Goal: Task Accomplishment & Management: Manage account settings

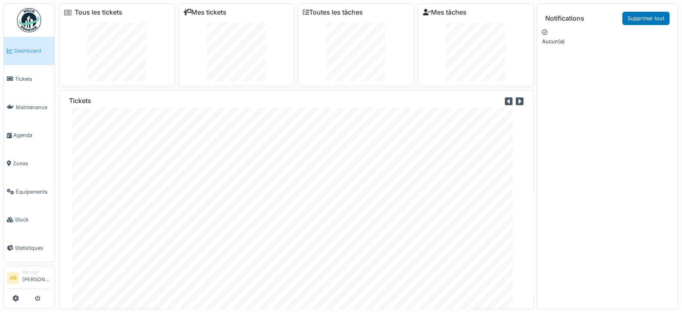
scroll to position [32, 0]
click at [36, 17] on img at bounding box center [29, 20] width 24 height 24
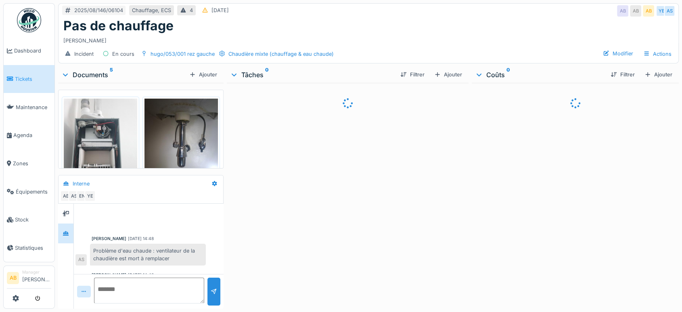
scroll to position [246, 0]
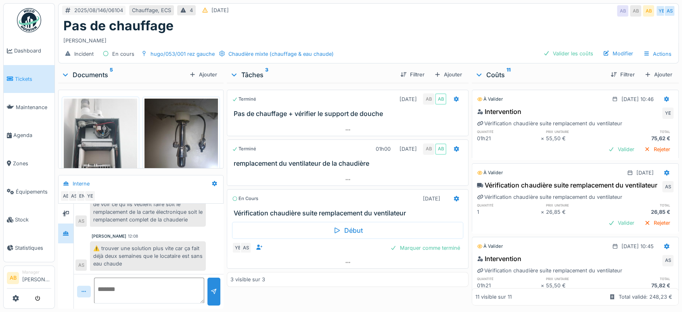
click at [96, 76] on div "Documents 5" at bounding box center [123, 75] width 125 height 10
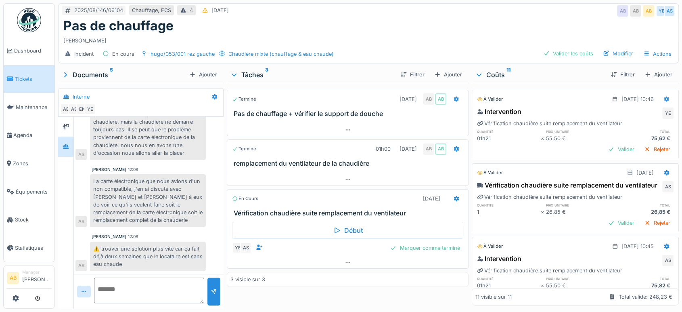
scroll to position [6, 0]
click at [330, 260] on div at bounding box center [347, 262] width 241 height 12
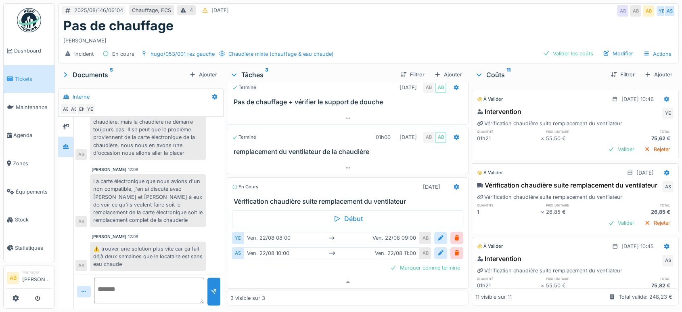
scroll to position [0, 0]
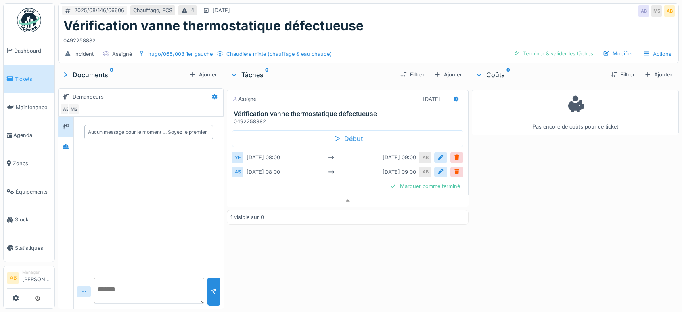
scroll to position [6, 0]
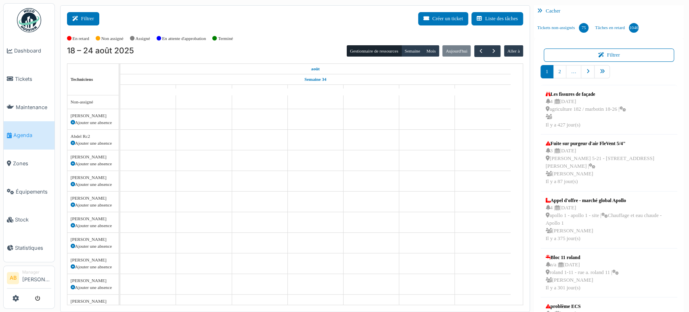
click at [82, 23] on button "Filtrer" at bounding box center [83, 18] width 32 height 13
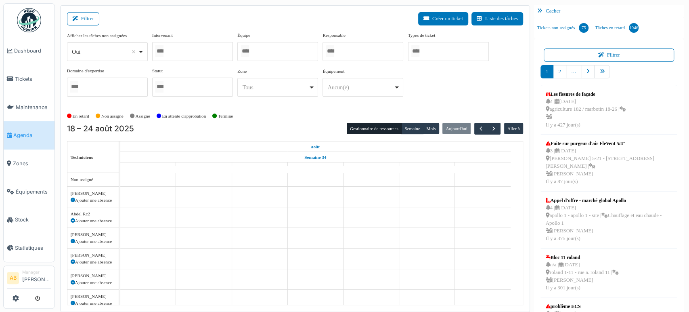
click at [114, 51] on div "Oui Remove item" at bounding box center [105, 52] width 66 height 8
click at [101, 90] on div at bounding box center [107, 87] width 81 height 19
click at [97, 51] on div "Oui Remove item" at bounding box center [105, 52] width 66 height 8
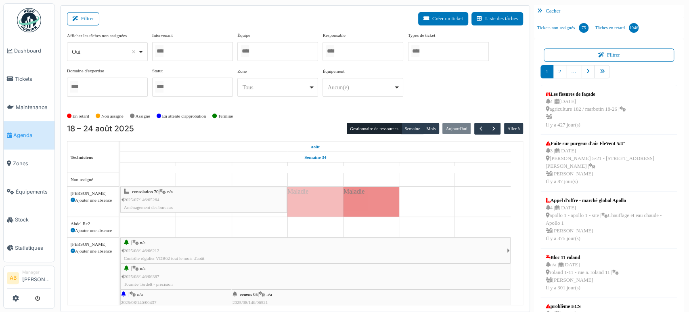
click at [96, 54] on div "Oui Remove item" at bounding box center [105, 52] width 66 height 8
click at [178, 50] on div at bounding box center [192, 51] width 81 height 19
select select "**"
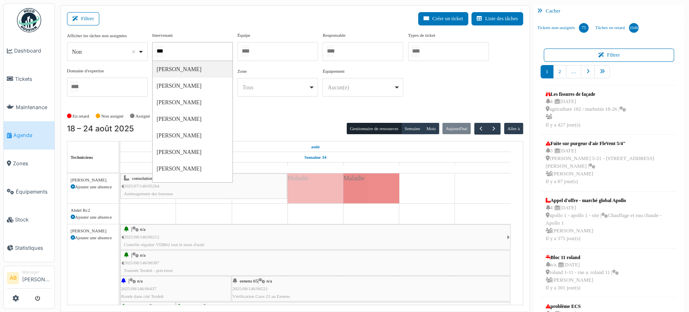
type input "****"
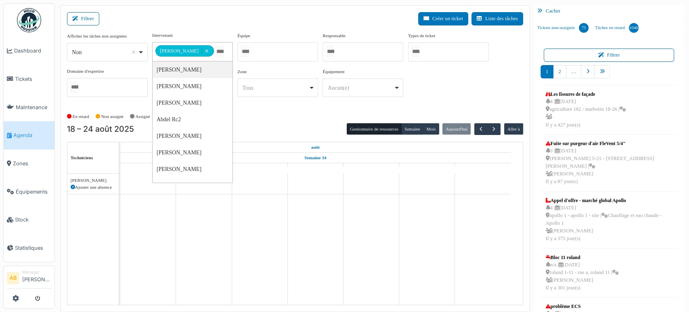
click at [405, 122] on div "En retard Non assigné Assigné En attente d'approbation Terminé" at bounding box center [295, 116] width 456 height 13
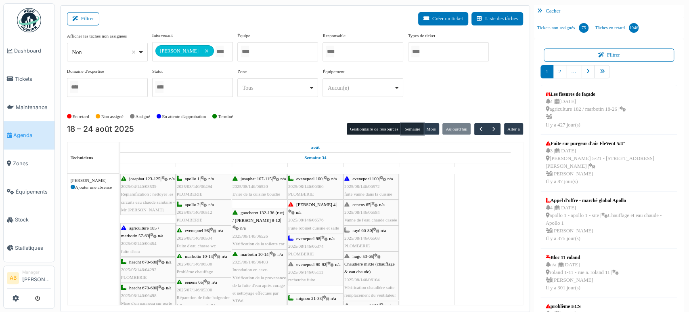
click at [405, 124] on button "Semaine" at bounding box center [412, 128] width 22 height 11
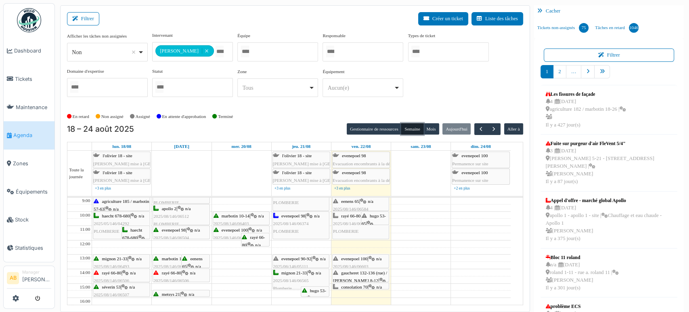
scroll to position [45, 0]
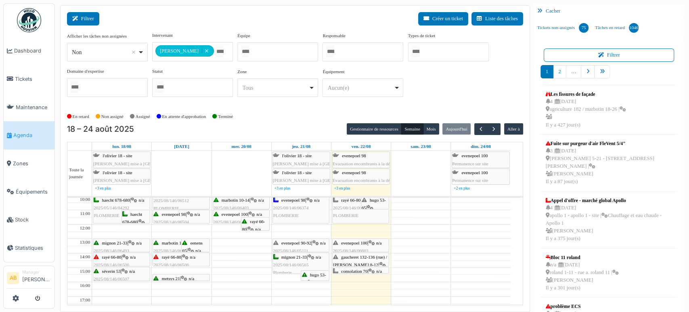
click at [86, 15] on button "Filtrer" at bounding box center [83, 18] width 32 height 13
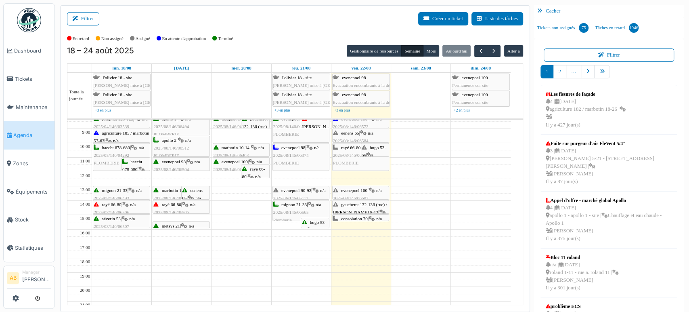
scroll to position [0, 0]
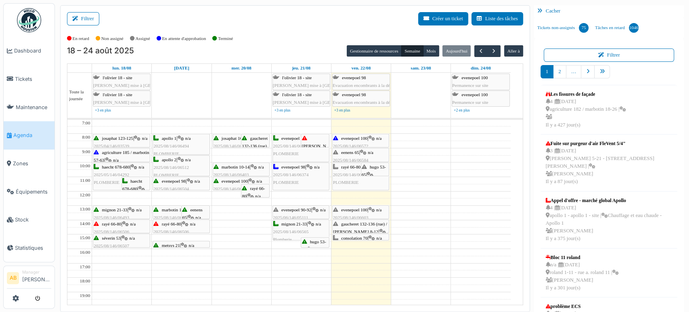
click at [378, 171] on div "hugo 53-65 | Chaudière mixte (chauffage & eau chaude) 2025/08/146/06104 Vérific…" at bounding box center [375, 213] width 27 height 101
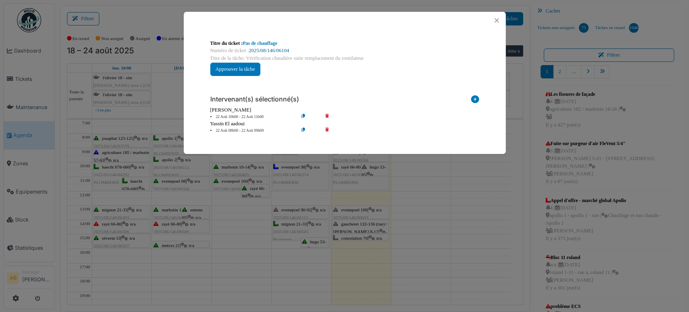
click at [275, 50] on link "2025/08/146/06104" at bounding box center [269, 51] width 40 height 6
click at [496, 22] on button "Close" at bounding box center [496, 20] width 11 height 11
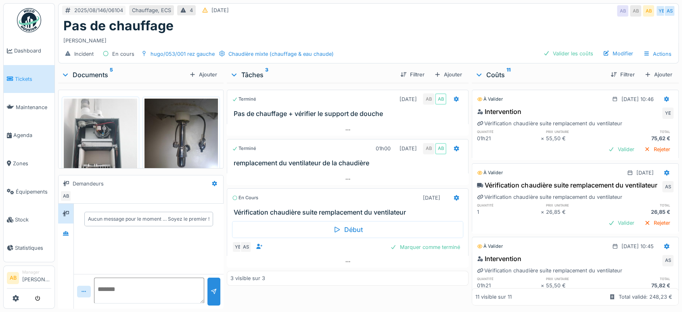
scroll to position [6, 0]
click at [91, 70] on div "Documents 5" at bounding box center [123, 75] width 125 height 10
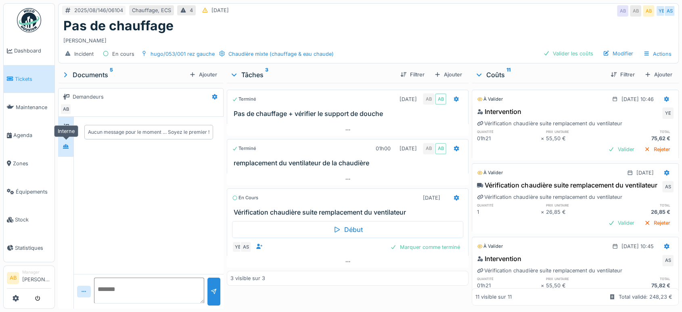
click at [65, 144] on icon at bounding box center [66, 146] width 6 height 5
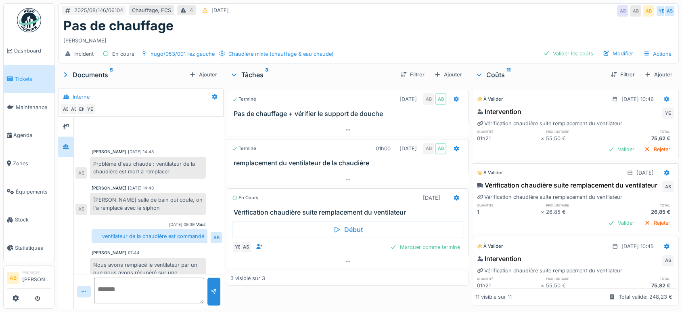
scroll to position [158, 0]
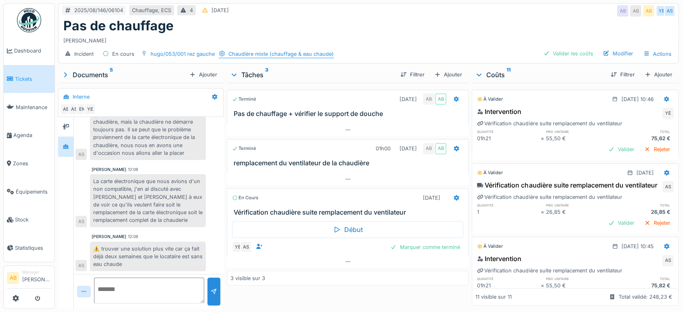
click at [274, 50] on div "Chaudière mixte (chauffage & eau chaude)" at bounding box center [281, 54] width 105 height 8
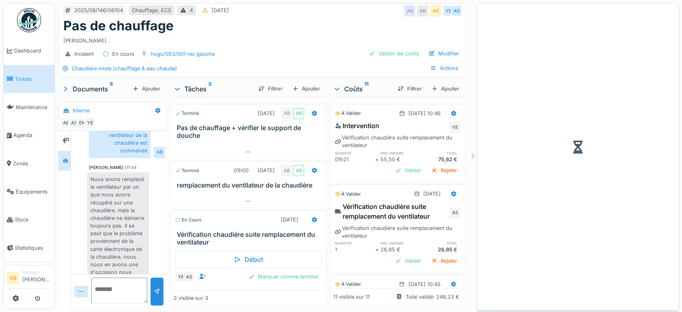
scroll to position [217, 0]
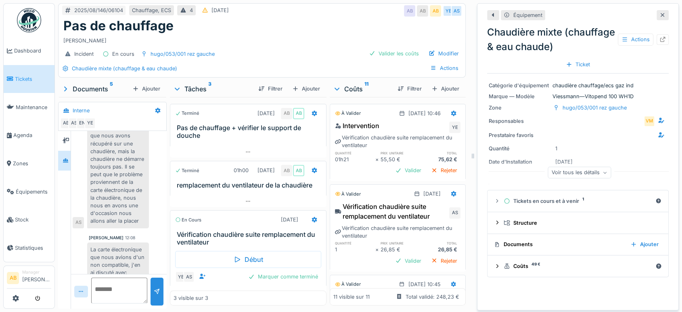
click at [657, 11] on div at bounding box center [663, 15] width 12 height 10
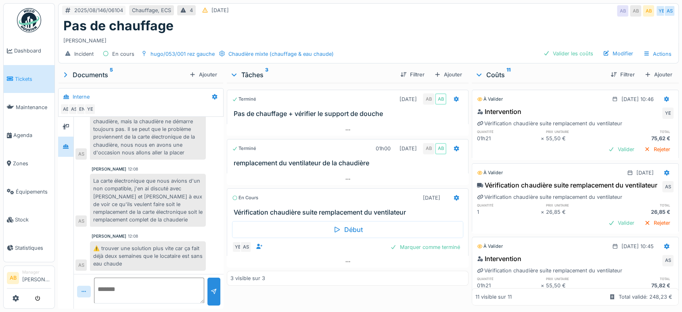
scroll to position [158, 0]
click at [348, 258] on div at bounding box center [348, 262] width 242 height 12
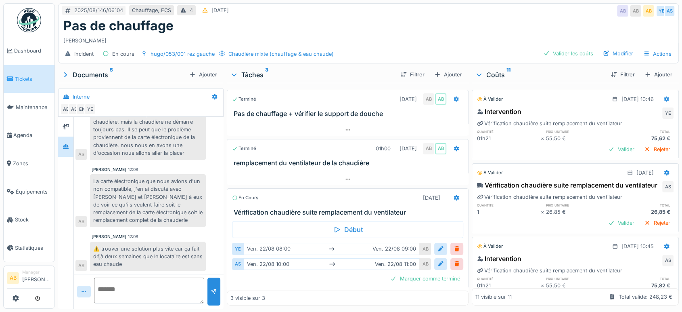
scroll to position [12, 0]
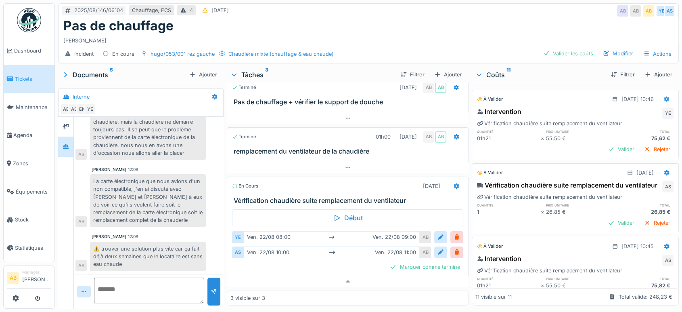
click at [453, 46] on div "Incident En cours hugo/053/001 rez gauche Chaudière mixte (chauffage & eau chau…" at bounding box center [369, 54] width 620 height 18
click at [615, 53] on div "Modifier" at bounding box center [618, 53] width 37 height 11
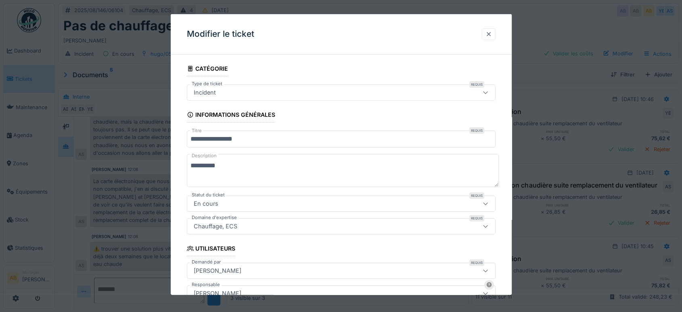
click at [488, 34] on div at bounding box center [489, 34] width 14 height 12
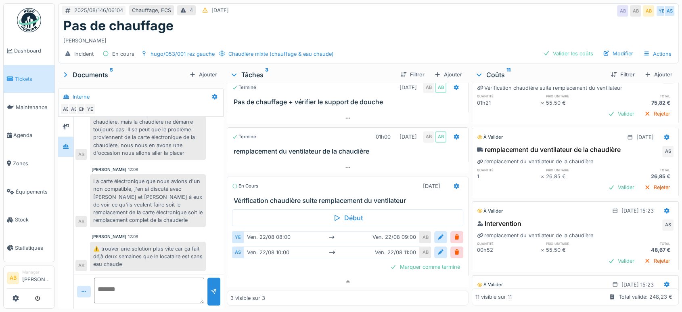
scroll to position [254, 0]
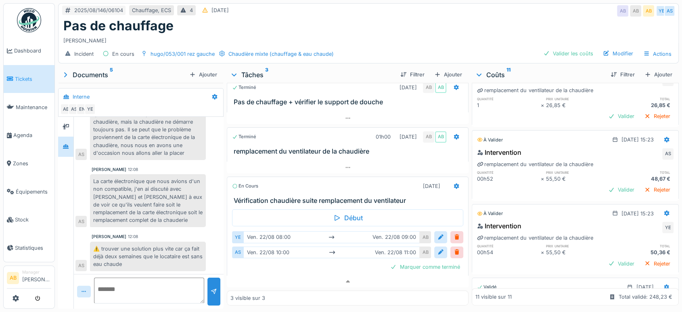
click at [86, 67] on div "Documents 5 Ajouter" at bounding box center [141, 75] width 166 height 16
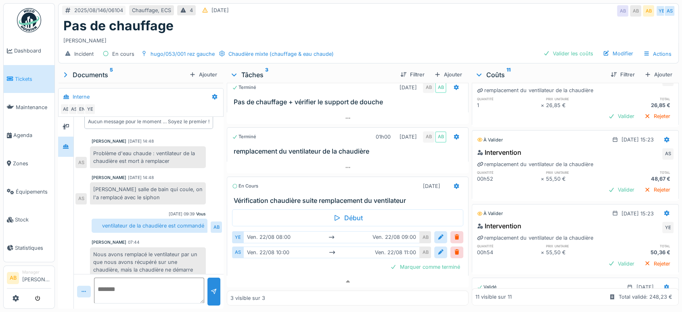
scroll to position [0, 0]
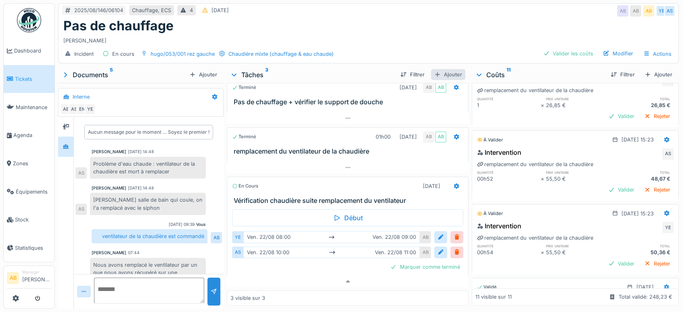
click at [436, 73] on div at bounding box center [438, 75] width 6 height 8
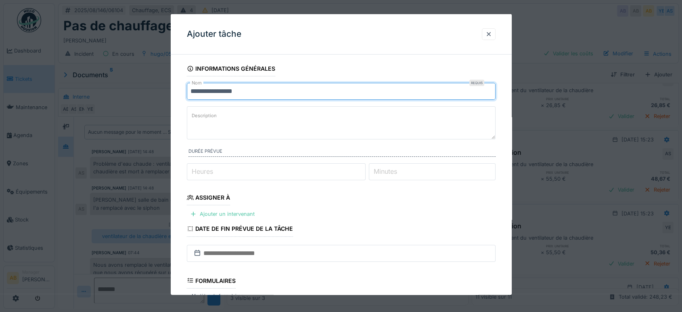
drag, startPoint x: 290, startPoint y: 90, endPoint x: 65, endPoint y: 90, distance: 225.3
click at [67, 91] on div "**********" at bounding box center [369, 156] width 628 height 312
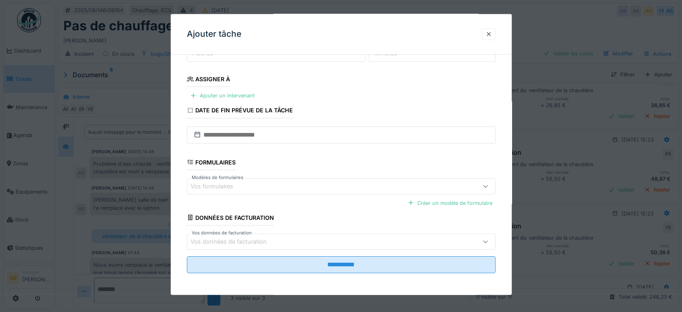
type input "**********"
click at [426, 273] on fieldset "**********" at bounding box center [341, 111] width 309 height 337
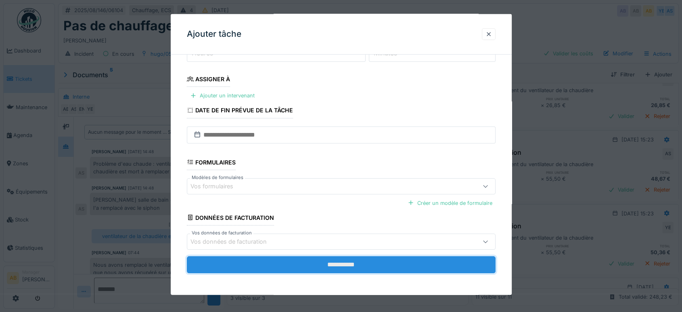
click at [426, 267] on input "**********" at bounding box center [341, 264] width 309 height 17
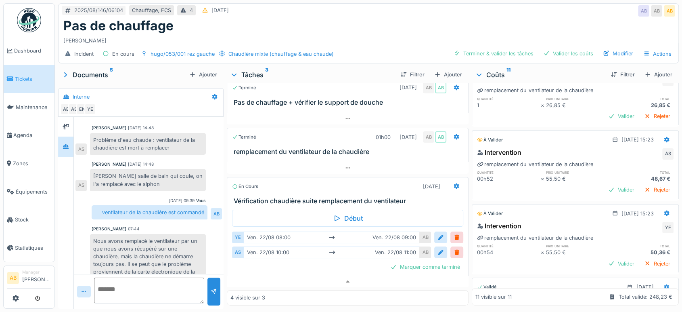
scroll to position [0, 0]
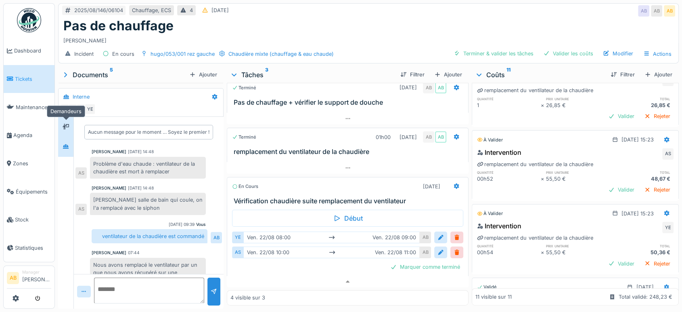
click at [63, 117] on div at bounding box center [65, 127] width 15 height 20
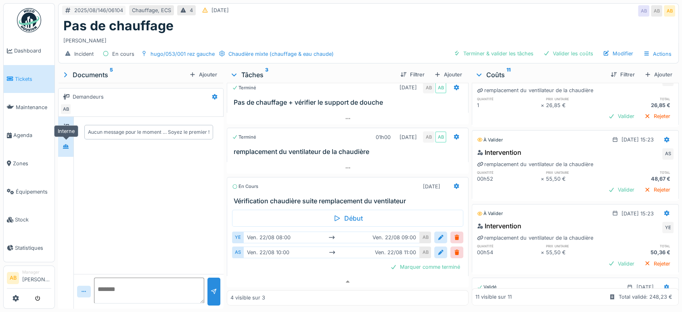
click at [64, 144] on icon at bounding box center [66, 146] width 6 height 4
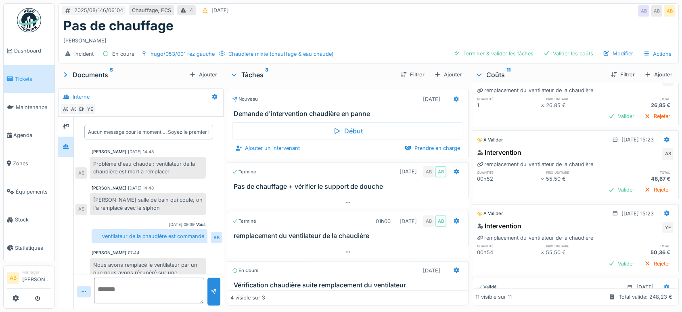
scroll to position [84, 0]
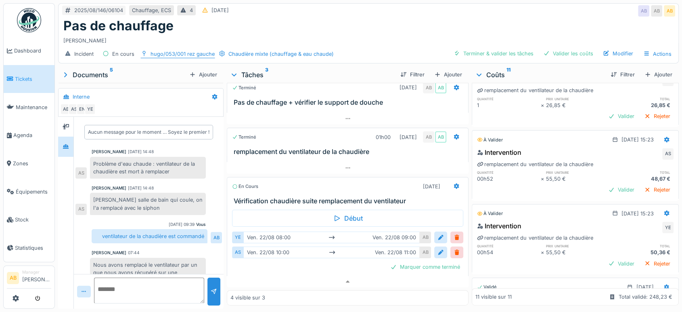
click at [182, 50] on div "hugo/053/001 rez gauche" at bounding box center [178, 54] width 75 height 8
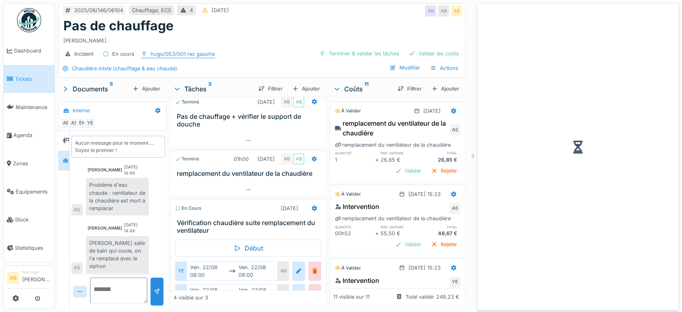
scroll to position [279, 0]
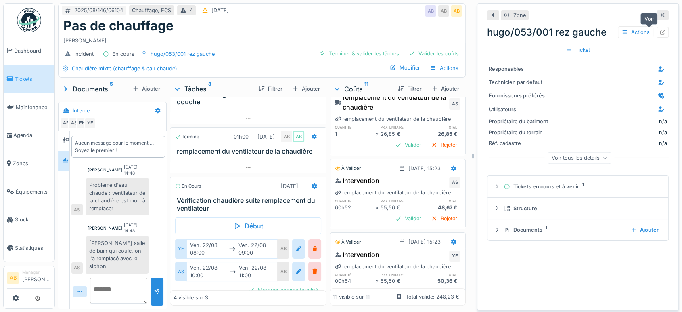
click at [660, 29] on icon at bounding box center [663, 31] width 6 height 5
click at [660, 13] on icon at bounding box center [663, 15] width 6 height 5
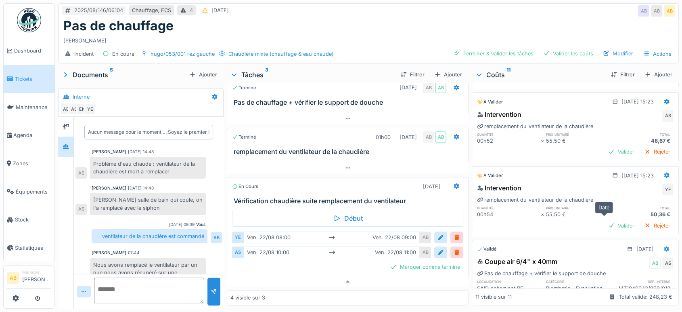
scroll to position [255, 0]
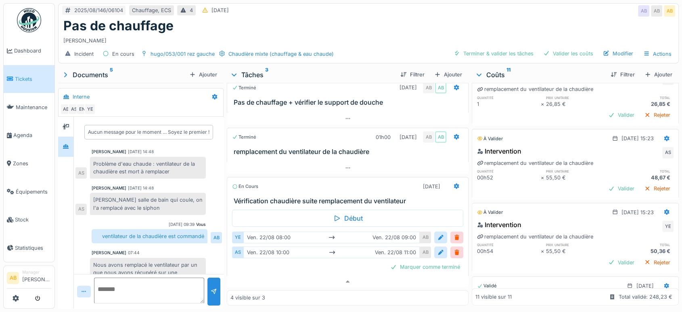
click at [603, 197] on div "Intervention AS remplacement du ventilateur de la chaudière quantité prix unita…" at bounding box center [575, 171] width 207 height 53
click at [605, 190] on div "Valider" at bounding box center [621, 188] width 33 height 11
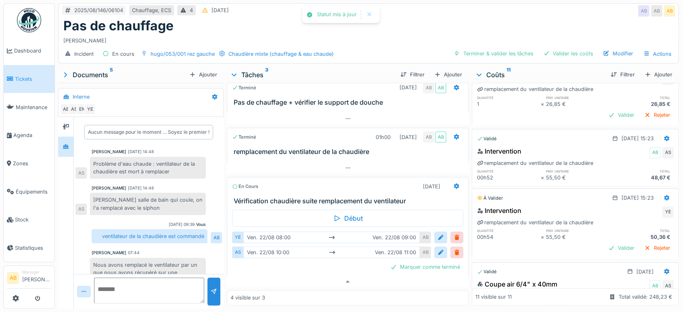
click at [599, 265] on div "Validé 07/08/2025" at bounding box center [575, 269] width 206 height 15
click at [605, 246] on div "Valider" at bounding box center [621, 247] width 33 height 11
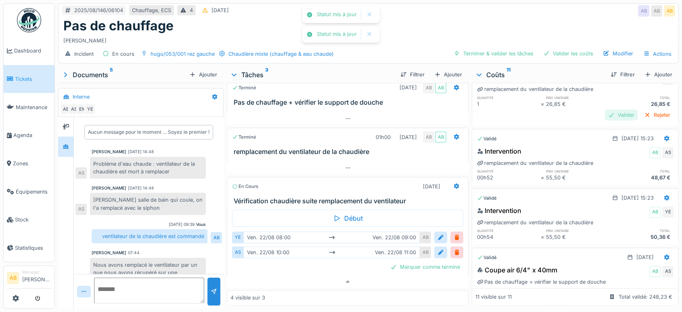
click at [605, 116] on div "Valider" at bounding box center [621, 114] width 33 height 11
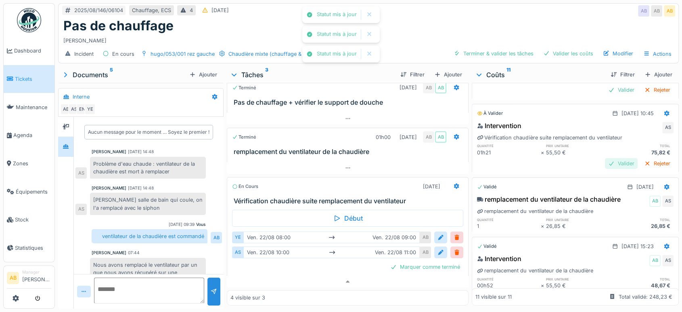
scroll to position [120, 0]
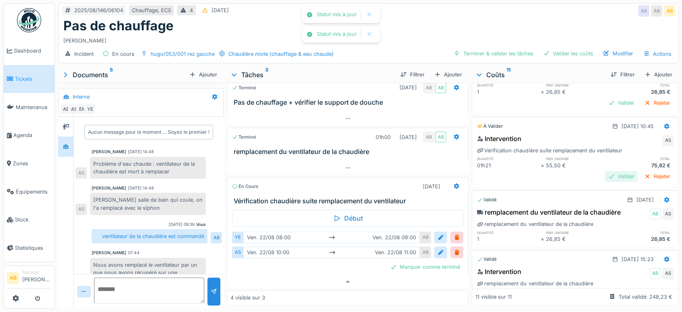
click at [605, 176] on div "Valider" at bounding box center [621, 176] width 33 height 11
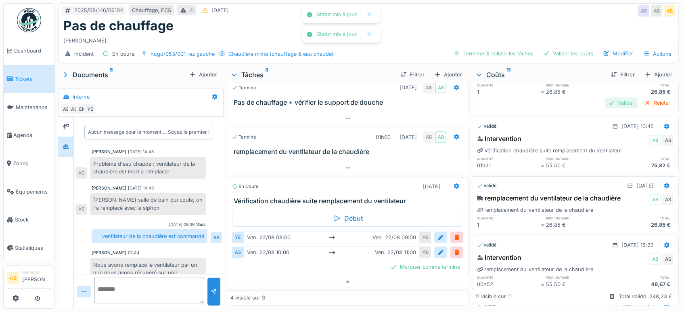
click at [605, 102] on div "Valider" at bounding box center [621, 102] width 33 height 11
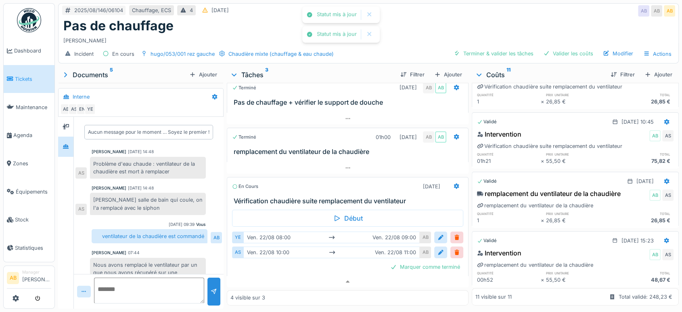
scroll to position [0, 0]
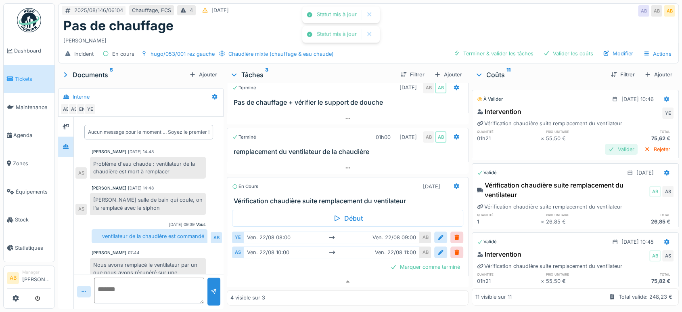
click at [605, 144] on div "Valider" at bounding box center [621, 149] width 33 height 11
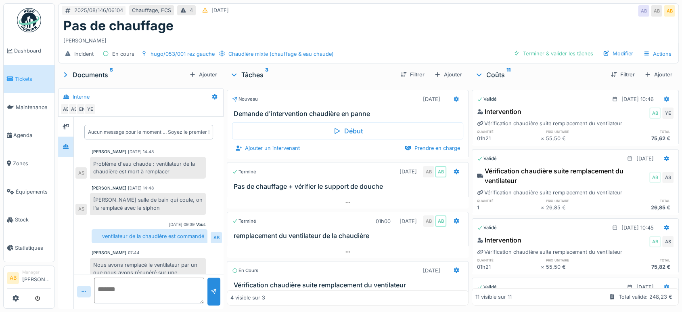
click at [282, 143] on div "Ajouter un intervenant" at bounding box center [267, 148] width 71 height 11
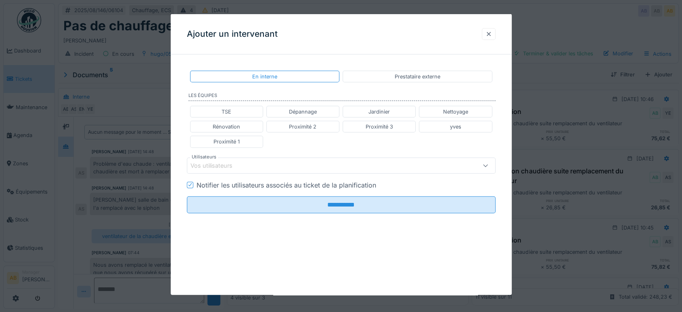
click at [493, 29] on div at bounding box center [489, 34] width 14 height 12
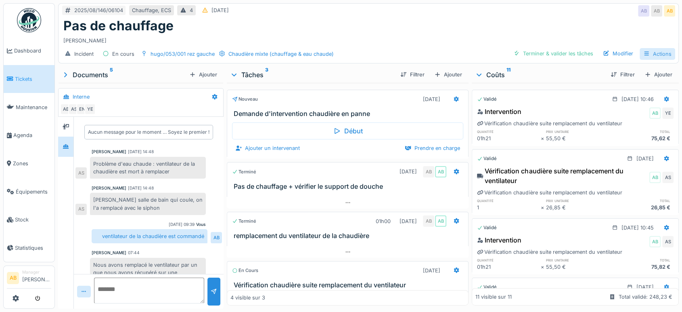
click at [650, 48] on div "Actions" at bounding box center [658, 54] width 36 height 12
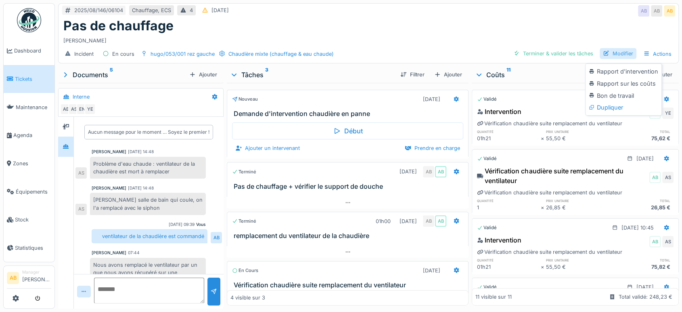
click at [612, 48] on div "Modifier" at bounding box center [618, 53] width 37 height 11
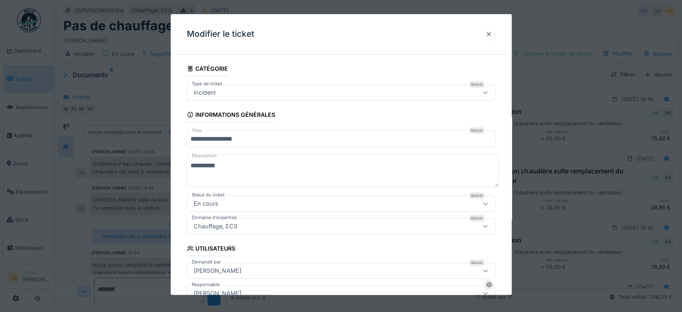
click at [492, 30] on div at bounding box center [489, 34] width 6 height 8
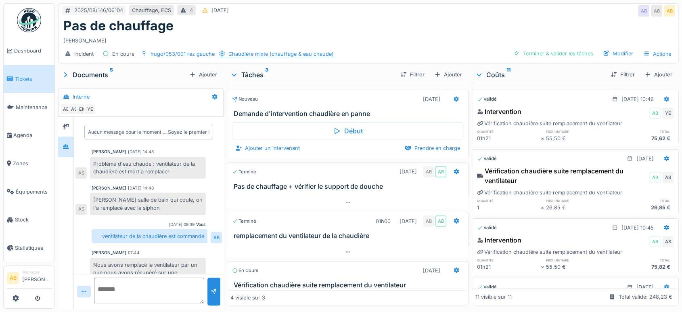
click at [280, 50] on div "Chaudière mixte (chauffage & eau chaude)" at bounding box center [281, 54] width 105 height 8
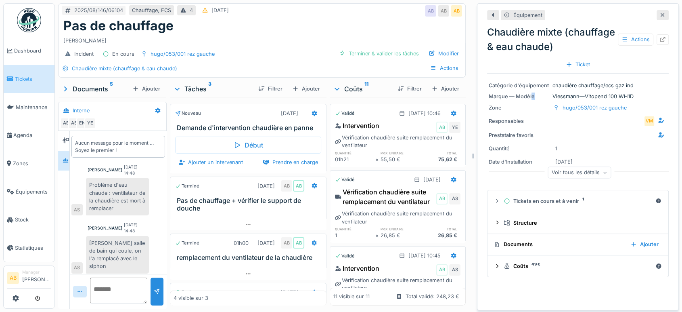
drag, startPoint x: 634, startPoint y: 85, endPoint x: 525, endPoint y: 84, distance: 108.6
click at [525, 84] on div "Catégorie d'équipement chaudière chauffage/ecs gaz ind Marque — Modèle Viessman…" at bounding box center [578, 129] width 182 height 113
click at [610, 92] on div "Marque — Modèle Viessmann — Vitopend 100 WH1D" at bounding box center [578, 96] width 178 height 8
drag, startPoint x: 623, startPoint y: 90, endPoint x: 527, endPoint y: 88, distance: 96.9
click at [527, 92] on div "Marque — Modèle Viessmann — Vitopend 100 WH1D" at bounding box center [578, 96] width 178 height 8
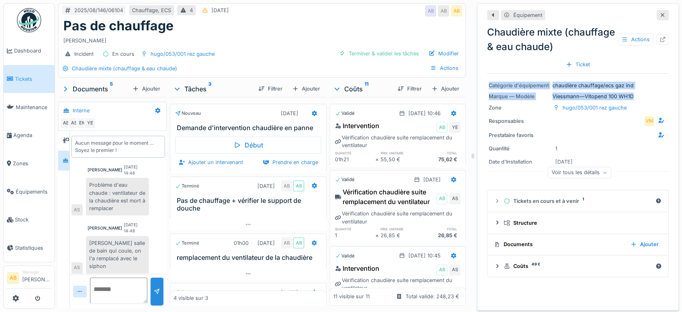
drag, startPoint x: 480, startPoint y: 78, endPoint x: 627, endPoint y: 92, distance: 147.7
click at [627, 92] on div "Catégorie d'équipement chaudière chauffage/ecs gaz ind Marque — Modèle Viessman…" at bounding box center [578, 129] width 182 height 113
copy div "Catégorie d'équipement chaudière chauffage/ecs gaz ind Marque — Modèle Viessman…"
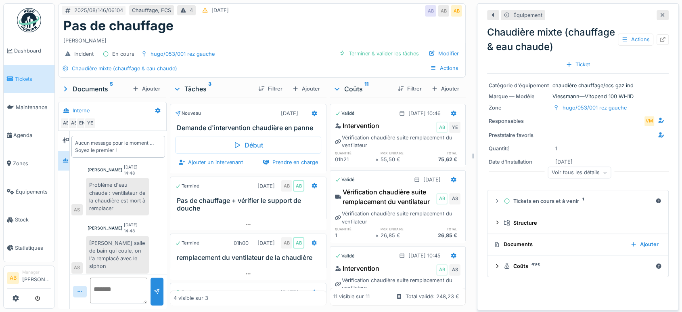
click at [268, 168] on div "Ajouter un intervenant Prendre en charge" at bounding box center [248, 162] width 146 height 11
click at [312, 110] on icon at bounding box center [314, 113] width 5 height 6
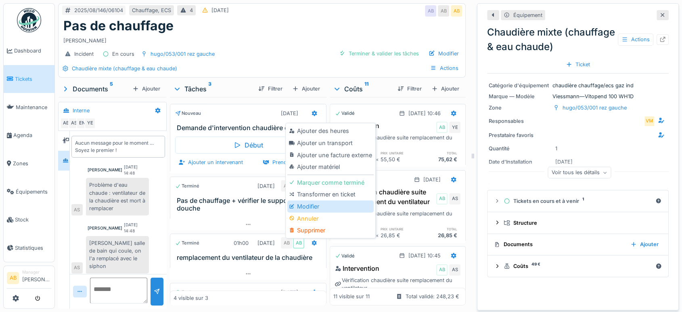
click at [297, 200] on div "Modifier" at bounding box center [331, 206] width 86 height 12
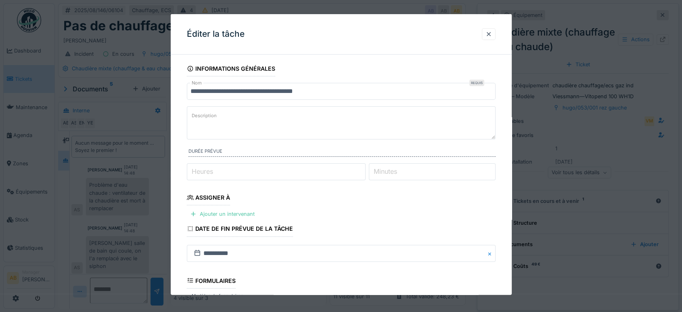
click at [260, 123] on textarea "Description" at bounding box center [341, 122] width 309 height 33
paste textarea "**********"
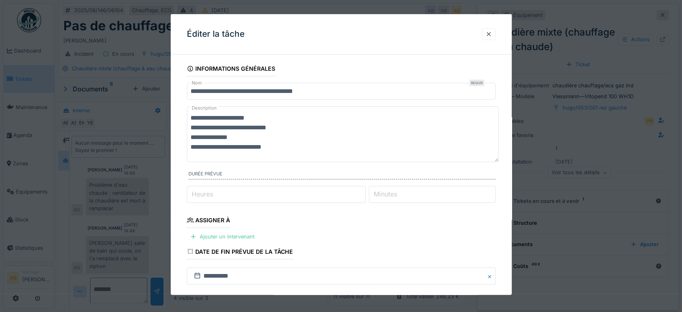
drag, startPoint x: 497, startPoint y: 155, endPoint x: 500, endPoint y: 171, distance: 15.9
click at [500, 171] on div "**********" at bounding box center [341, 249] width 341 height 376
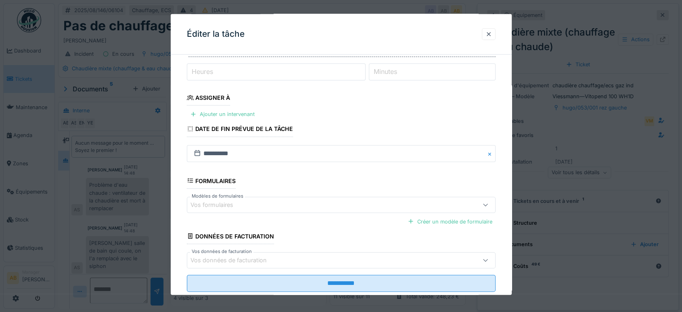
scroll to position [153, 0]
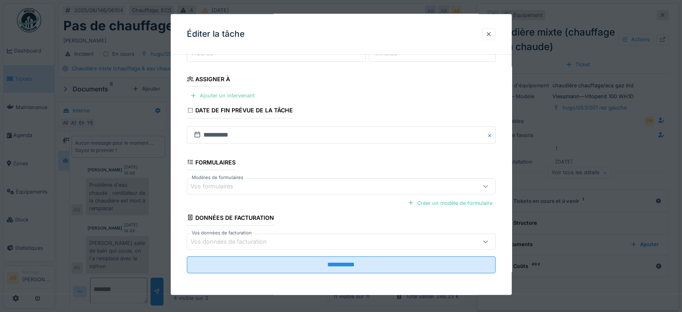
type textarea "**********"
drag, startPoint x: 248, startPoint y: 95, endPoint x: 255, endPoint y: 127, distance: 33.0
click at [247, 94] on div "Ajouter un intervenant" at bounding box center [222, 95] width 71 height 11
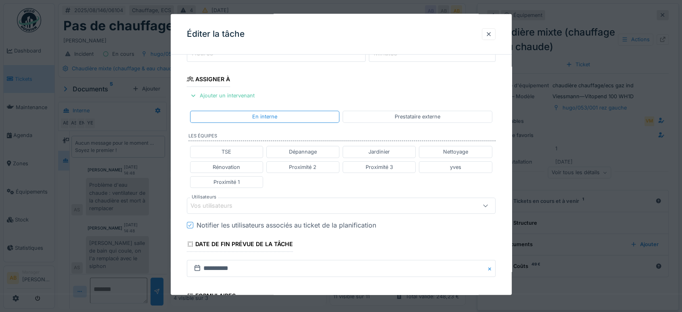
click at [246, 209] on div "Vos utilisateurs" at bounding box center [341, 205] width 309 height 16
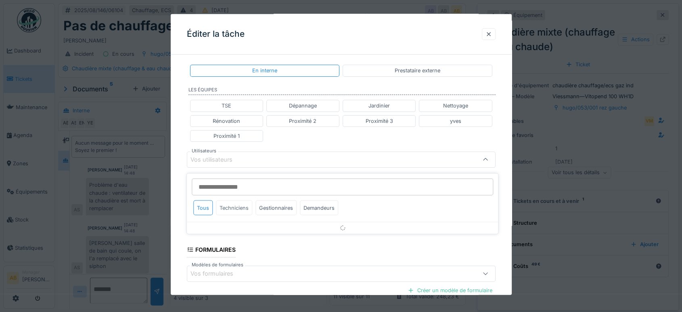
scroll to position [203, 0]
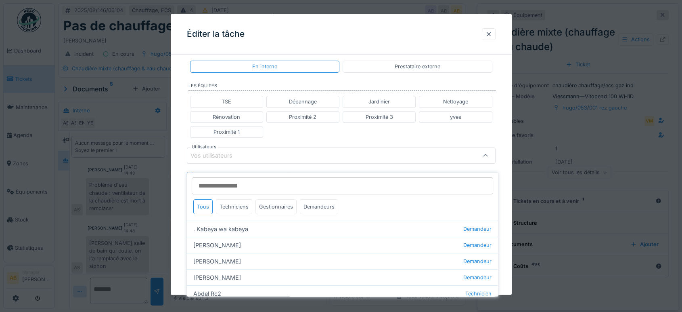
click at [416, 73] on div "En interne Prestataire externe" at bounding box center [341, 66] width 309 height 18
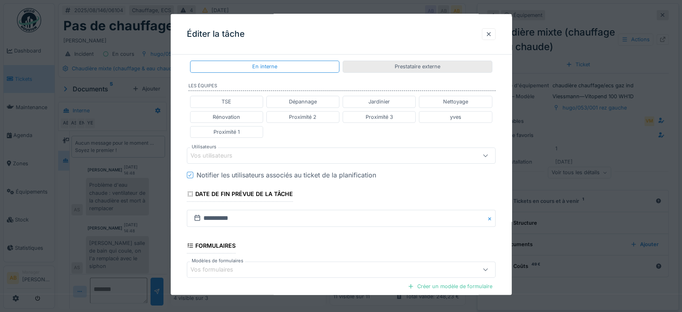
click at [416, 69] on div "Prestataire externe" at bounding box center [418, 67] width 46 height 8
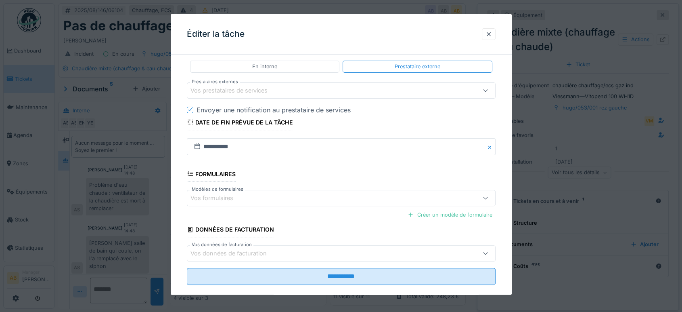
click at [244, 90] on div "Vos prestataires de services" at bounding box center [235, 90] width 88 height 9
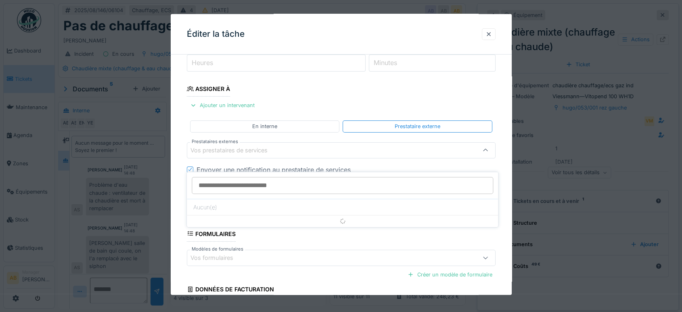
scroll to position [139, 0]
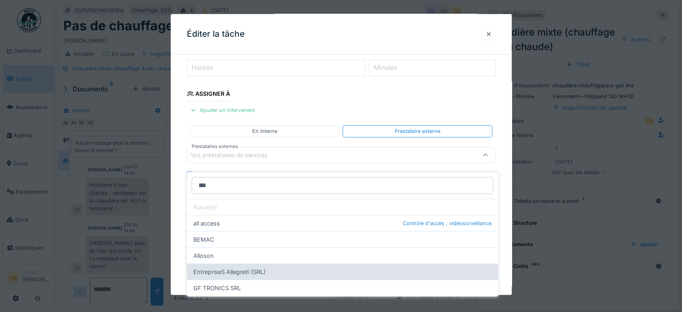
type input "***"
click at [241, 263] on div "EntrepriseS Allegreiti (SRL)" at bounding box center [342, 271] width 311 height 16
type input "*****"
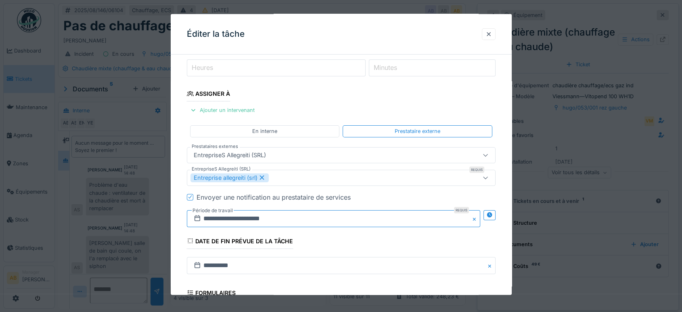
click at [256, 215] on input "**********" at bounding box center [334, 218] width 294 height 17
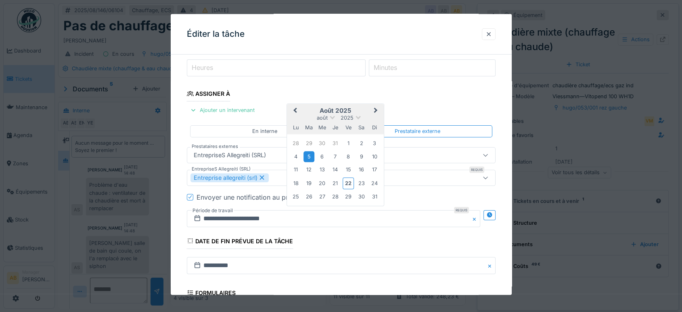
click at [312, 154] on div "5" at bounding box center [309, 156] width 11 height 11
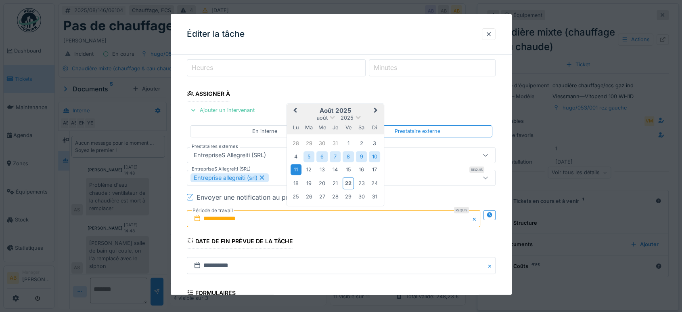
click at [296, 172] on div "11" at bounding box center [296, 169] width 11 height 11
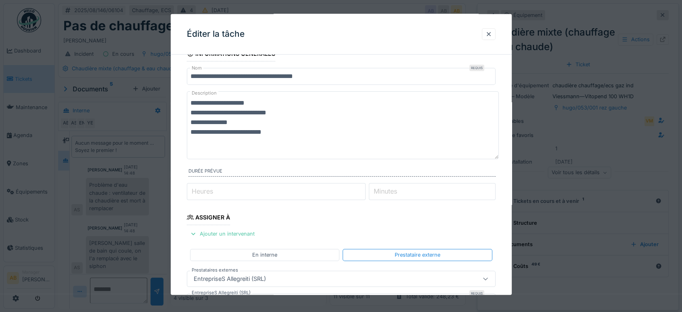
scroll to position [0, 0]
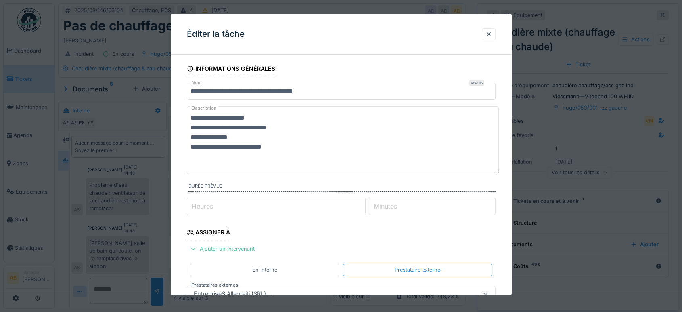
click at [360, 99] on fieldset "**********" at bounding box center [341, 304] width 309 height 487
click at [353, 92] on input "**********" at bounding box center [341, 91] width 309 height 17
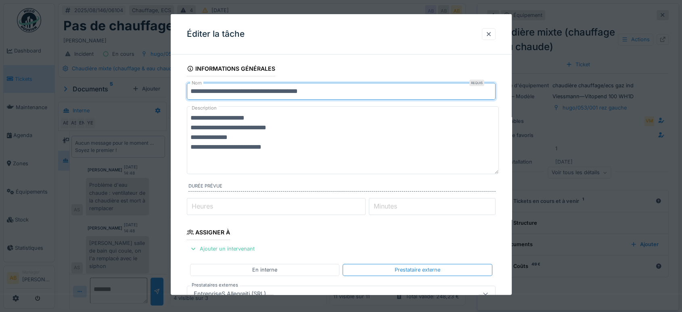
paste input "**********"
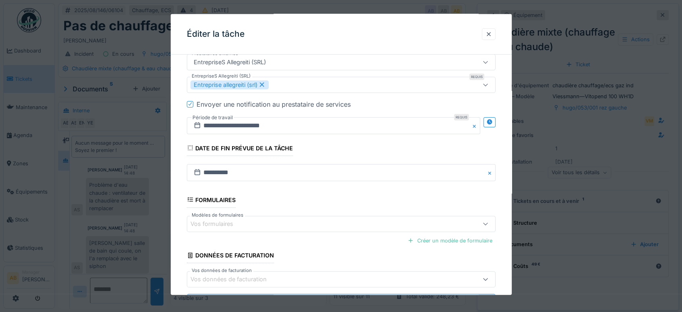
scroll to position [269, 0]
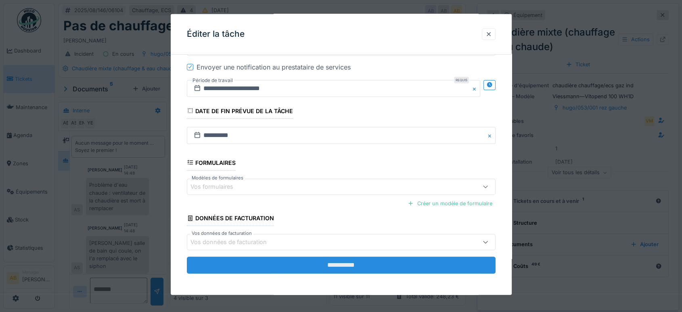
type input "**********"
click at [358, 260] on input "**********" at bounding box center [341, 264] width 309 height 17
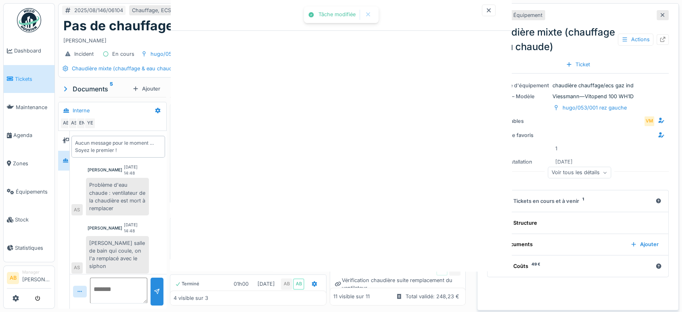
scroll to position [0, 0]
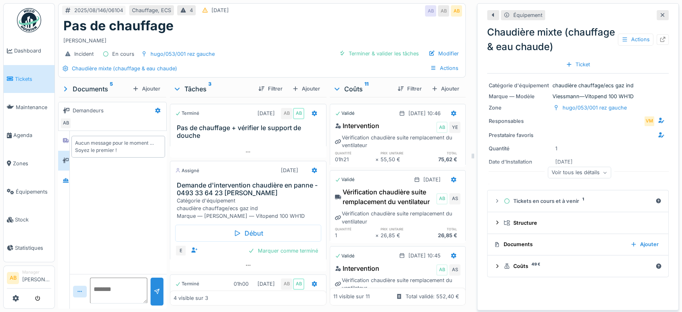
click at [346, 256] on div "Validé 22/08/2025 @ 10:45" at bounding box center [398, 256] width 126 height 12
click at [657, 12] on div at bounding box center [663, 15] width 12 height 10
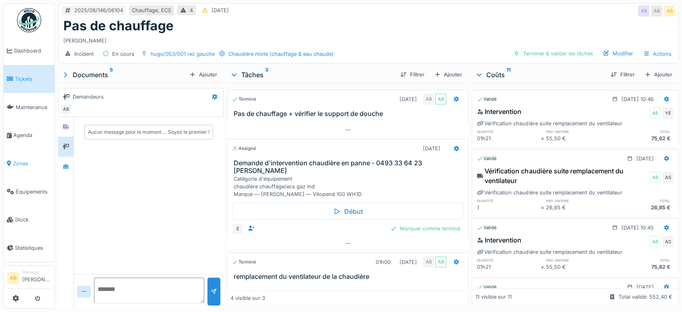
click at [17, 160] on span "Zones" at bounding box center [32, 164] width 38 height 8
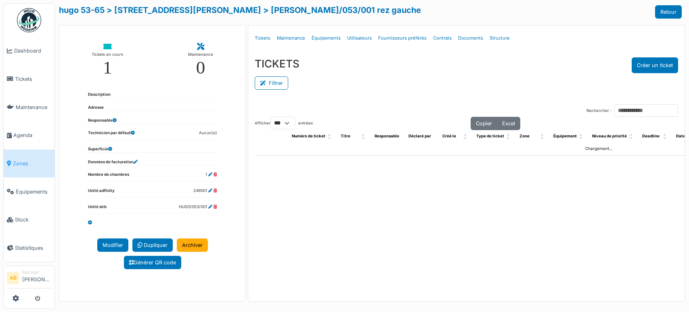
select select "***"
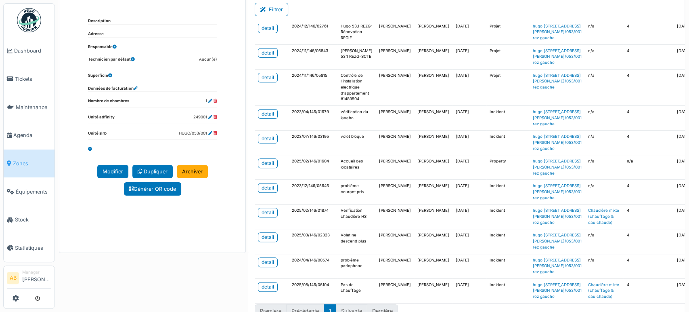
scroll to position [86, 0]
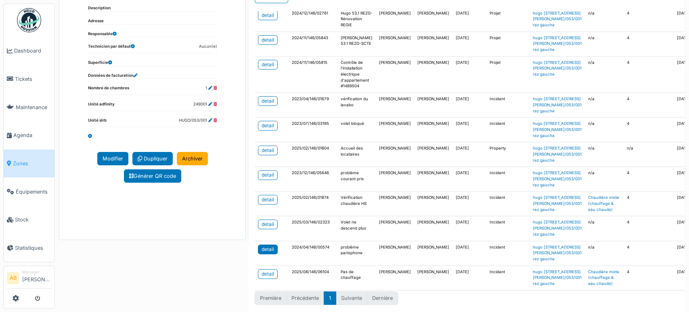
click at [274, 244] on link "detail" at bounding box center [268, 249] width 20 height 10
click at [272, 195] on link "detail" at bounding box center [268, 200] width 20 height 10
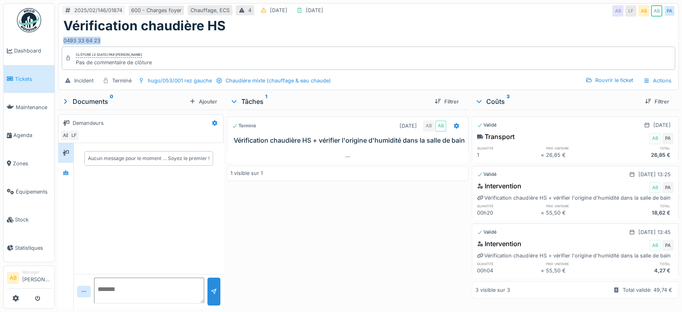
drag, startPoint x: 119, startPoint y: 38, endPoint x: 61, endPoint y: 42, distance: 57.5
click at [61, 42] on div "Vérification chaudière HS 0493 33 64 23" at bounding box center [369, 31] width 620 height 27
copy div "0493 33 64 23"
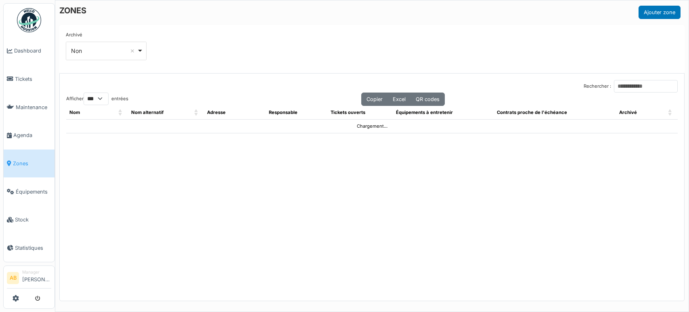
select select "***"
click at [626, 84] on input "Rechercher :" at bounding box center [646, 86] width 64 height 13
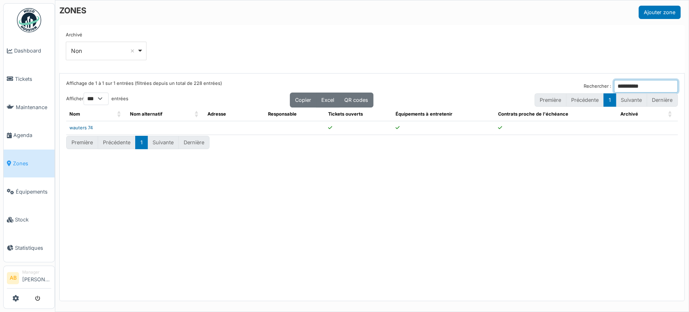
type input "**********"
click at [86, 126] on link "wauters 74" at bounding box center [80, 128] width 23 height 6
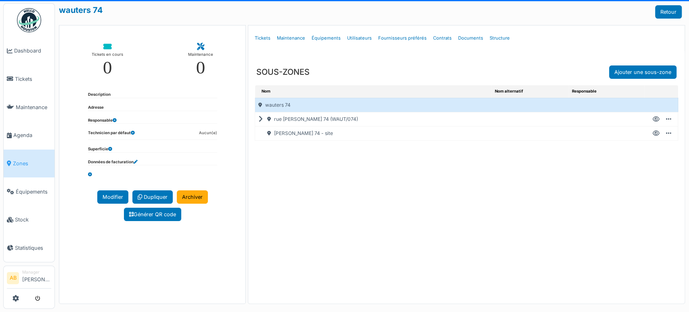
click at [258, 119] on icon at bounding box center [262, 119] width 8 height 0
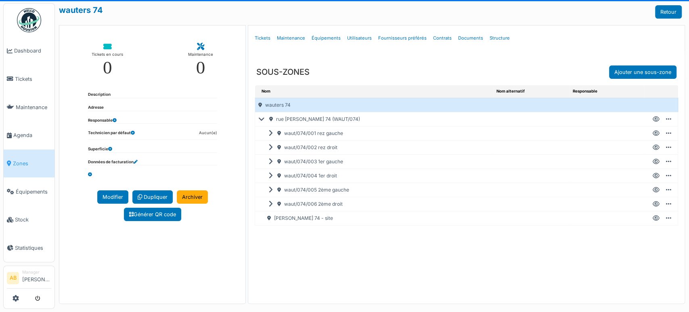
click at [653, 190] on icon at bounding box center [656, 190] width 7 height 0
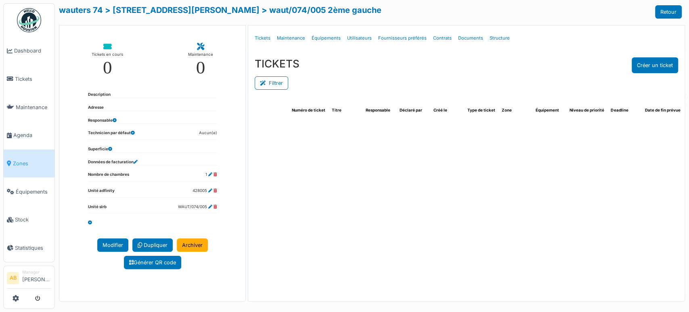
select select "***"
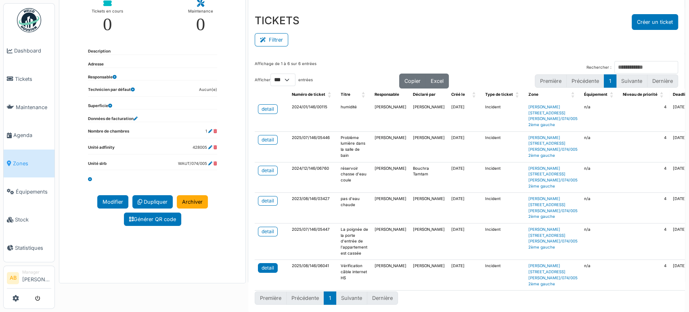
click at [268, 264] on div "detail" at bounding box center [268, 267] width 13 height 7
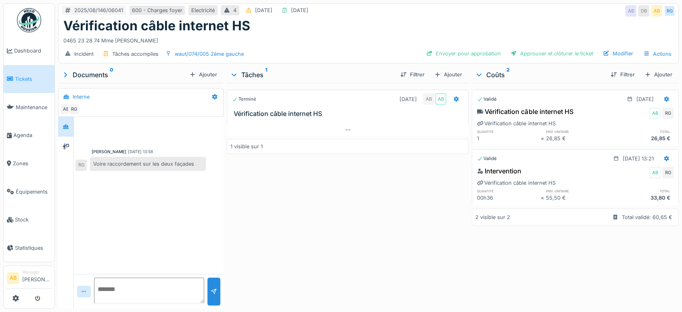
click at [32, 21] on img at bounding box center [29, 20] width 24 height 24
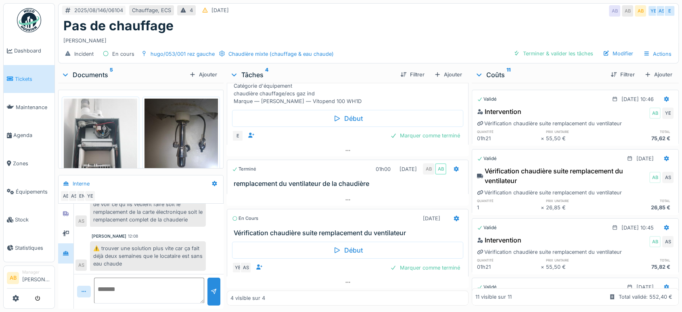
scroll to position [102, 0]
click at [403, 262] on div "Marquer comme terminé" at bounding box center [425, 266] width 76 height 11
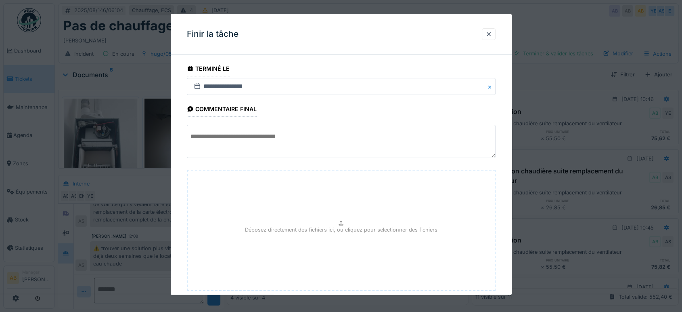
scroll to position [48, 0]
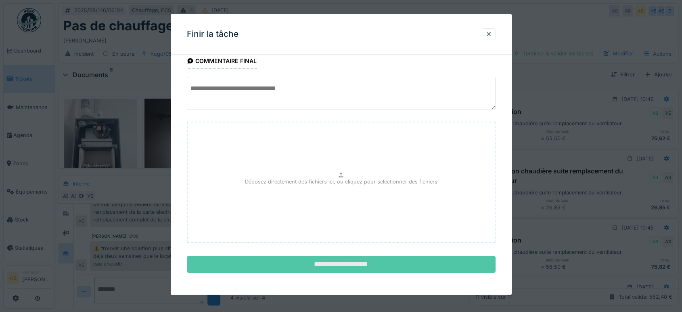
click at [403, 262] on input "**********" at bounding box center [341, 264] width 309 height 17
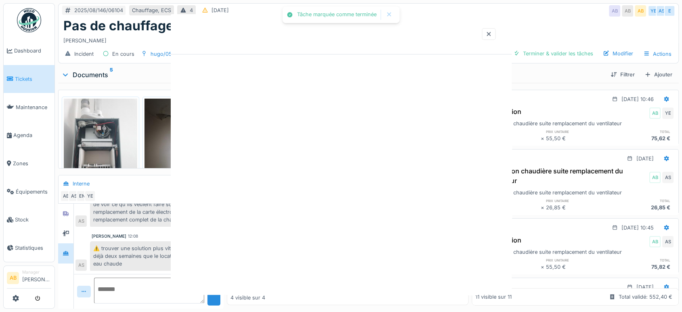
scroll to position [80, 0]
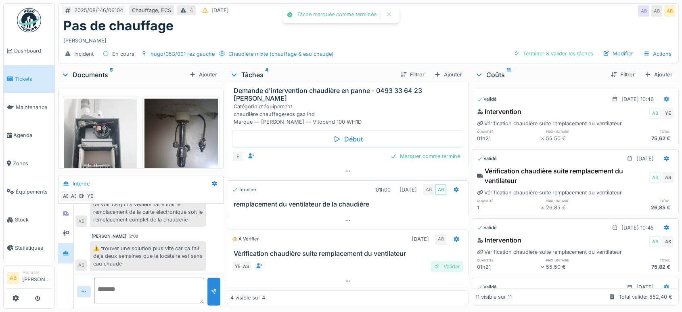
click at [436, 263] on div "Valider" at bounding box center [447, 266] width 33 height 11
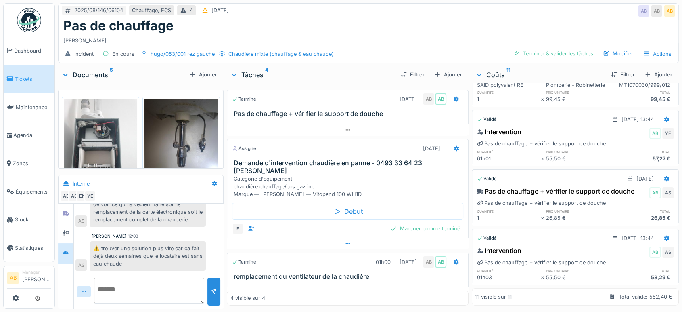
scroll to position [0, 0]
click at [94, 76] on div "Documents 5" at bounding box center [123, 75] width 125 height 10
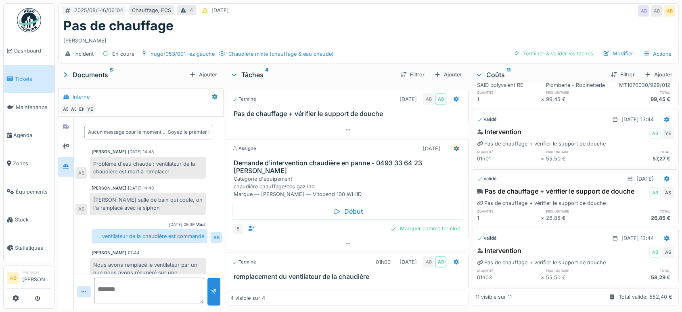
scroll to position [24, 0]
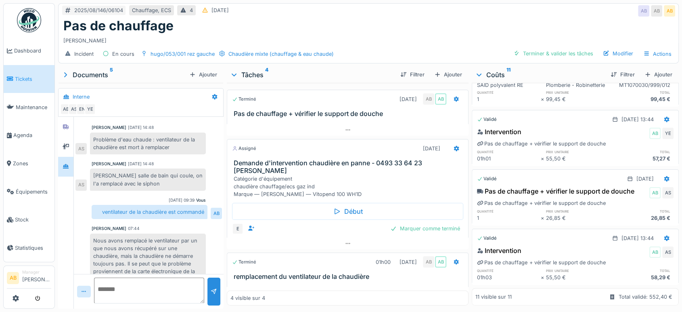
click at [31, 15] on img at bounding box center [29, 20] width 24 height 24
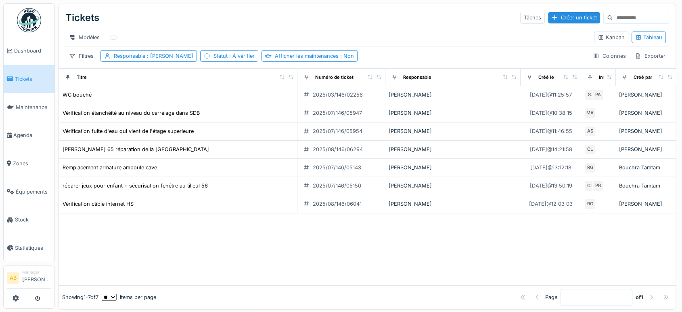
click at [23, 20] on img at bounding box center [29, 20] width 24 height 24
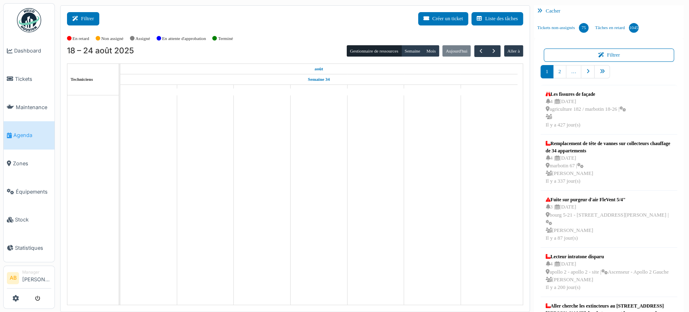
click at [89, 13] on button "Filtrer" at bounding box center [83, 18] width 32 height 13
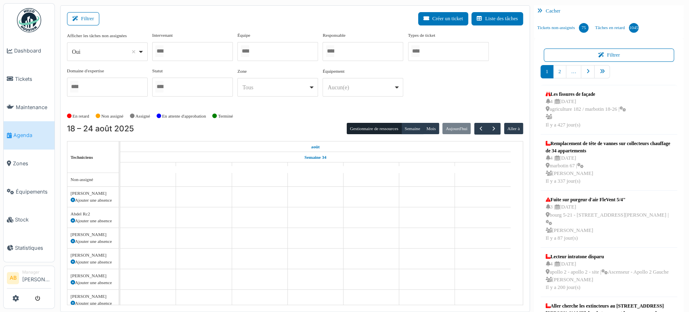
click at [100, 52] on div "Oui Remove item" at bounding box center [105, 52] width 66 height 8
select select "**"
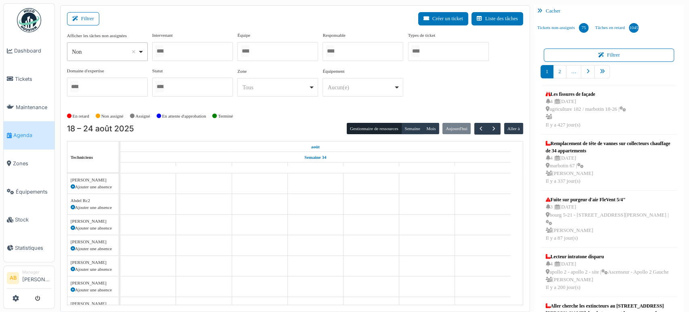
click at [195, 43] on div at bounding box center [192, 51] width 81 height 19
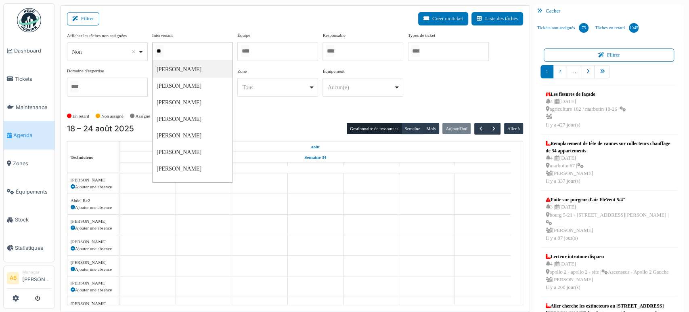
type input "*"
type input "*****"
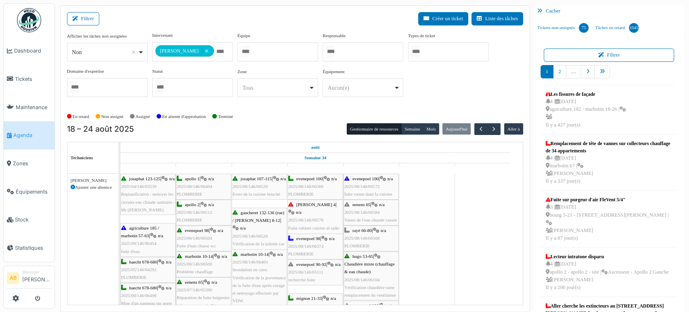
click at [411, 135] on div "18 – 24 août 2025 Gestionnaire de ressources Semaine Mois Aujourd'hui Aller à T…" at bounding box center [295, 214] width 456 height 182
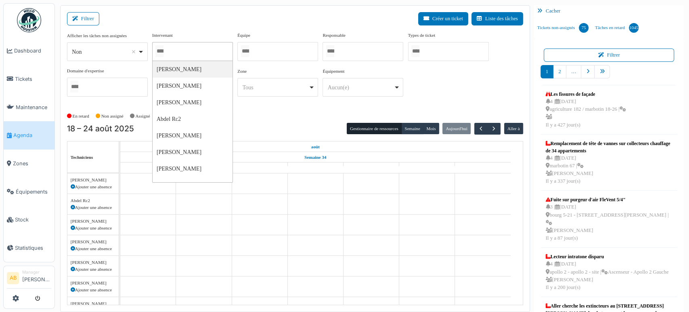
scroll to position [31, 0]
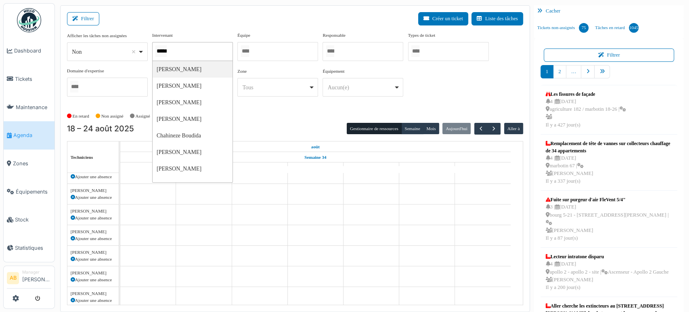
type input "******"
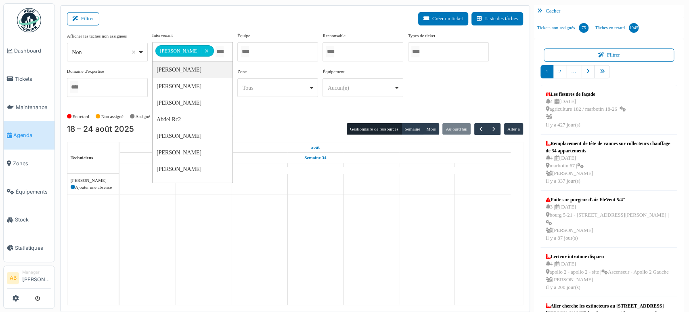
scroll to position [0, 0]
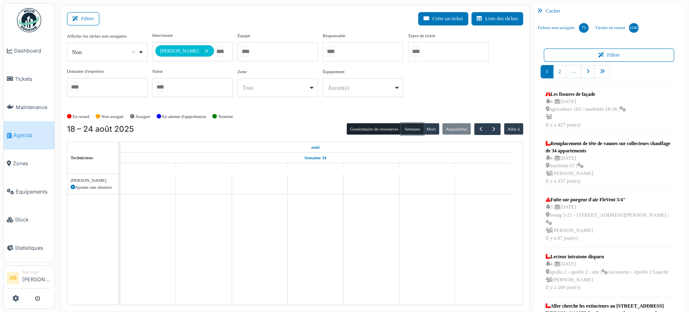
click at [404, 128] on button "Semaine" at bounding box center [412, 128] width 22 height 11
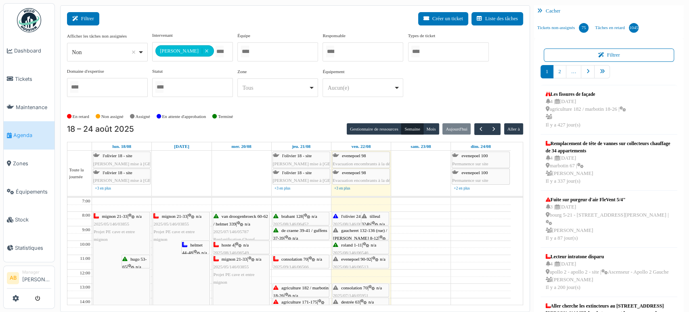
click at [79, 23] on button "Filtrer" at bounding box center [83, 18] width 32 height 13
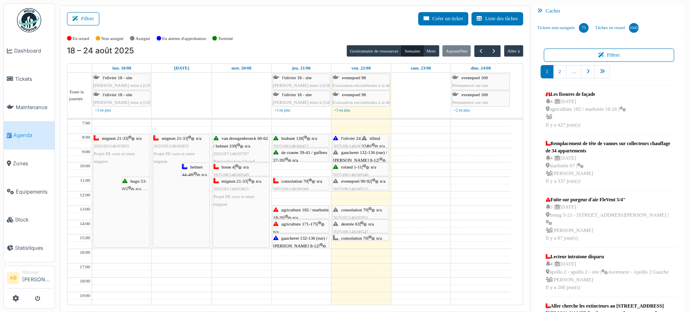
click at [283, 66] on div "jeu. 21/08" at bounding box center [301, 68] width 59 height 8
click at [40, 17] on img at bounding box center [29, 20] width 24 height 24
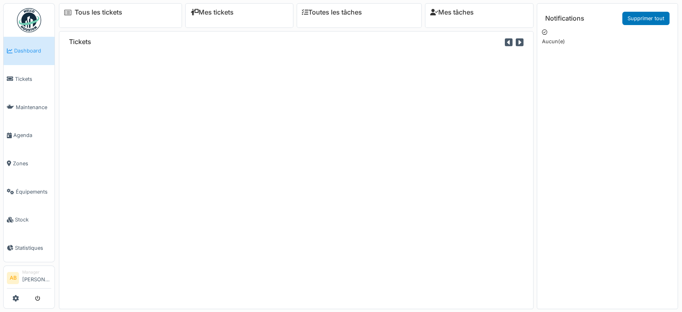
click at [41, 17] on link at bounding box center [29, 20] width 30 height 30
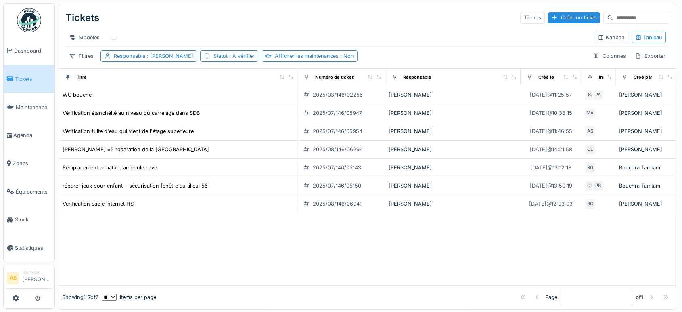
click at [38, 12] on img at bounding box center [29, 20] width 24 height 24
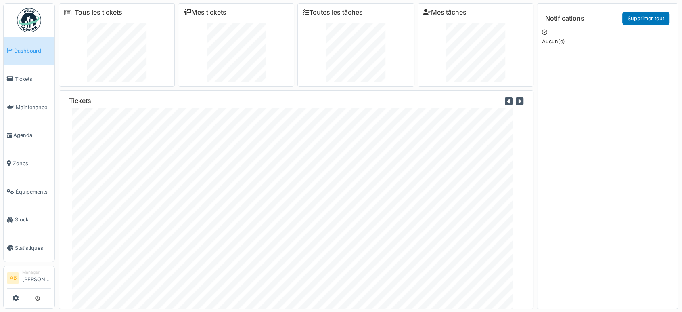
click at [407, 311] on div "Incident Nettoyage Observation Projet Property Tous les tickets Mes tickets Tou…" at bounding box center [341, 156] width 682 height 312
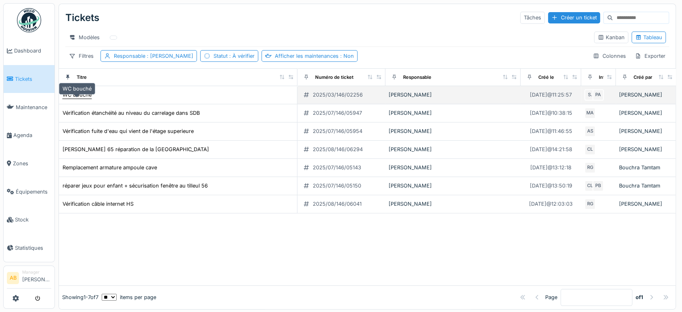
click at [81, 99] on div "WC bouché" at bounding box center [77, 95] width 29 height 8
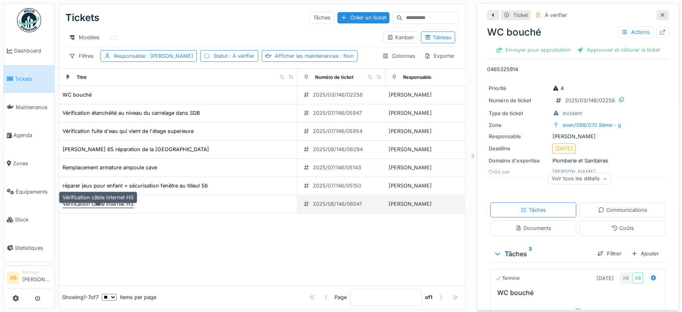
click at [107, 208] on div "Vérification câble internet HS" at bounding box center [98, 204] width 71 height 8
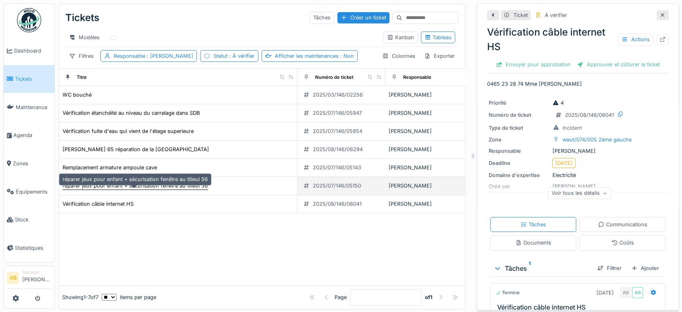
click at [138, 189] on div "réparer jeux pour enfant + sécurisation fenêtre au tilleul 56" at bounding box center [135, 186] width 145 height 8
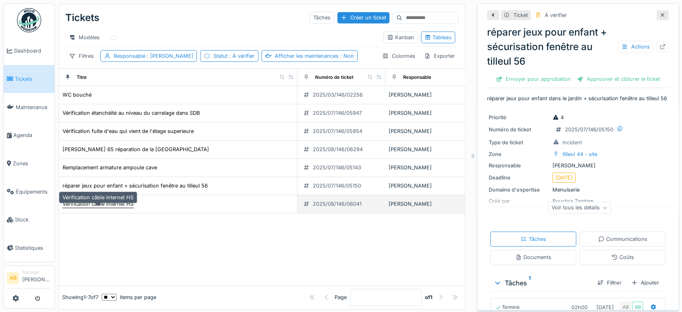
click at [132, 208] on div "Vérification câble internet HS" at bounding box center [98, 204] width 71 height 8
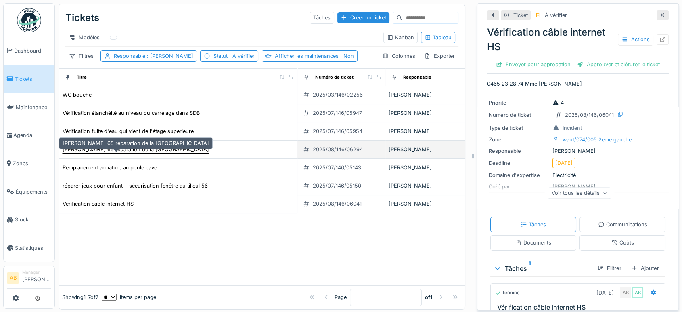
click at [121, 153] on div "[PERSON_NAME] 65 réparation de la [GEOGRAPHIC_DATA]" at bounding box center [136, 149] width 147 height 8
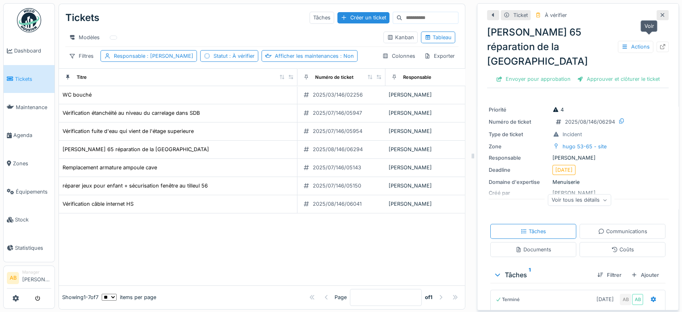
click at [661, 44] on icon at bounding box center [663, 46] width 5 height 5
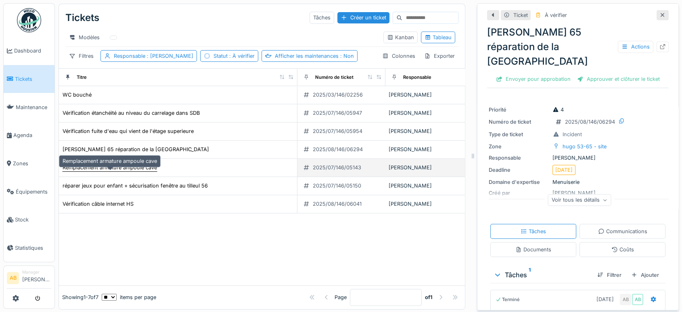
click at [140, 171] on div "Remplacement armature ampoule cave" at bounding box center [110, 168] width 94 height 8
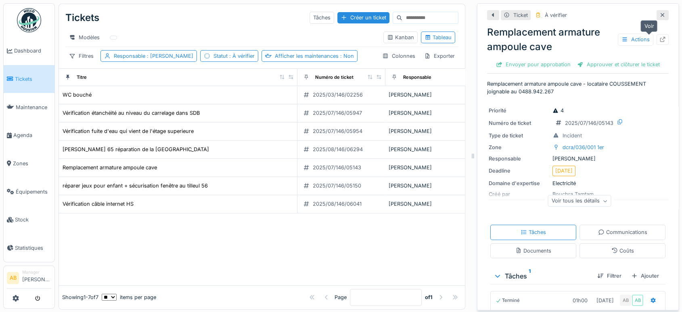
click at [661, 39] on icon at bounding box center [663, 39] width 5 height 5
click at [23, 19] on img at bounding box center [29, 20] width 24 height 24
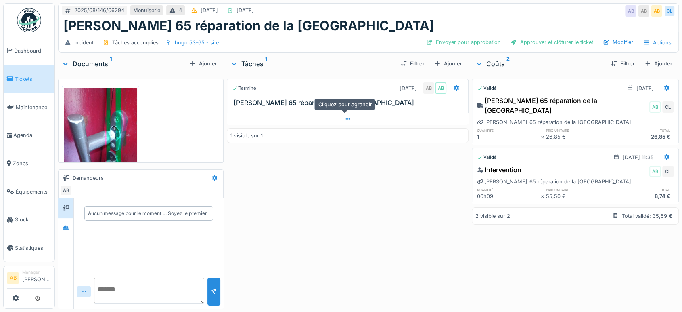
click at [300, 120] on div at bounding box center [348, 119] width 242 height 12
click at [98, 59] on div "Documents 1" at bounding box center [123, 64] width 125 height 10
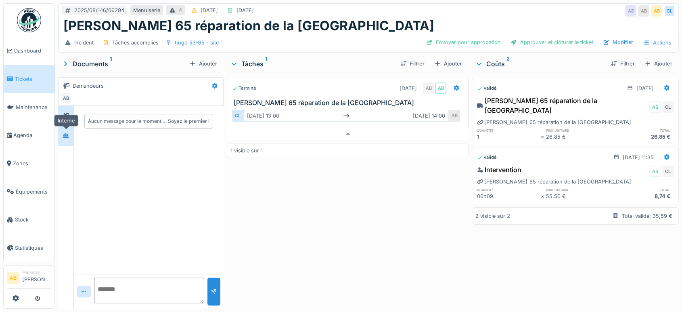
click at [71, 131] on div at bounding box center [66, 136] width 12 height 10
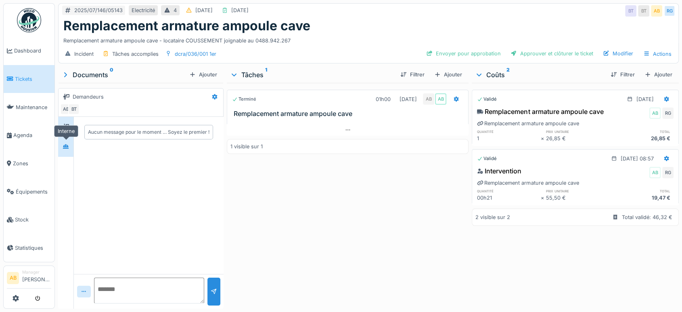
click at [62, 147] on div at bounding box center [66, 146] width 12 height 10
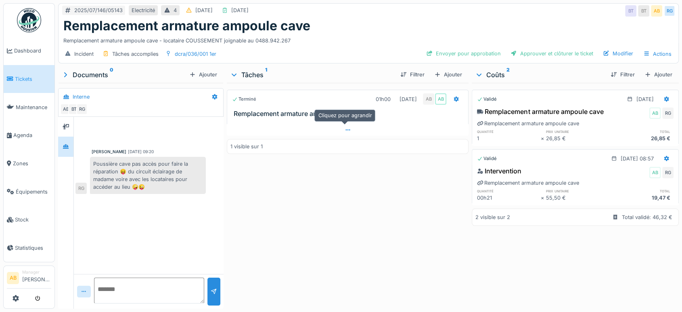
click at [334, 132] on div at bounding box center [348, 130] width 242 height 12
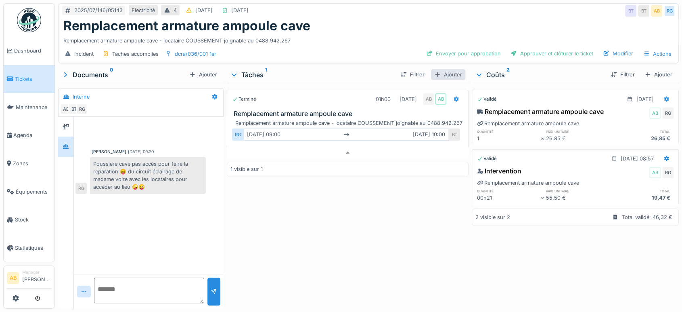
click at [456, 71] on div "Ajouter" at bounding box center [448, 74] width 34 height 11
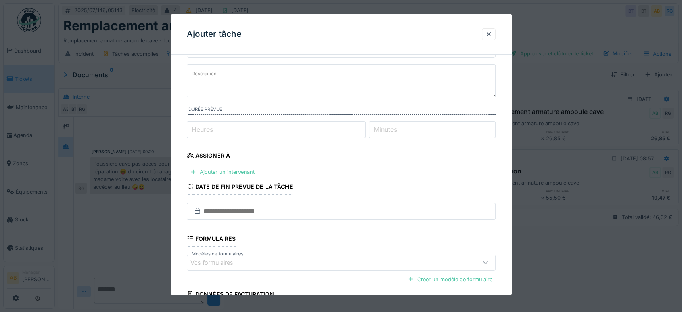
scroll to position [90, 0]
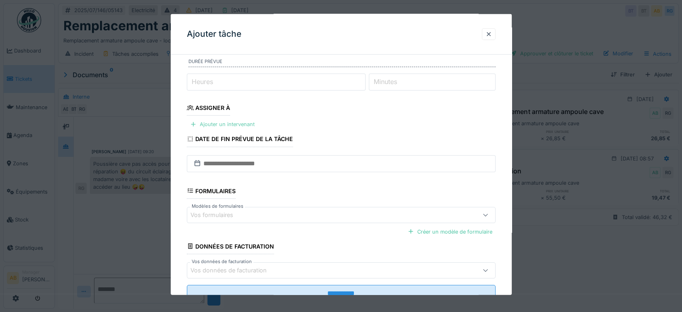
click at [238, 124] on div "Ajouter un intervenant" at bounding box center [222, 124] width 71 height 11
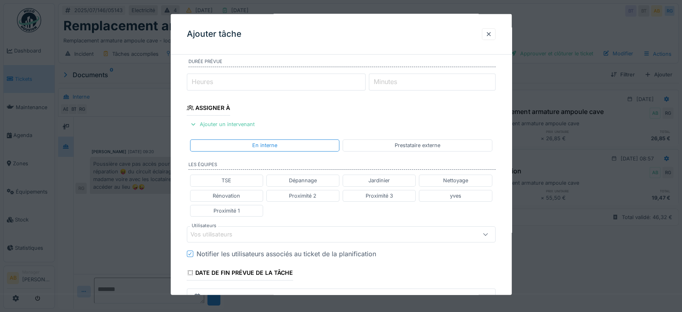
click at [261, 233] on div "Vos utilisateurs" at bounding box center [323, 234] width 265 height 9
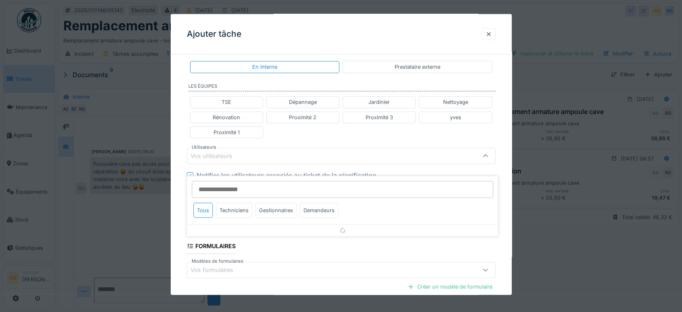
scroll to position [168, 0]
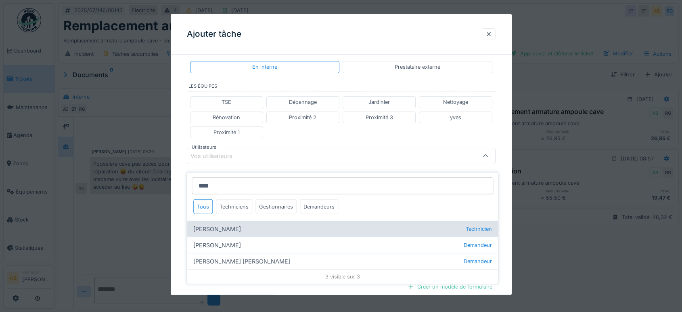
type input "****"
click at [220, 221] on div "Robert Gaspar Technicien" at bounding box center [342, 228] width 311 height 16
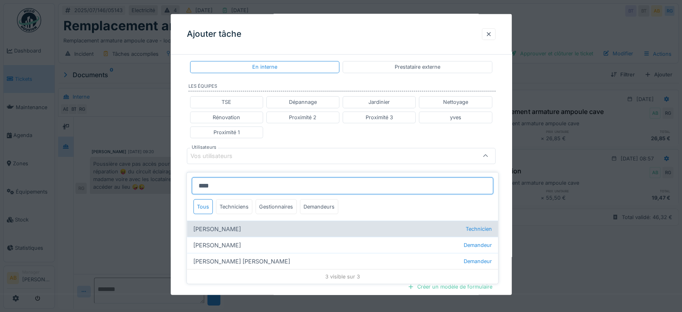
type input "****"
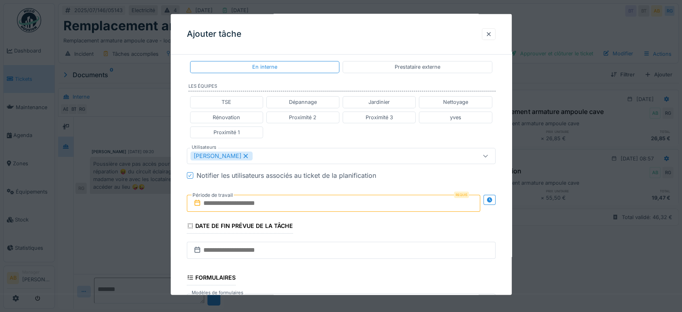
click at [343, 132] on div "TSE Dépannage Jardinier Nettoyage Rénovation Proximité 2 Proximité 3 yves Proxi…" at bounding box center [341, 117] width 309 height 48
click at [273, 208] on input "text" at bounding box center [334, 203] width 294 height 17
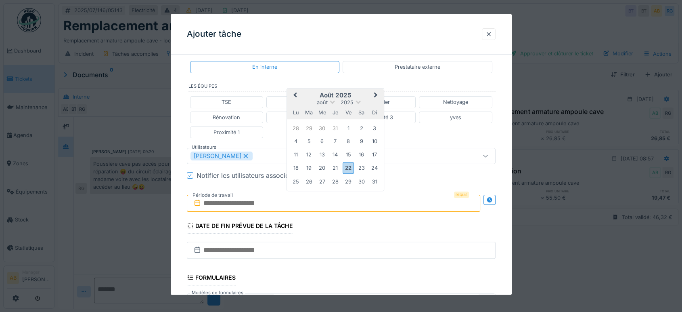
click at [371, 92] on button "Next Month" at bounding box center [376, 95] width 13 height 13
click at [295, 95] on span "Previous Month" at bounding box center [295, 96] width 0 height 10
click at [322, 182] on div "27" at bounding box center [322, 181] width 11 height 11
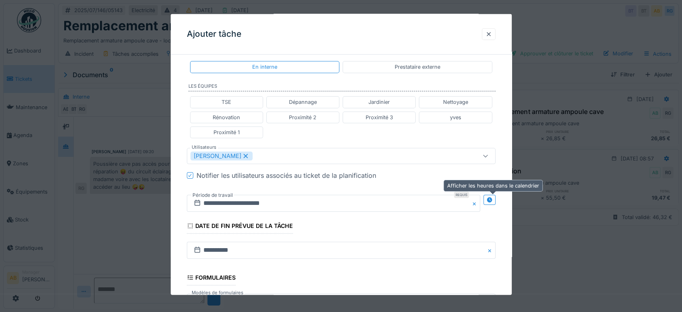
click at [493, 198] on icon at bounding box center [490, 199] width 6 height 5
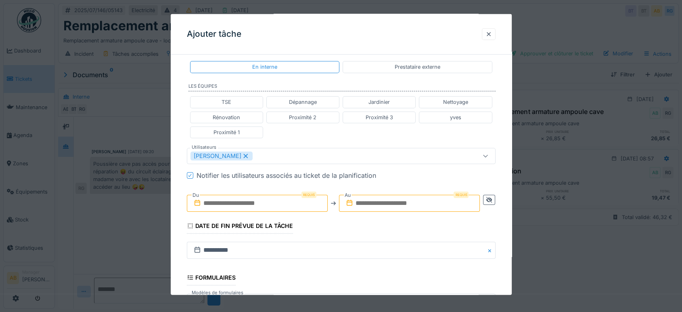
click at [286, 200] on input "text" at bounding box center [257, 203] width 141 height 17
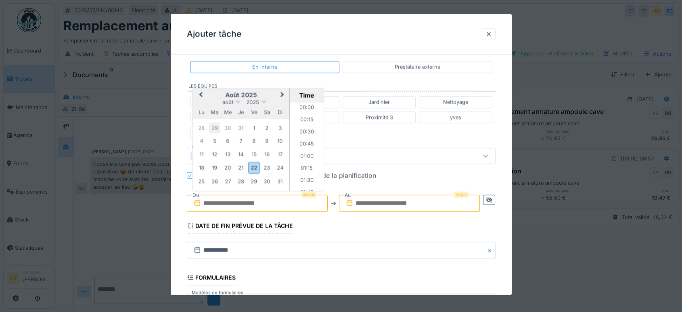
scroll to position [616, 0]
click at [220, 92] on h2 "août 2025" at bounding box center [241, 94] width 97 height 7
click at [229, 179] on div "27" at bounding box center [228, 181] width 11 height 11
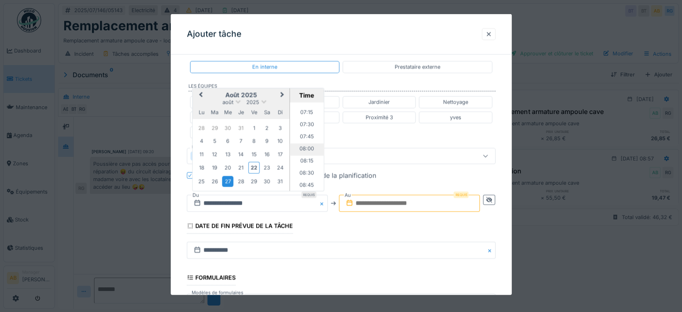
click at [305, 145] on li "08:00" at bounding box center [307, 149] width 34 height 12
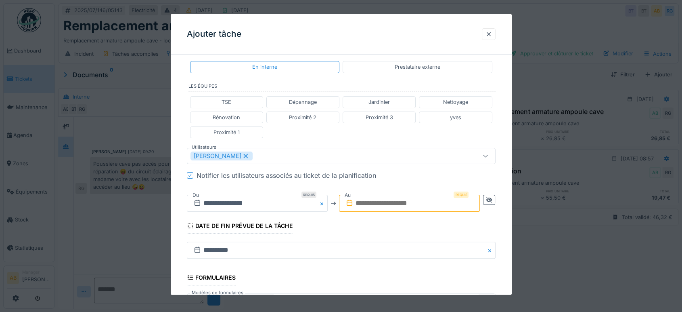
click at [417, 202] on input "text" at bounding box center [409, 203] width 141 height 17
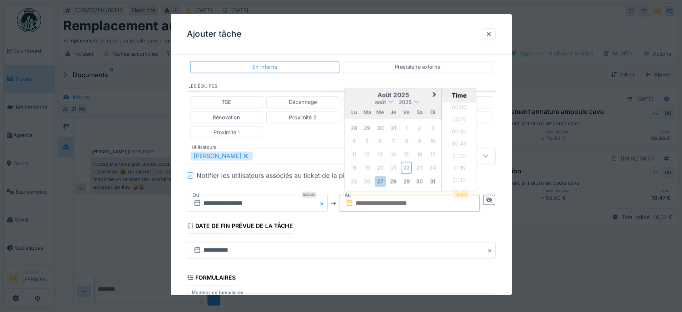
scroll to position [616, 0]
click at [382, 176] on div "27" at bounding box center [380, 181] width 11 height 11
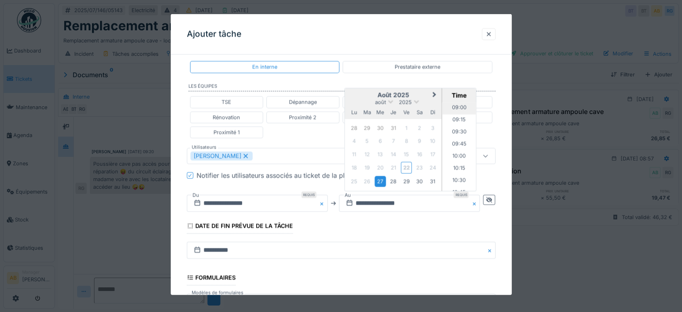
click at [459, 107] on li "09:00" at bounding box center [460, 108] width 34 height 12
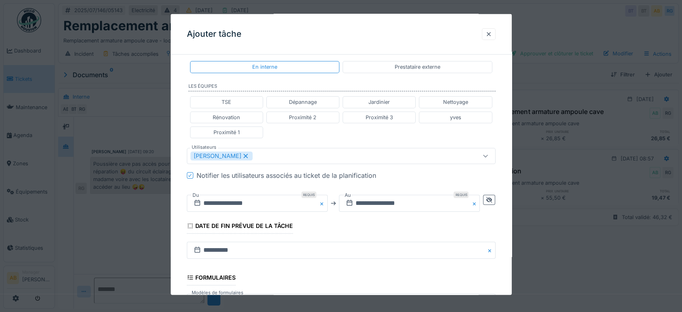
scroll to position [283, 0]
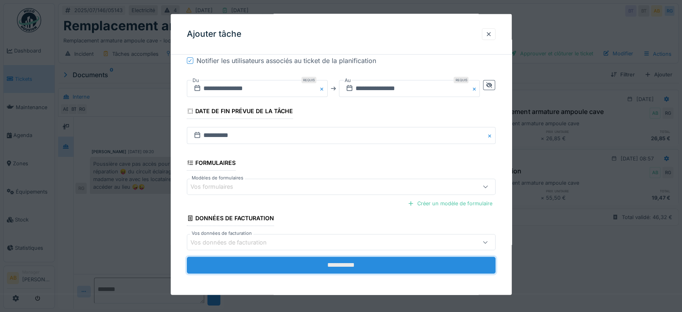
click at [411, 264] on input "**********" at bounding box center [341, 264] width 309 height 17
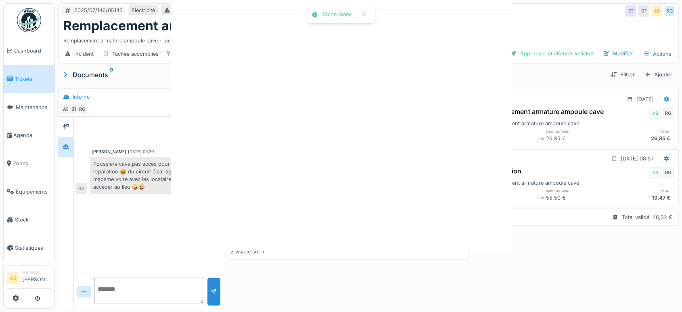
scroll to position [0, 0]
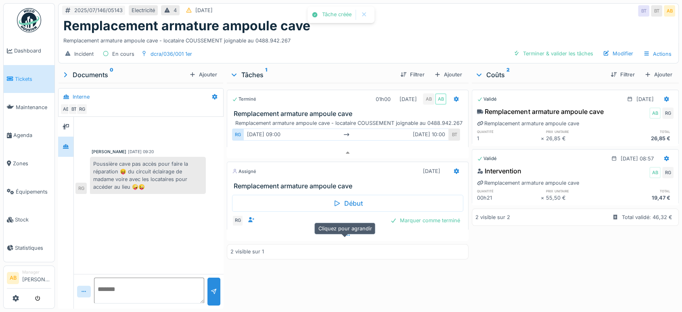
click at [334, 232] on div at bounding box center [348, 235] width 242 height 12
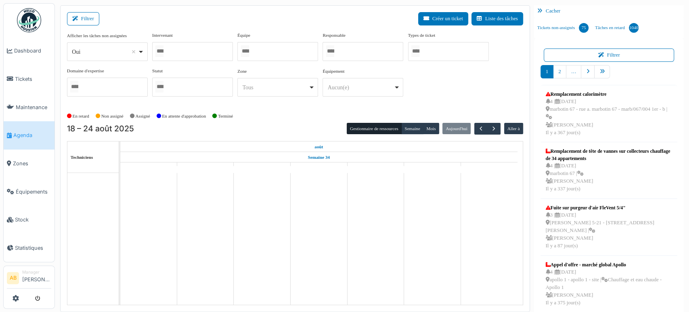
click at [91, 58] on div "*** Oui Remove item" at bounding box center [107, 51] width 81 height 19
select select "**"
click at [185, 55] on div at bounding box center [192, 51] width 81 height 19
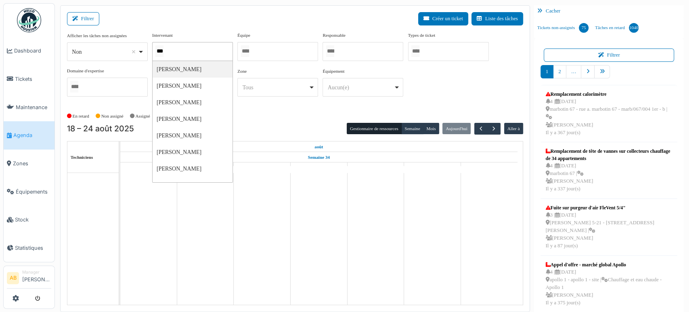
type input "****"
click at [411, 121] on div "En retard Non assigné [GEOGRAPHIC_DATA] En attente d'approbation Terminé" at bounding box center [295, 116] width 456 height 13
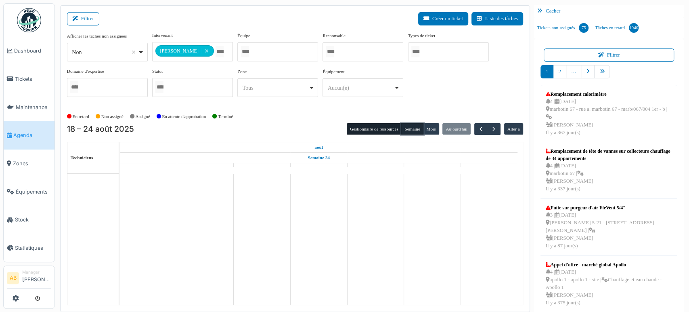
click at [412, 129] on button "Semaine" at bounding box center [412, 128] width 22 height 11
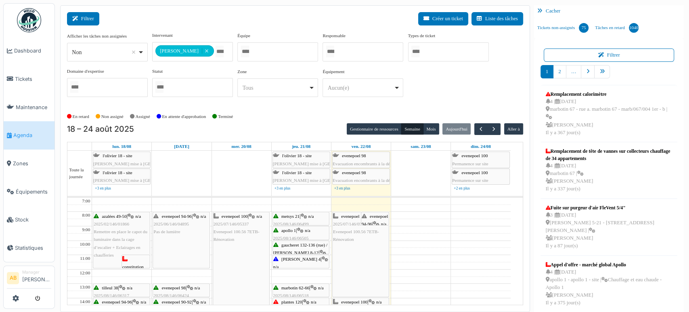
click at [92, 19] on button "Filtrer" at bounding box center [83, 18] width 32 height 13
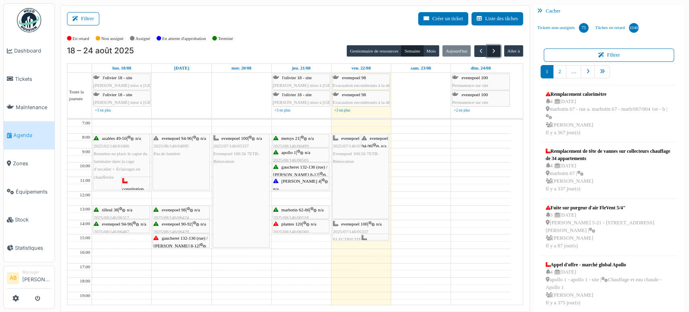
click at [491, 50] on span "button" at bounding box center [494, 51] width 7 height 7
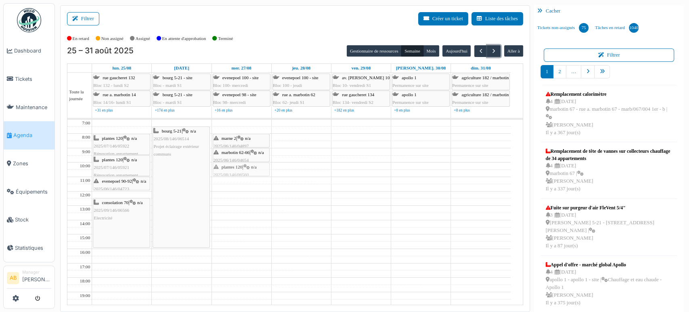
drag, startPoint x: 260, startPoint y: 135, endPoint x: 239, endPoint y: 166, distance: 36.9
click at [239, 166] on div "marne 2 | n/a 2025/06/146/04897 replanifier pour changer le poste de rue plante…" at bounding box center [241, 242] width 59 height 244
click at [87, 21] on button "Filtrer" at bounding box center [83, 18] width 32 height 13
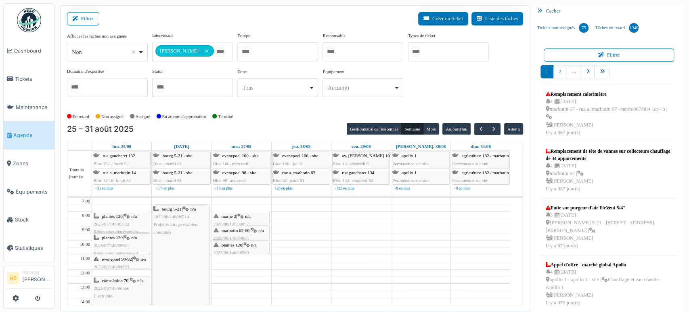
click at [216, 54] on input "Tous" at bounding box center [220, 52] width 8 height 12
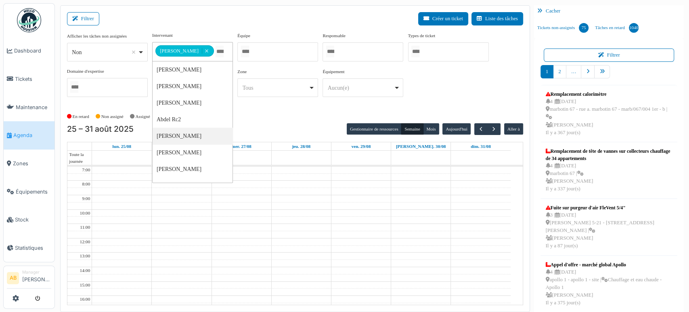
click at [333, 203] on td at bounding box center [301, 205] width 419 height 7
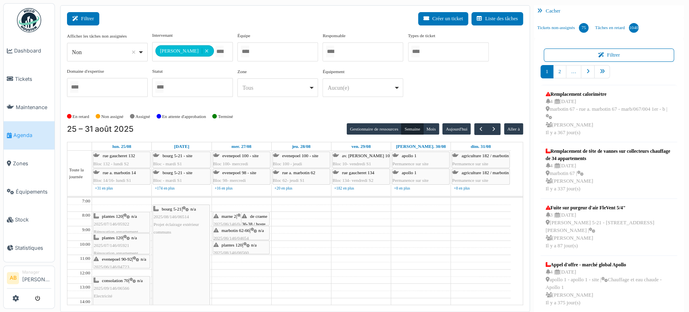
click at [80, 16] on icon at bounding box center [76, 18] width 9 height 5
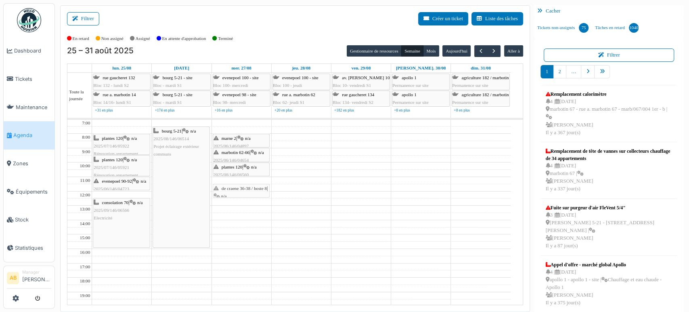
drag, startPoint x: 257, startPoint y: 135, endPoint x: 243, endPoint y: 182, distance: 48.9
click at [243, 182] on div "7:00 8:00 9:00 10:00 11:00 12:00 13:00 14:00 15:00 16:00 17:00 18:00 19:00 20:0…" at bounding box center [288, 242] width 443 height 244
click at [235, 182] on div "marne 2 | n/a 2025/06/146/04897 replanifier pour changer le poste de rue marbot…" at bounding box center [241, 242] width 59 height 244
click at [326, 186] on td at bounding box center [301, 187] width 419 height 7
click at [242, 136] on icon at bounding box center [240, 138] width 6 height 5
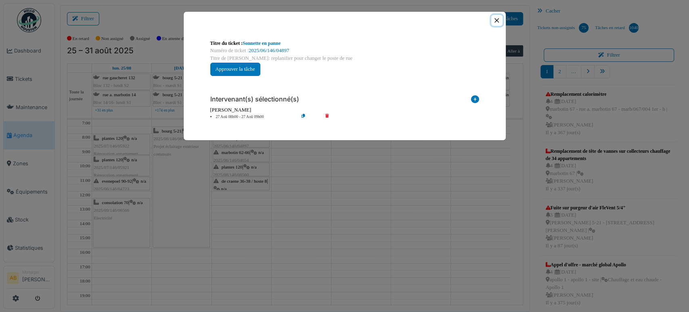
click at [497, 19] on button "Close" at bounding box center [496, 20] width 11 height 11
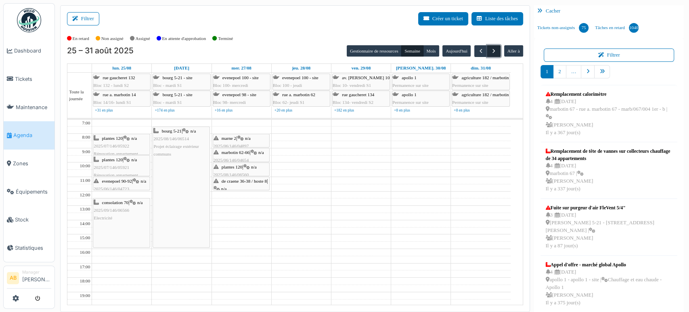
click at [491, 52] on span "button" at bounding box center [494, 51] width 7 height 7
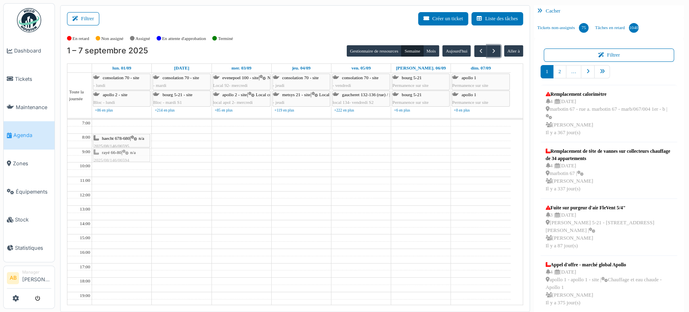
drag, startPoint x: 133, startPoint y: 145, endPoint x: 126, endPoint y: 149, distance: 8.7
click at [126, 149] on div "haecht 678-680 | n/a 2025/08/146/06595 Contrôle d'installation électrique rayé …" at bounding box center [121, 242] width 59 height 244
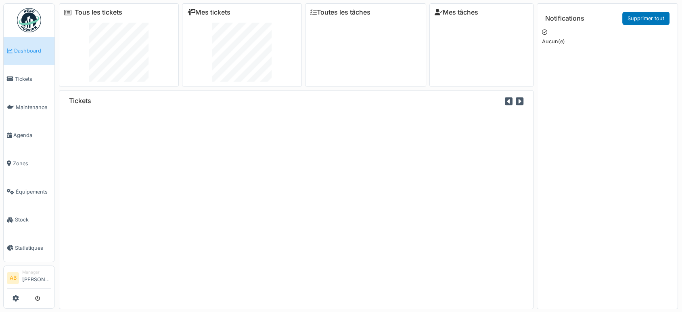
click at [97, 12] on link "Tous les tickets" at bounding box center [99, 12] width 48 height 8
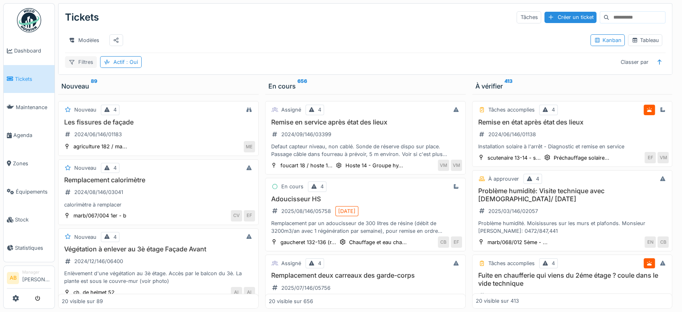
click at [72, 65] on icon at bounding box center [72, 61] width 6 height 5
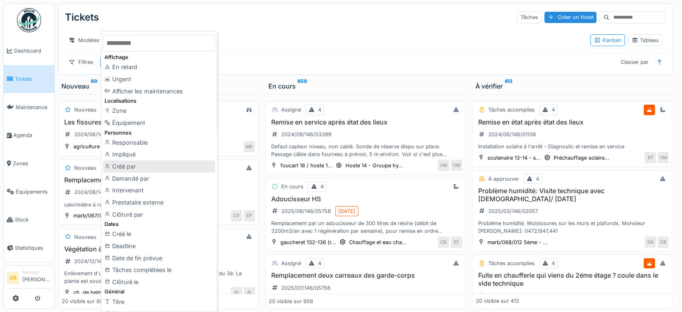
click at [132, 166] on div "Créé par" at bounding box center [159, 166] width 112 height 12
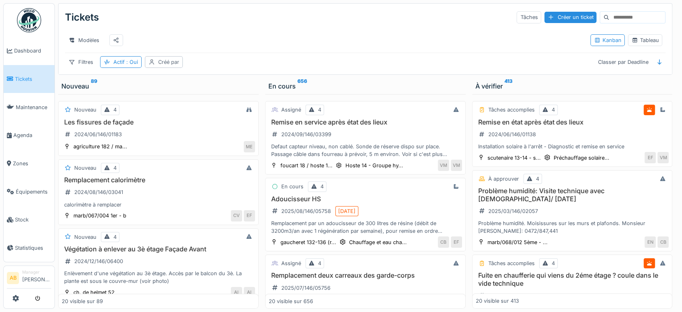
click at [164, 64] on div "Créé par" at bounding box center [164, 62] width 38 height 12
click at [194, 103] on div "Créé par" at bounding box center [185, 107] width 68 height 9
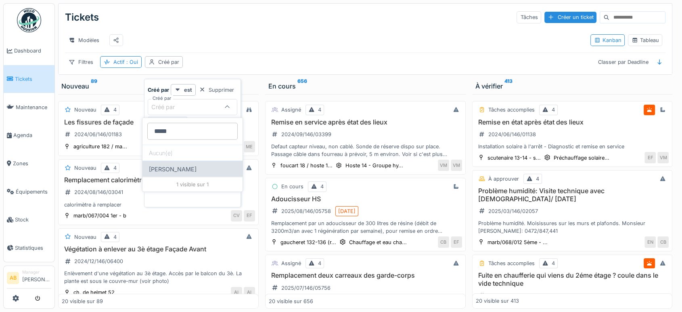
type par_Y1OTA "*****"
click at [195, 169] on div "[PERSON_NAME]" at bounding box center [193, 169] width 100 height 16
type input "****"
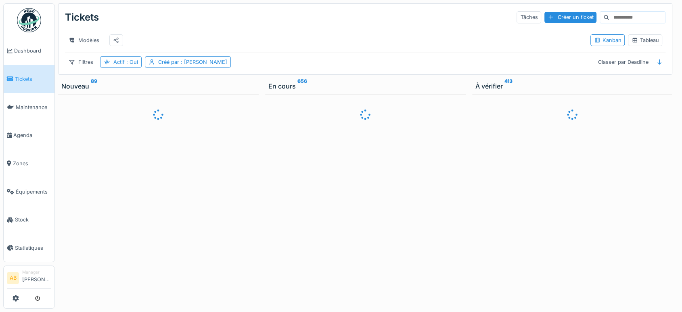
click at [284, 45] on div "Modèles" at bounding box center [324, 40] width 519 height 18
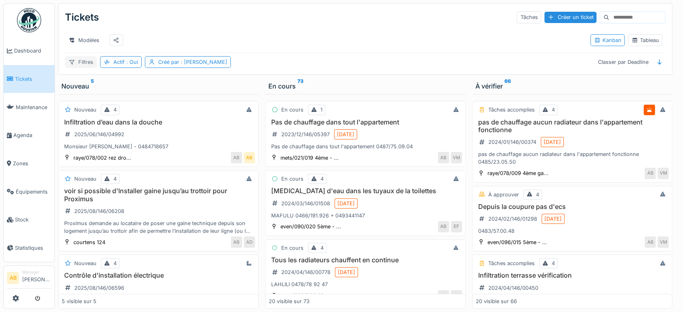
click at [74, 65] on icon at bounding box center [72, 61] width 6 height 5
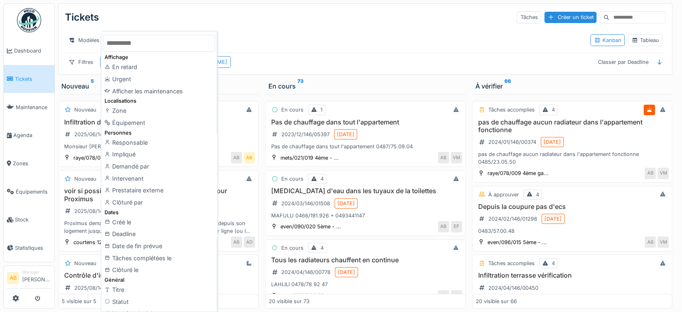
click at [136, 50] on input "text" at bounding box center [159, 43] width 112 height 17
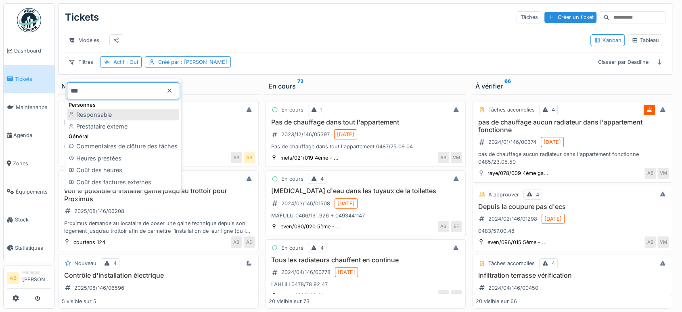
type input "***"
click at [107, 114] on div "Responsable" at bounding box center [123, 115] width 112 height 12
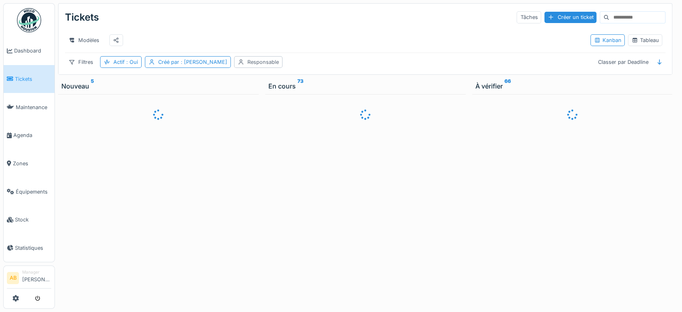
click at [267, 66] on div "Responsable" at bounding box center [263, 62] width 31 height 8
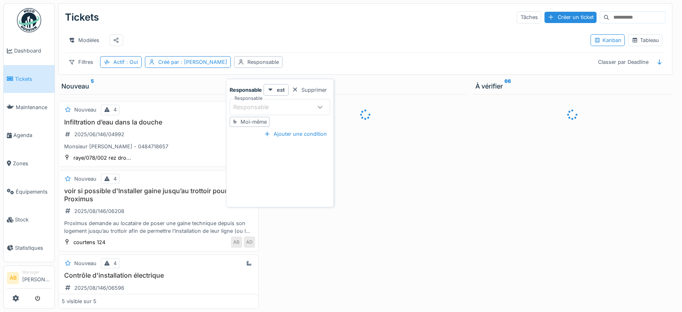
click at [264, 106] on div "Responsable" at bounding box center [256, 107] width 47 height 9
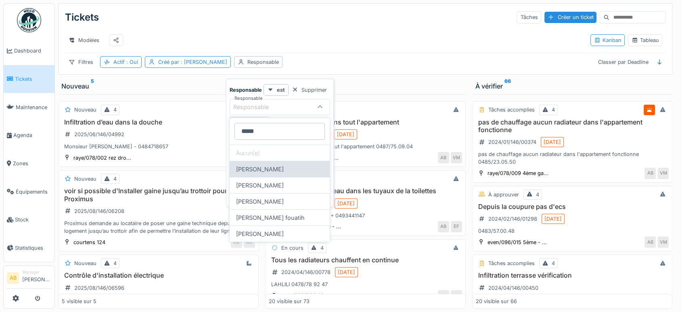
type input "*****"
click at [267, 166] on div "[PERSON_NAME]" at bounding box center [280, 169] width 100 height 16
type input "****"
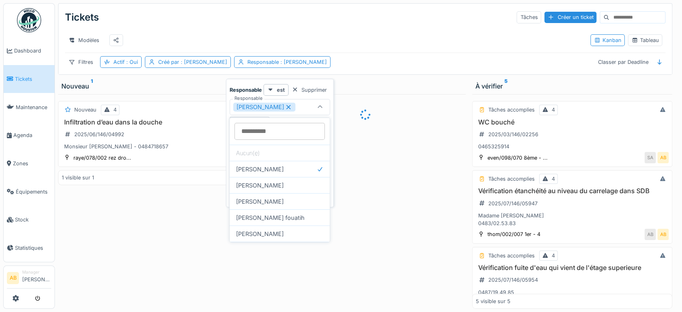
click at [286, 106] on icon at bounding box center [288, 107] width 4 height 4
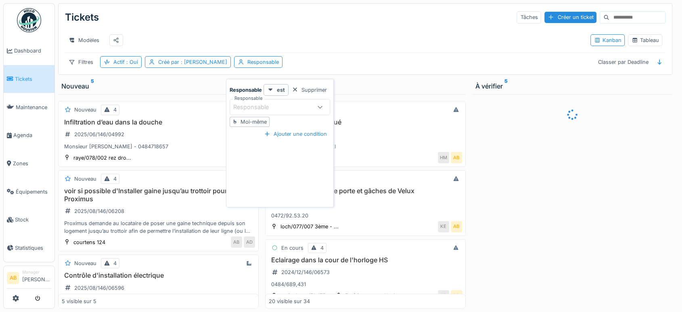
click at [270, 108] on div "Responsable" at bounding box center [256, 107] width 47 height 9
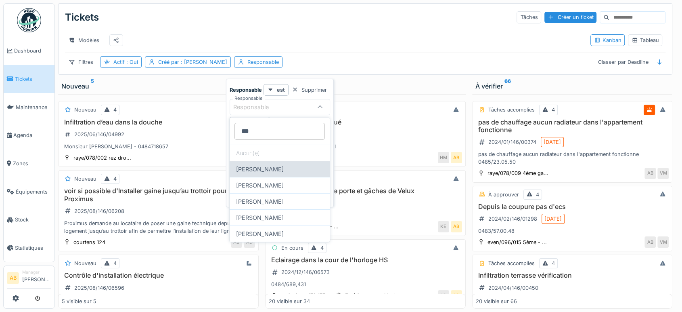
type input "***"
click at [269, 171] on div "Françoise Philippe" at bounding box center [280, 169] width 100 height 16
type input "****"
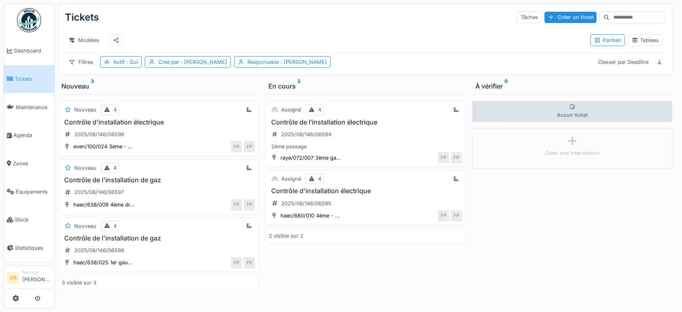
click at [357, 31] on div "Modèles" at bounding box center [324, 40] width 519 height 18
click at [139, 118] on h3 "Contrôle d'installation électrique" at bounding box center [158, 122] width 193 height 8
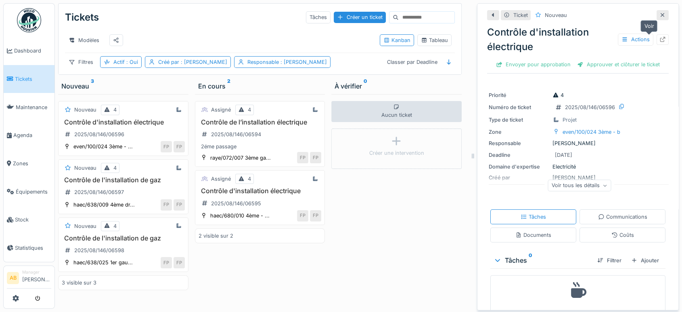
click at [660, 37] on icon at bounding box center [663, 39] width 6 height 5
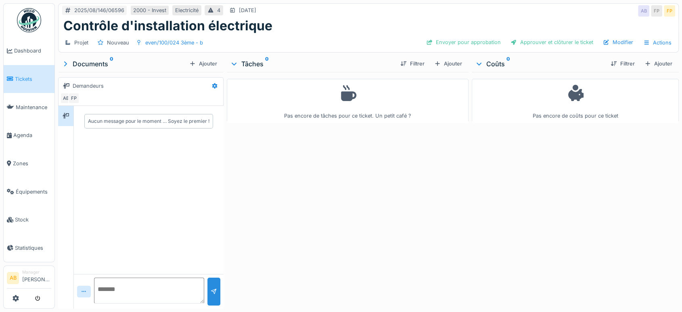
click at [458, 57] on div "Filtrer Ajouter" at bounding box center [429, 64] width 71 height 14
click at [449, 63] on div "Ajouter" at bounding box center [448, 63] width 34 height 11
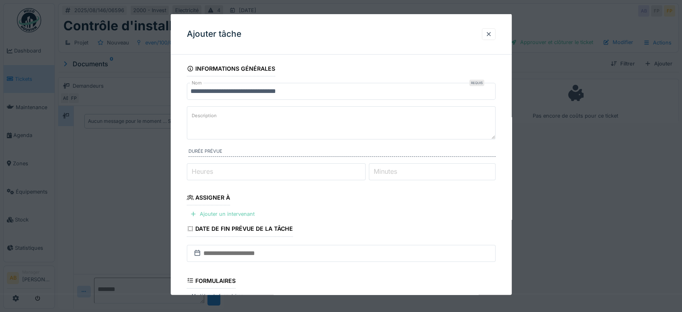
click at [236, 209] on div "Ajouter un intervenant" at bounding box center [222, 213] width 71 height 11
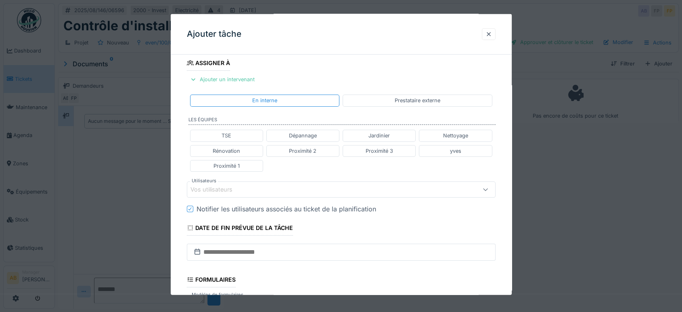
click at [237, 191] on div "Vos utilisateurs" at bounding box center [217, 189] width 53 height 9
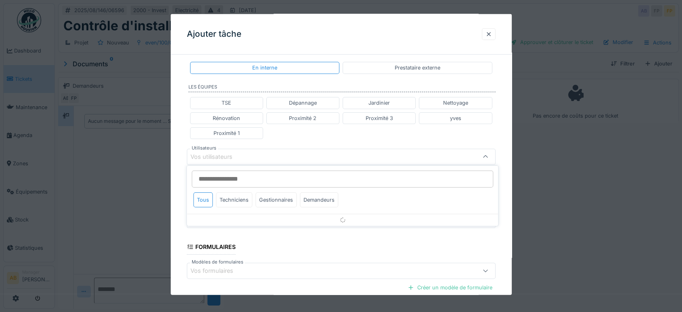
scroll to position [168, 0]
type input "******"
click at [233, 198] on div "Techniciens" at bounding box center [234, 199] width 36 height 15
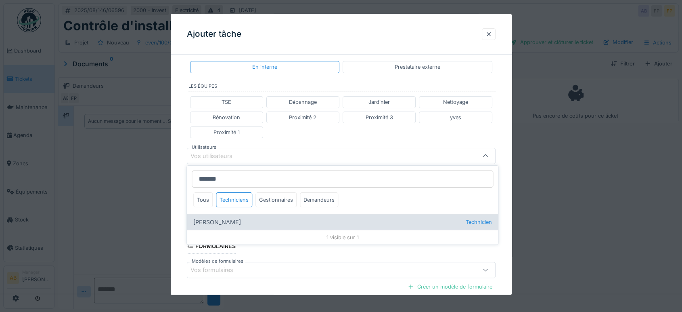
click at [225, 220] on div "Robert Gaspar Technicien" at bounding box center [342, 222] width 311 height 16
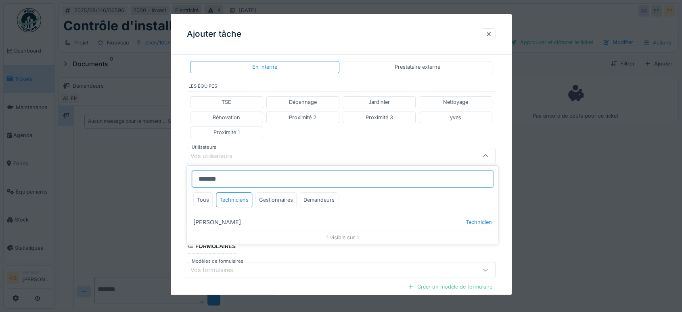
type input "****"
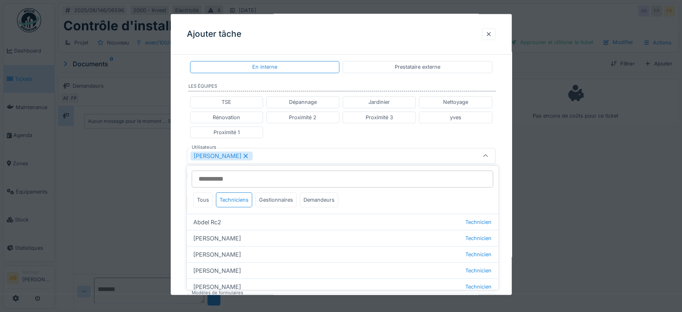
click at [242, 154] on icon at bounding box center [245, 156] width 7 height 6
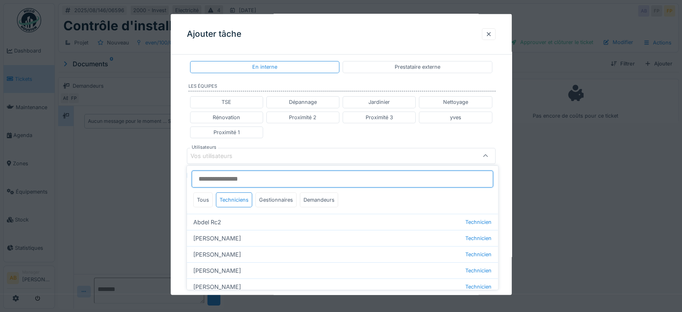
click at [228, 178] on input "Utilisateurs" at bounding box center [343, 178] width 302 height 17
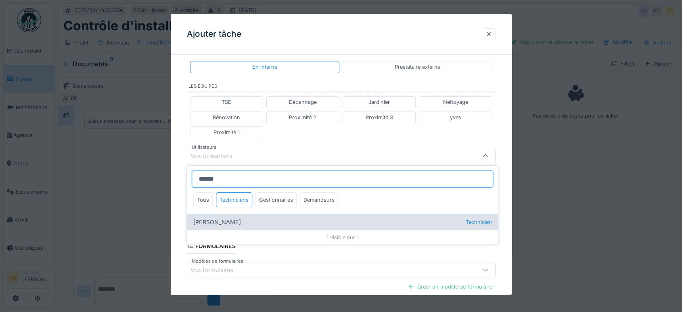
type input "******"
click at [234, 222] on div "Robert Gaspar Technicien" at bounding box center [342, 222] width 311 height 16
type input "****"
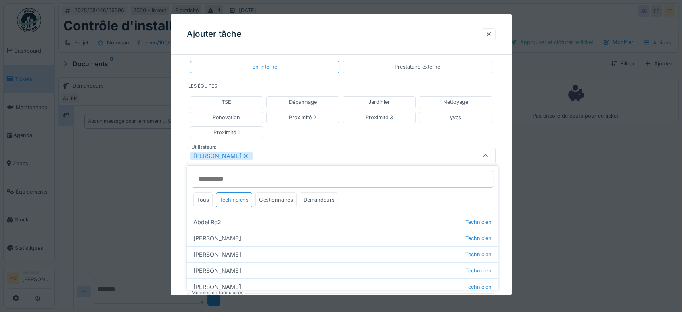
click at [176, 132] on div "**********" at bounding box center [341, 152] width 341 height 518
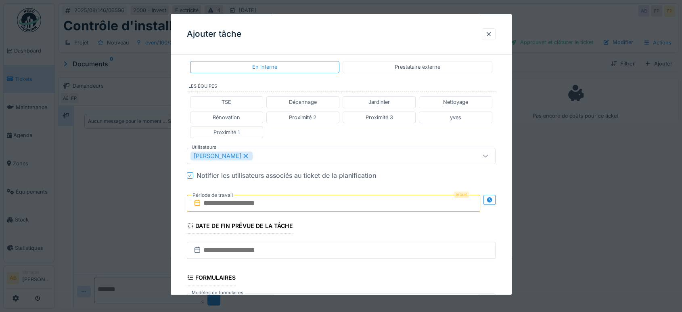
drag, startPoint x: 261, startPoint y: 200, endPoint x: 279, endPoint y: 204, distance: 18.9
click at [261, 199] on input "text" at bounding box center [334, 203] width 294 height 17
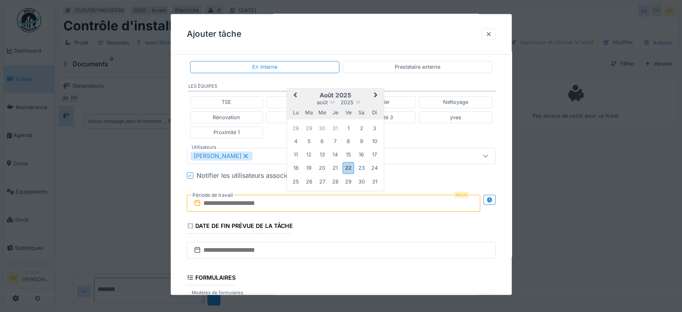
click at [369, 92] on h2 "août 2025" at bounding box center [335, 95] width 97 height 7
click at [376, 93] on span "Next Month" at bounding box center [376, 95] width 0 height 10
click at [296, 124] on div "1" at bounding box center [296, 128] width 11 height 11
click at [296, 125] on div "1" at bounding box center [296, 128] width 11 height 11
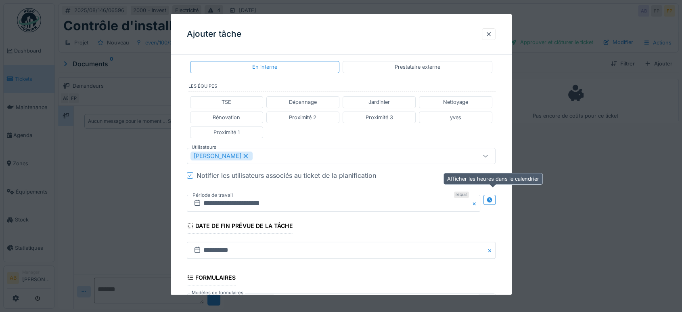
click at [496, 197] on div at bounding box center [490, 200] width 12 height 10
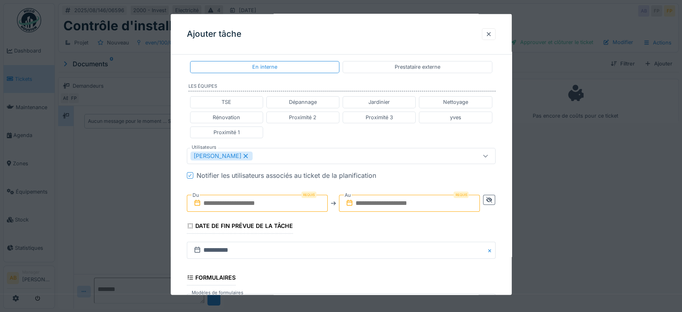
click at [235, 198] on input "text" at bounding box center [257, 203] width 141 height 17
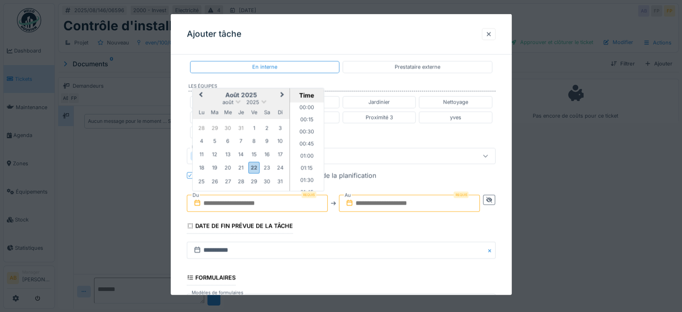
scroll to position [628, 0]
click at [213, 96] on h2 "août 2025" at bounding box center [241, 94] width 97 height 7
click at [254, 128] on div "1" at bounding box center [254, 127] width 11 height 11
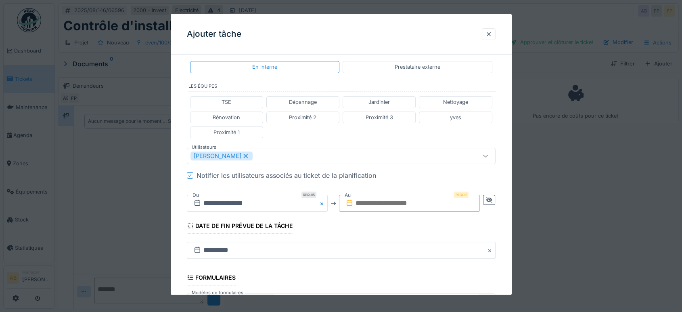
drag, startPoint x: 426, startPoint y: 202, endPoint x: 420, endPoint y: 193, distance: 11.0
click at [426, 202] on input "text" at bounding box center [409, 203] width 141 height 17
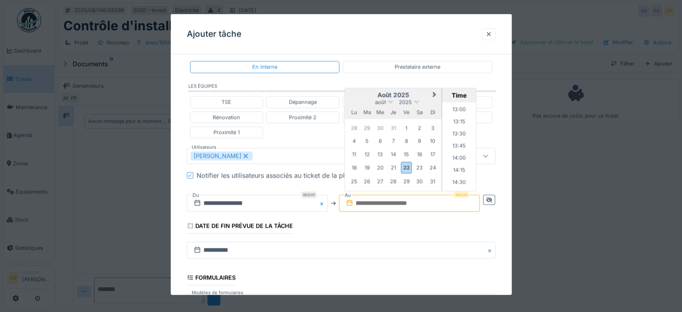
click at [366, 94] on h2 "août 2025" at bounding box center [393, 94] width 97 height 7
click at [406, 128] on div "1" at bounding box center [406, 127] width 11 height 11
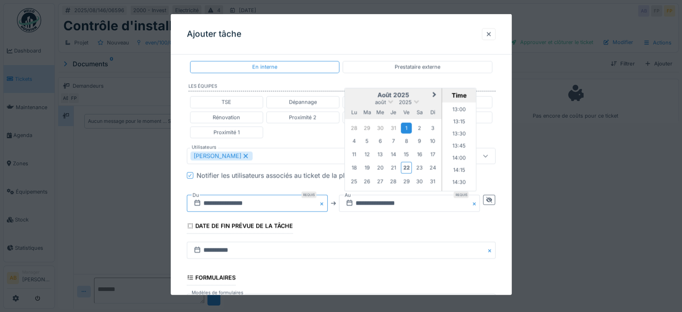
click at [277, 206] on input "**********" at bounding box center [257, 203] width 141 height 17
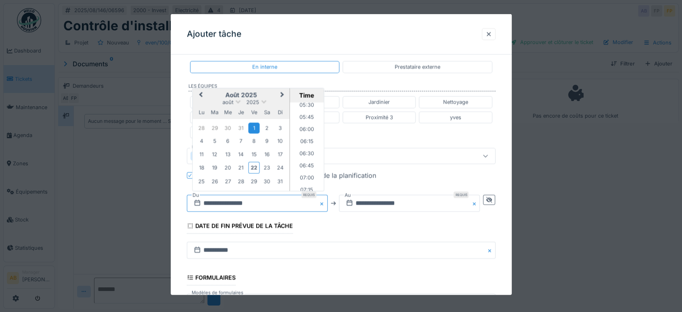
scroll to position [314, 0]
click at [309, 177] on li "08:00" at bounding box center [307, 182] width 34 height 12
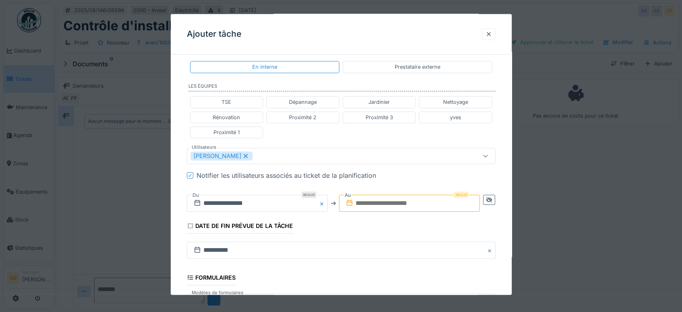
click at [384, 206] on input "text" at bounding box center [409, 203] width 141 height 17
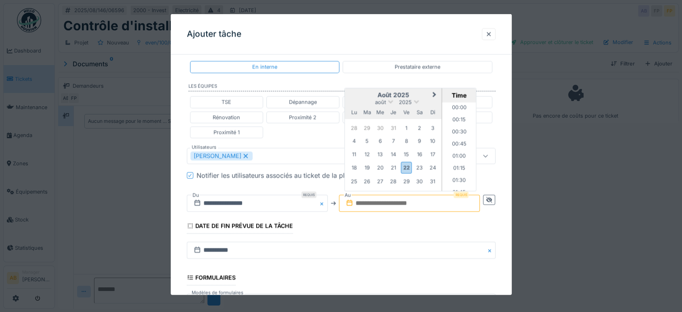
scroll to position [628, 0]
click at [362, 91] on h2 "août 2025" at bounding box center [393, 94] width 97 height 7
click at [409, 125] on div "1" at bounding box center [406, 127] width 11 height 11
click at [457, 137] on li "09:00" at bounding box center [460, 140] width 34 height 12
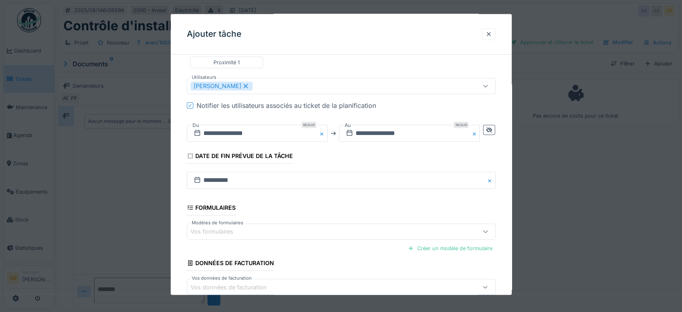
scroll to position [283, 0]
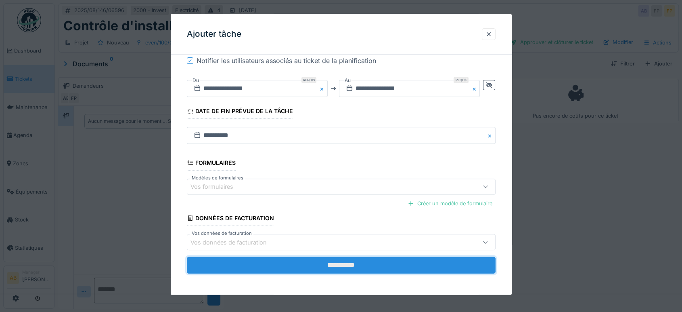
click at [371, 267] on input "**********" at bounding box center [341, 264] width 309 height 17
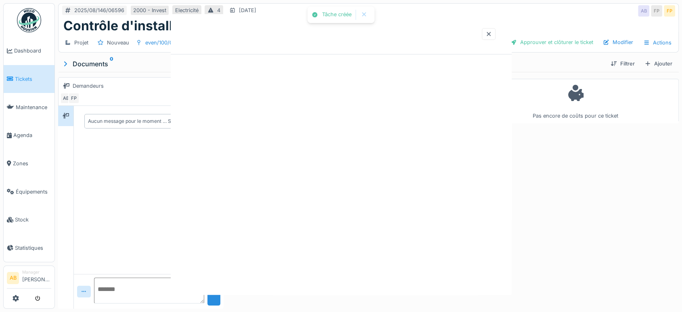
scroll to position [0, 0]
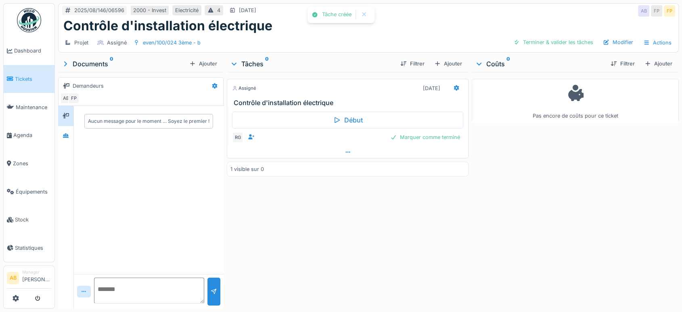
click at [349, 151] on div at bounding box center [347, 152] width 241 height 12
click at [440, 139] on div at bounding box center [441, 139] width 13 height 12
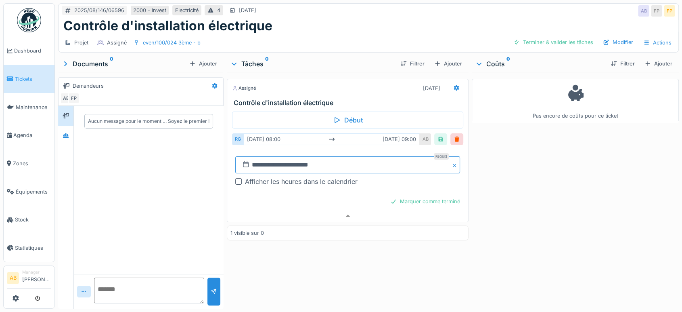
click at [282, 167] on input "**********" at bounding box center [347, 164] width 225 height 17
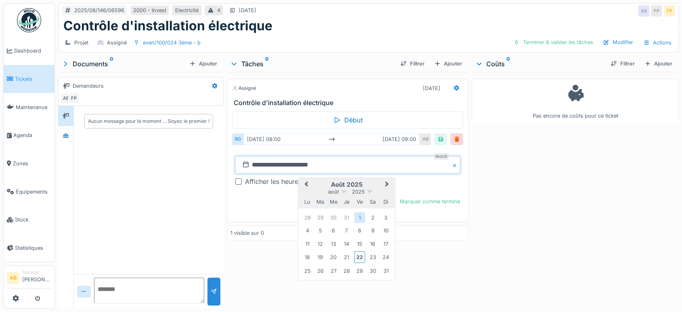
click at [387, 183] on button "Next Month" at bounding box center [388, 184] width 13 height 13
click at [306, 219] on div "1" at bounding box center [307, 217] width 11 height 11
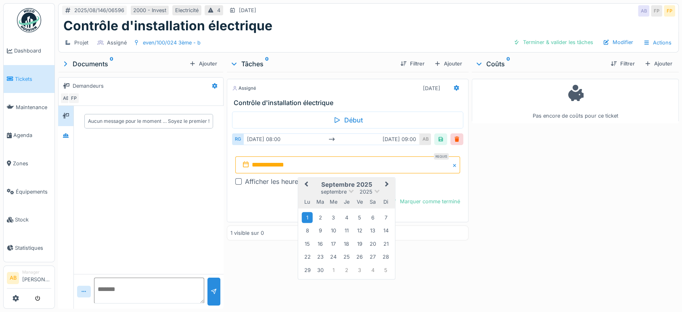
click at [306, 219] on div "1" at bounding box center [307, 217] width 11 height 11
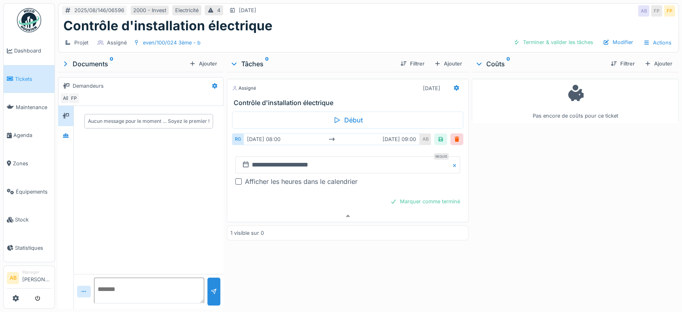
click at [236, 183] on div at bounding box center [238, 181] width 6 height 6
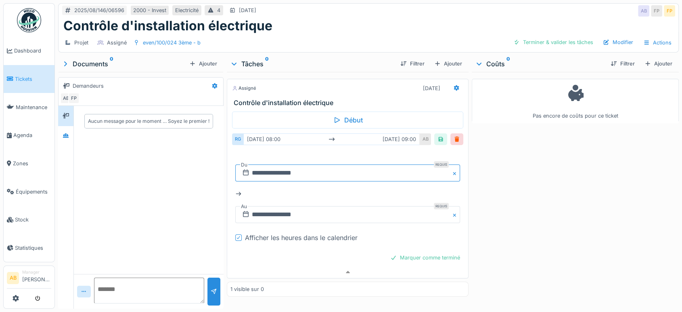
click at [309, 177] on input "**********" at bounding box center [347, 172] width 225 height 17
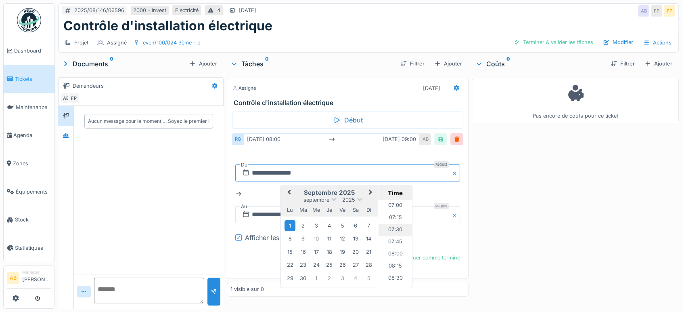
scroll to position [359, 0]
click at [390, 232] on li "08:00" at bounding box center [395, 235] width 34 height 12
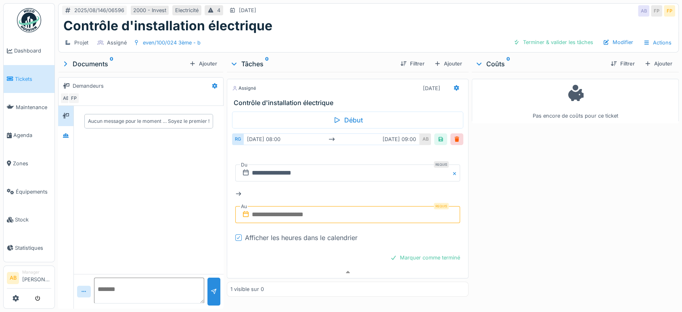
click at [292, 218] on input "text" at bounding box center [347, 214] width 225 height 17
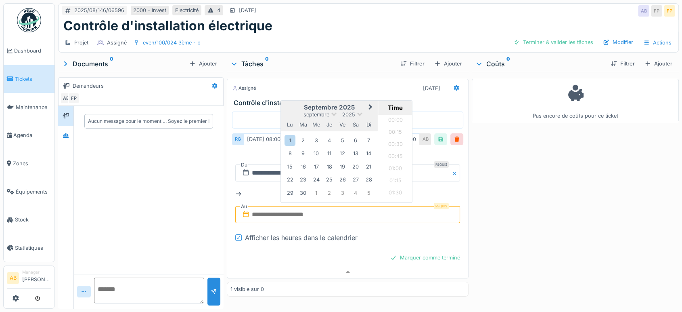
scroll to position [628, 0]
click at [285, 138] on div "1" at bounding box center [290, 140] width 11 height 11
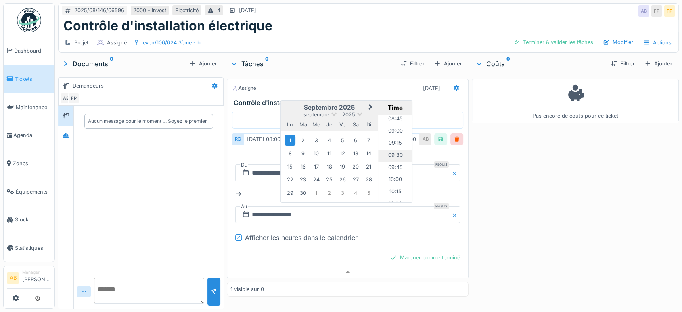
scroll to position [404, 0]
click at [388, 151] on li "09:00" at bounding box center [395, 153] width 34 height 12
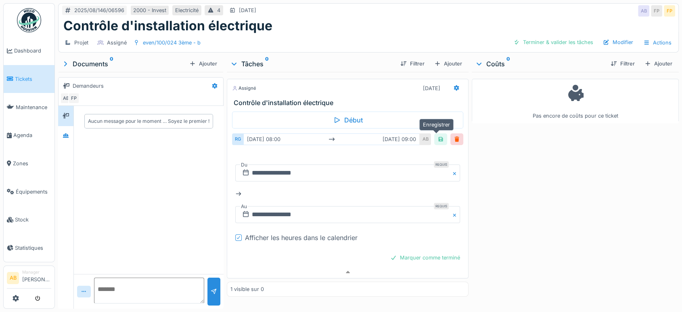
click at [439, 139] on div at bounding box center [441, 139] width 6 height 8
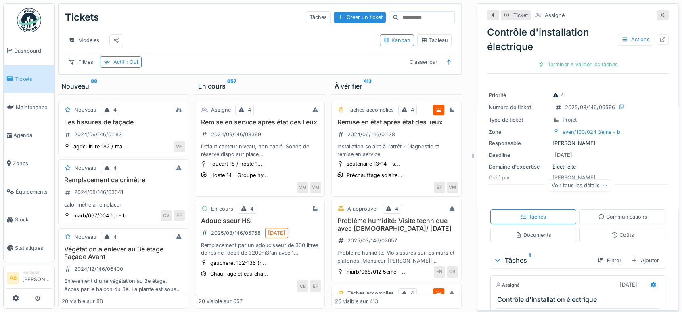
click at [660, 16] on icon at bounding box center [663, 15] width 6 height 5
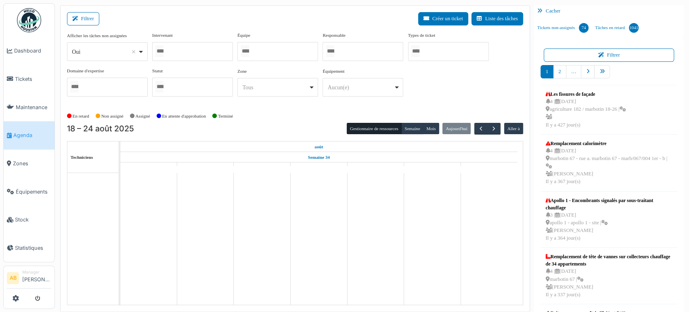
click at [103, 54] on div "Oui Remove item" at bounding box center [105, 52] width 66 height 8
select select "**"
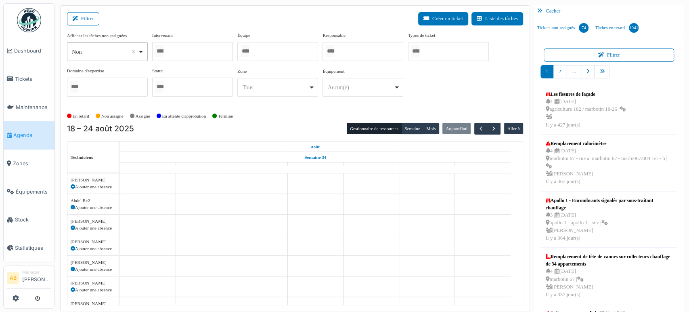
click at [193, 47] on div at bounding box center [192, 51] width 81 height 19
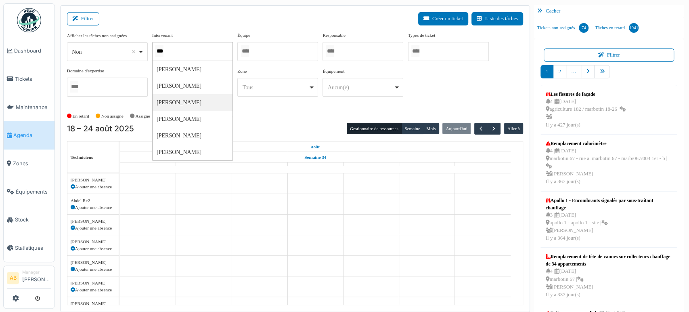
type input "****"
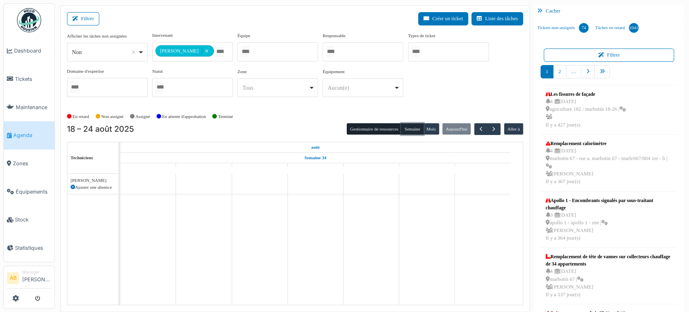
click at [401, 124] on button "Semaine" at bounding box center [412, 128] width 22 height 11
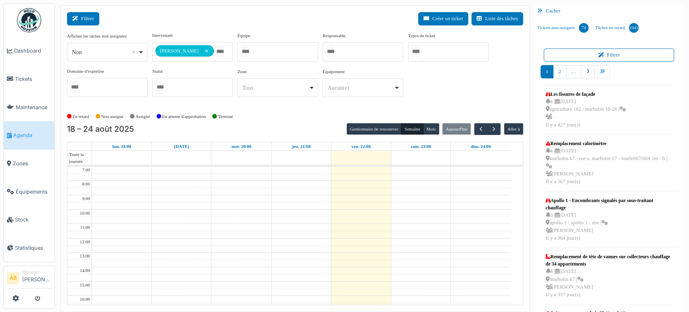
click at [94, 18] on button "Filtrer" at bounding box center [83, 18] width 32 height 13
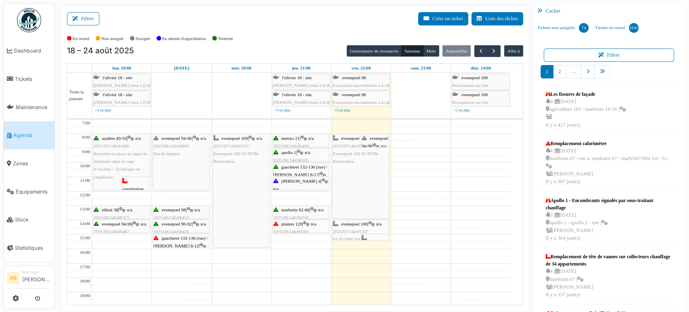
click at [378, 146] on div at bounding box center [375, 146] width 28 height 3
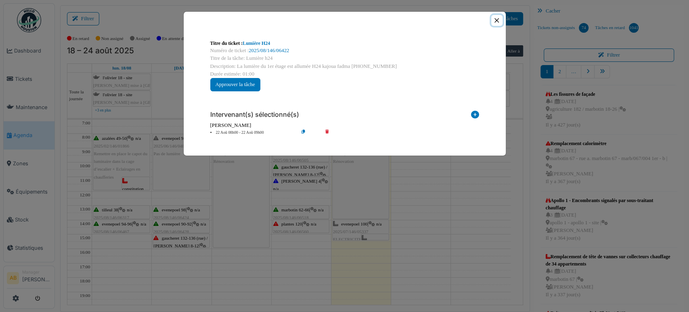
click at [500, 18] on button "Close" at bounding box center [496, 20] width 11 height 11
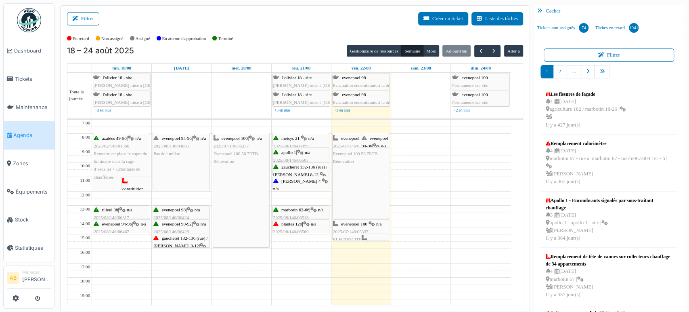
click at [369, 234] on div "consolation 70 | n/a 2025/08/146/06155 Rencontre avec Nicolae 15h" at bounding box center [375, 265] width 27 height 62
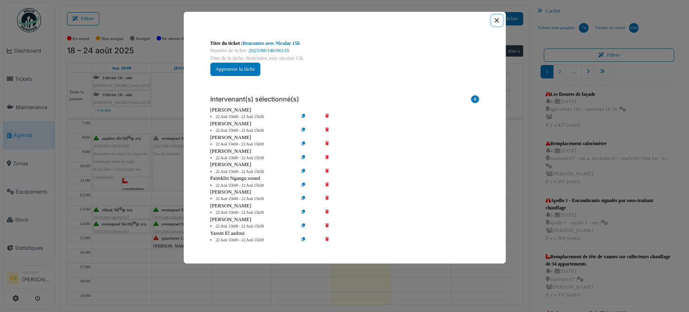
click at [500, 19] on button "Close" at bounding box center [496, 20] width 11 height 11
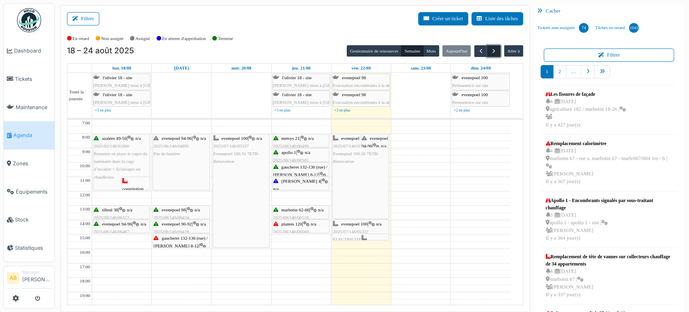
click at [491, 53] on span "button" at bounding box center [494, 51] width 7 height 7
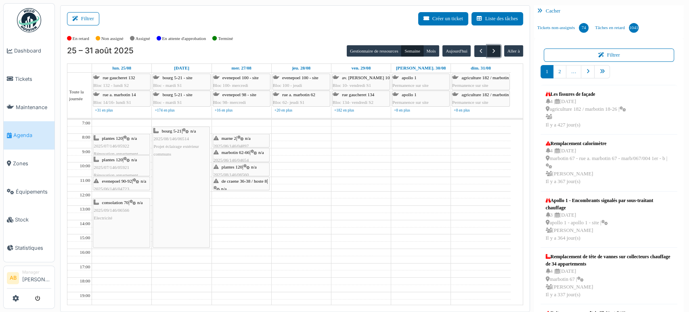
click at [491, 49] on span "button" at bounding box center [494, 51] width 7 height 7
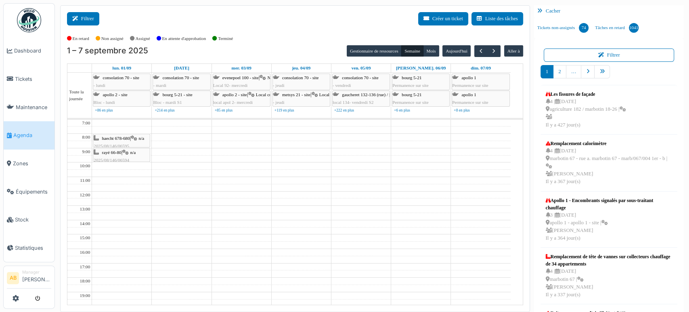
click at [72, 17] on icon at bounding box center [76, 18] width 9 height 5
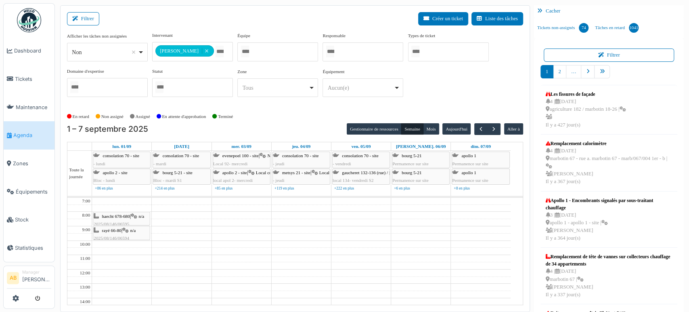
drag, startPoint x: 223, startPoint y: 51, endPoint x: 197, endPoint y: 119, distance: 72.3
click at [222, 51] on div "**********" at bounding box center [192, 51] width 81 height 19
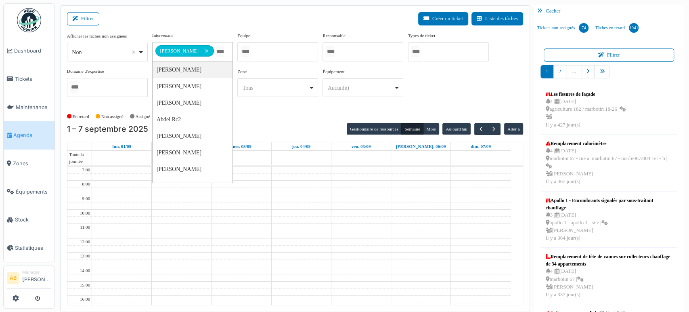
click at [323, 231] on td at bounding box center [301, 234] width 419 height 7
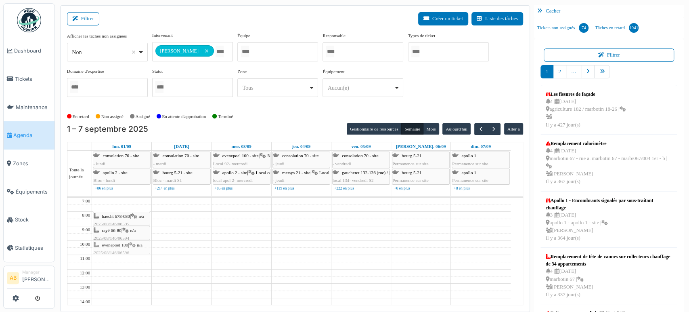
drag, startPoint x: 135, startPoint y: 214, endPoint x: 113, endPoint y: 240, distance: 34.7
click at [280, 262] on td at bounding box center [301, 265] width 419 height 7
click at [74, 14] on button "Filtrer" at bounding box center [83, 18] width 32 height 13
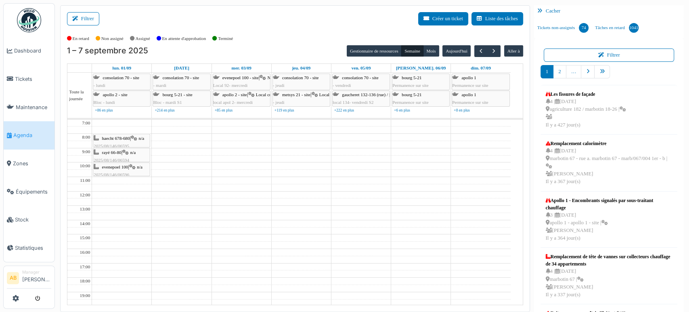
click at [121, 134] on link "haecht 678-680 | n/a 2025/08/146/06595 Contrôle d'installation électrique" at bounding box center [121, 141] width 57 height 14
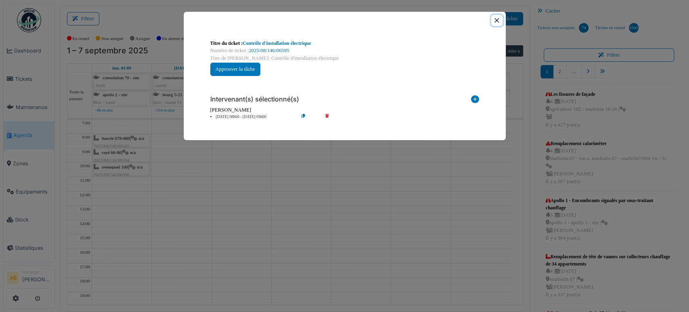
click at [495, 17] on button "Close" at bounding box center [496, 20] width 11 height 11
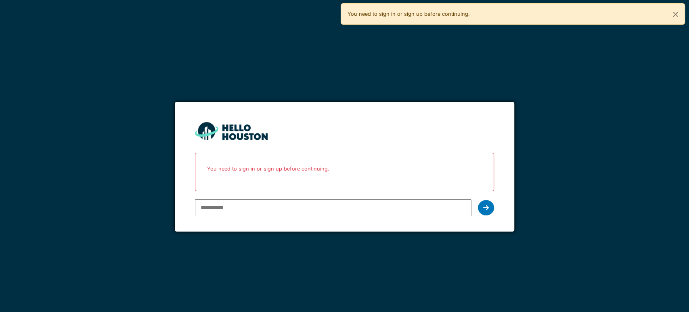
type input "**********"
click at [478, 212] on div "**********" at bounding box center [344, 207] width 299 height 23
click at [481, 210] on div at bounding box center [486, 207] width 16 height 15
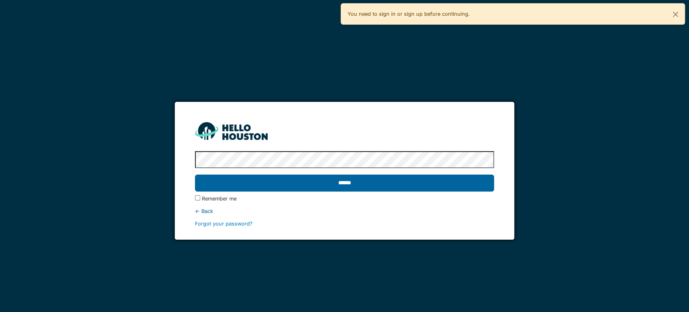
click at [359, 180] on input "******" at bounding box center [344, 182] width 299 height 17
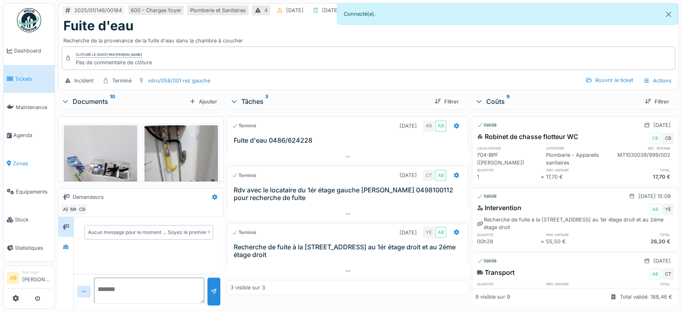
click at [19, 160] on span "Zones" at bounding box center [32, 164] width 38 height 8
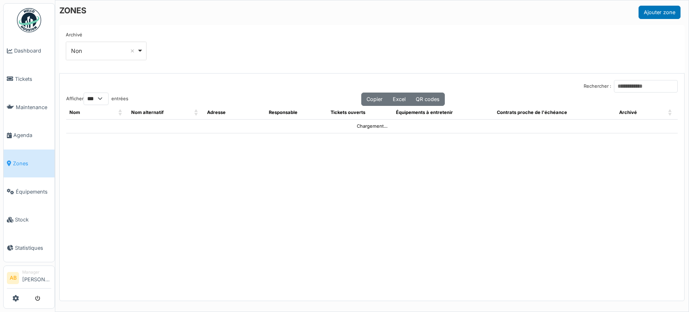
select select "***"
click at [621, 84] on input "Rechercher :" at bounding box center [646, 86] width 64 height 13
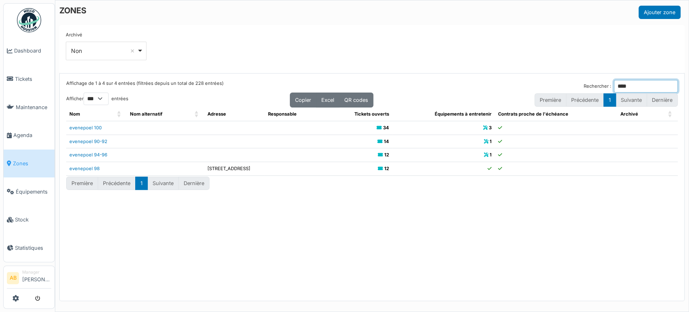
type input "****"
click at [87, 124] on td "evenepoel 100" at bounding box center [96, 128] width 61 height 14
click at [99, 125] on link "evenepoel 100" at bounding box center [85, 128] width 32 height 6
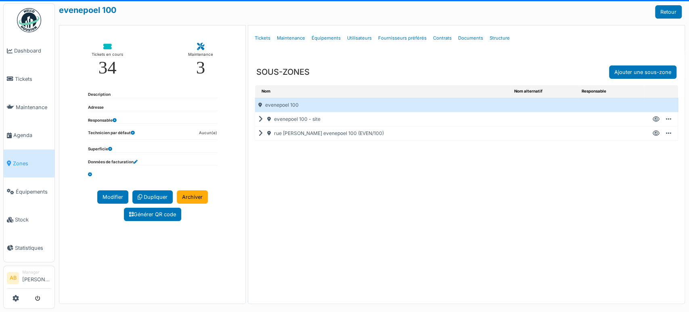
click at [260, 133] on icon at bounding box center [262, 133] width 8 height 0
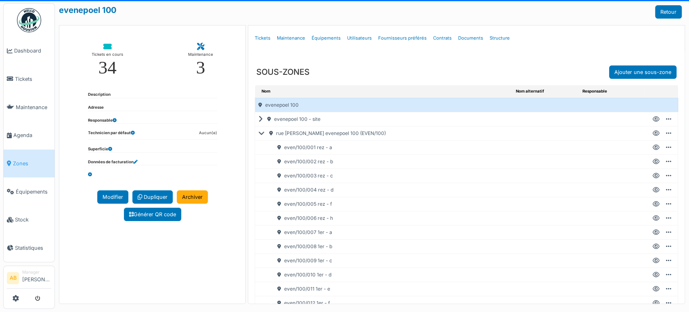
click at [258, 120] on icon at bounding box center [262, 119] width 8 height 0
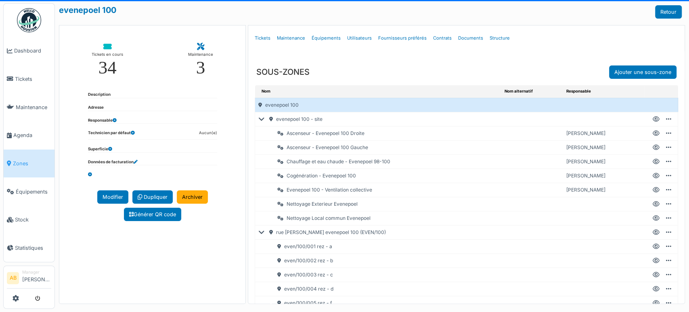
click at [653, 119] on icon at bounding box center [656, 119] width 7 height 0
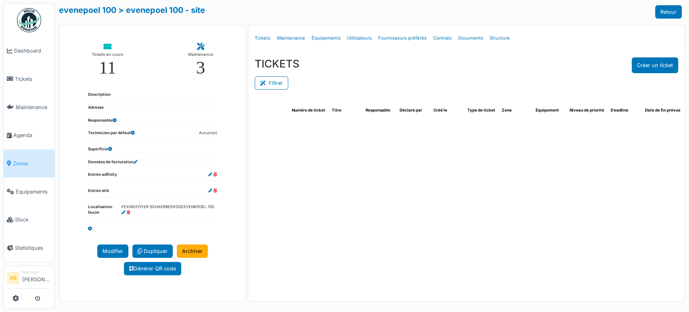
select select "***"
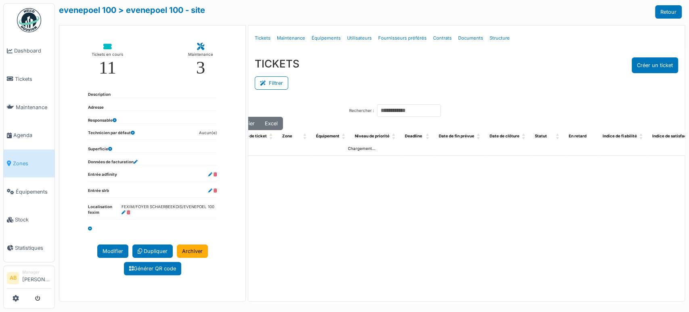
click at [561, 296] on div "Menu [GEOGRAPHIC_DATA] Tickets Maintenance Équipements Utilisateurs Fournisseur…" at bounding box center [466, 163] width 437 height 276
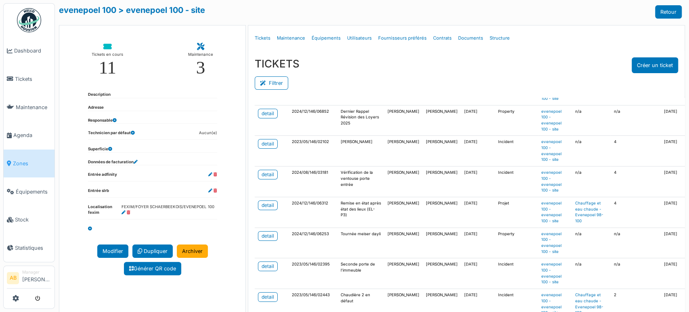
scroll to position [2236, 0]
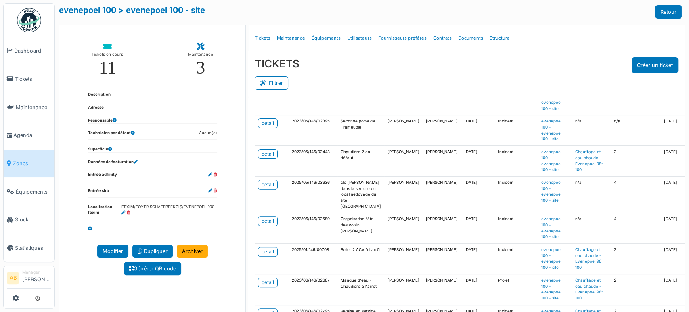
drag, startPoint x: 260, startPoint y: 79, endPoint x: 391, endPoint y: 113, distance: 135.3
click at [260, 79] on button "Filtrer" at bounding box center [272, 82] width 34 height 13
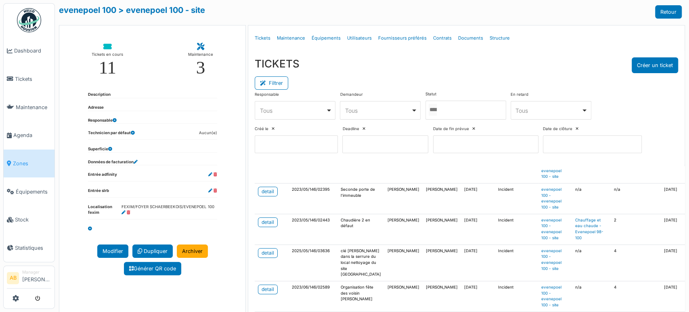
click at [456, 106] on div at bounding box center [466, 110] width 81 height 19
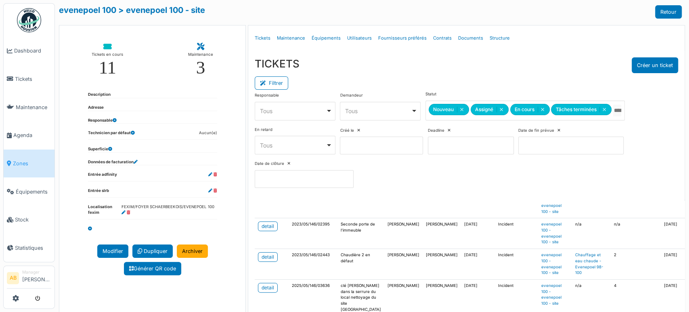
click at [524, 58] on div "TICKETS Créer un ticket" at bounding box center [467, 65] width 424 height 16
click at [272, 86] on button "Filtrer" at bounding box center [272, 82] width 34 height 13
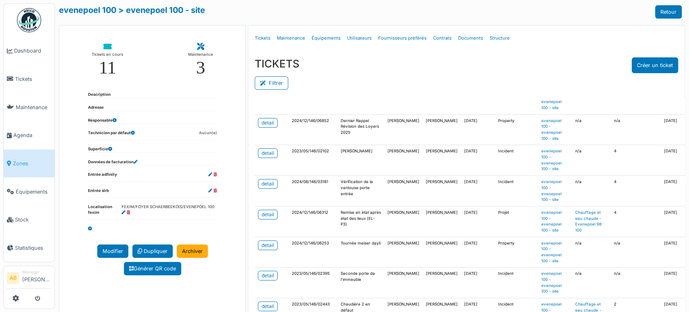
scroll to position [2057, 0]
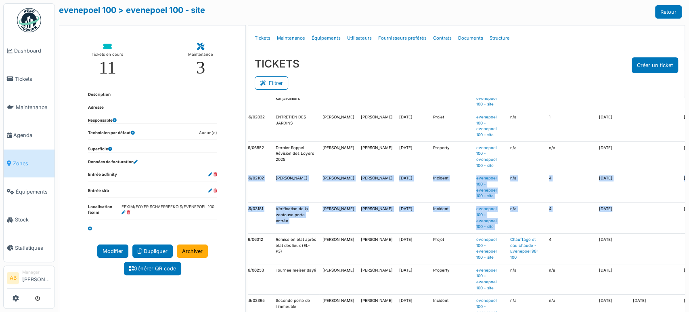
drag, startPoint x: 678, startPoint y: 288, endPoint x: 669, endPoint y: 233, distance: 56.5
click at [669, 227] on div "Menu Détails Tickets Maintenance Équipements Utilisateurs Fournisseurs préférés…" at bounding box center [466, 175] width 437 height 301
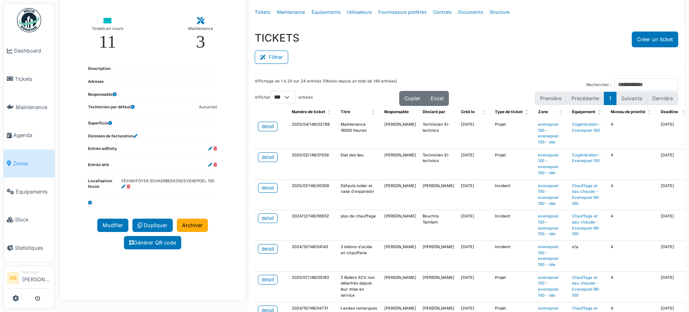
scroll to position [0, 0]
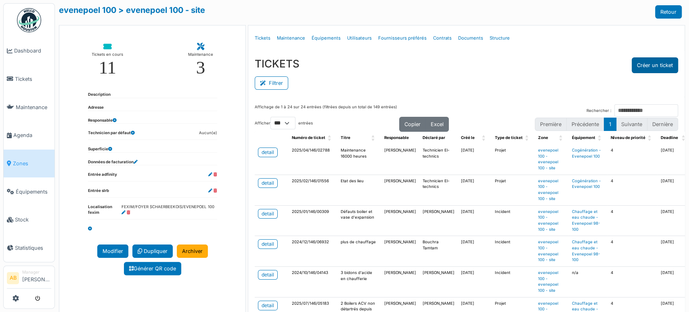
click at [656, 69] on button "Créer un ticket" at bounding box center [655, 65] width 46 height 16
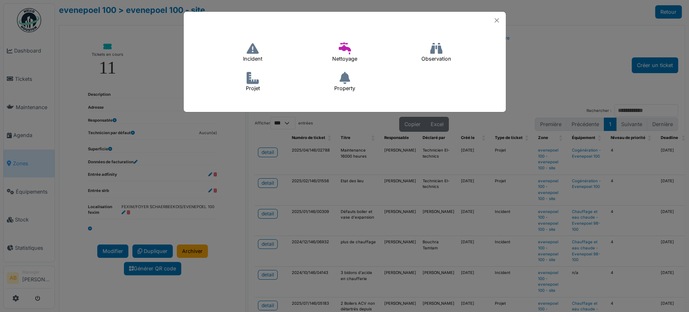
click at [249, 52] on icon at bounding box center [253, 48] width 12 height 12
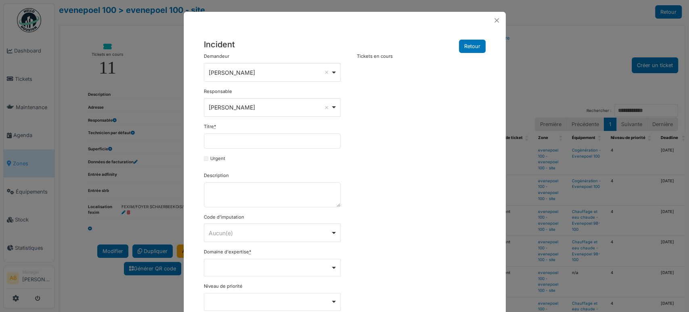
click at [261, 161] on div "Urgent" at bounding box center [272, 160] width 137 height 10
click at [255, 145] on input "Titre *" at bounding box center [272, 140] width 137 height 15
paste input "**********"
drag, startPoint x: 220, startPoint y: 144, endPoint x: 166, endPoint y: 144, distance: 53.3
click at [166, 144] on div "**********" at bounding box center [344, 156] width 689 height 312
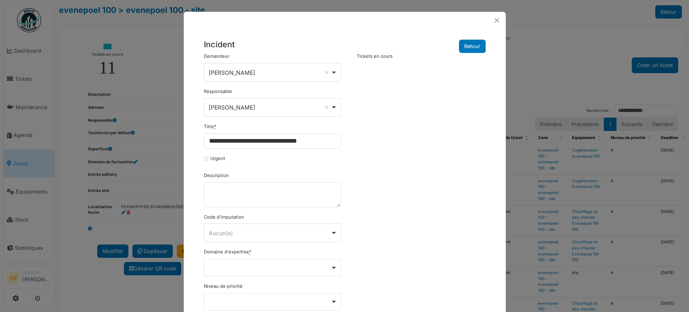
click at [270, 180] on div "Description" at bounding box center [272, 189] width 137 height 35
click at [266, 191] on textarea "Description" at bounding box center [272, 194] width 137 height 25
click at [326, 138] on input "**********" at bounding box center [272, 140] width 137 height 15
type input "**********"
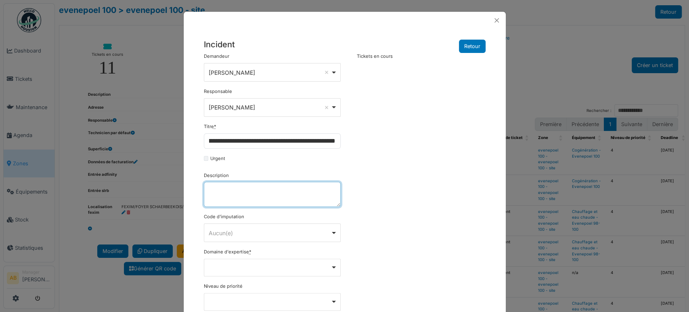
click at [255, 200] on textarea "Description" at bounding box center [272, 194] width 137 height 25
click at [258, 65] on div "**********" at bounding box center [272, 72] width 137 height 19
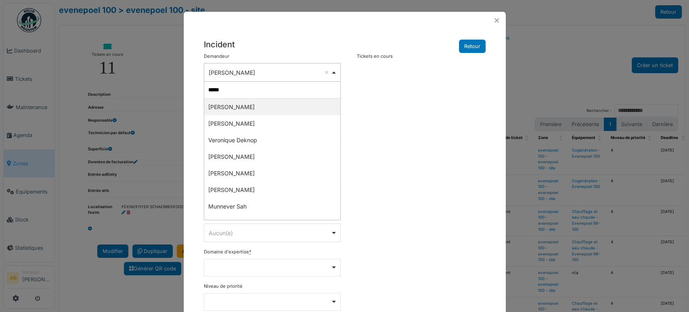
type input "******"
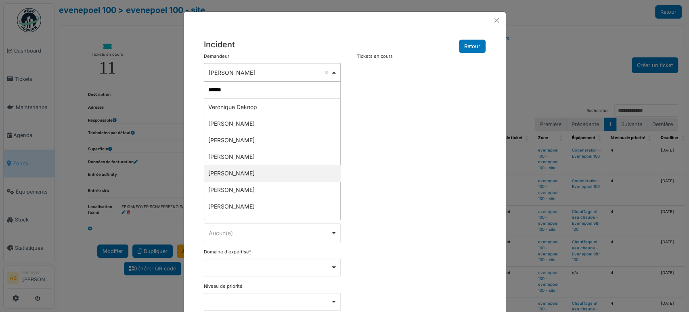
select select "****"
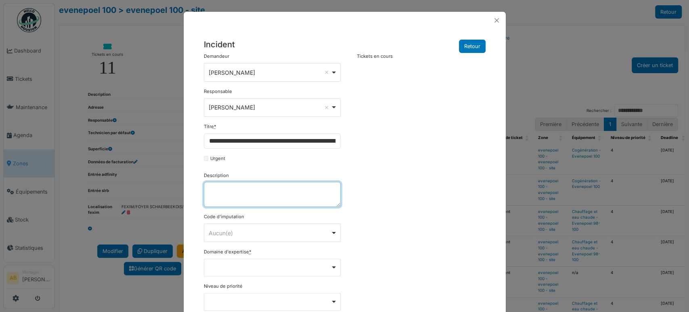
click at [242, 187] on textarea "Description" at bounding box center [272, 194] width 137 height 25
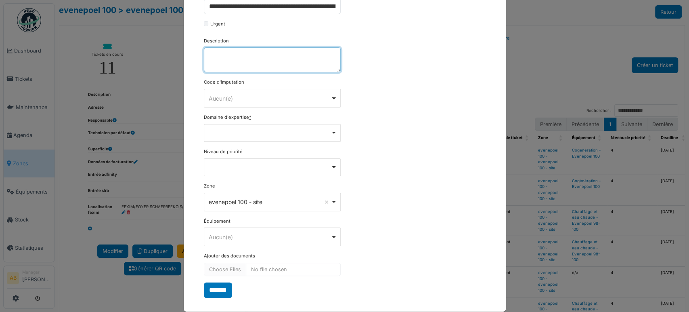
click at [235, 94] on div "Aucun(e) Remove item" at bounding box center [270, 98] width 122 height 8
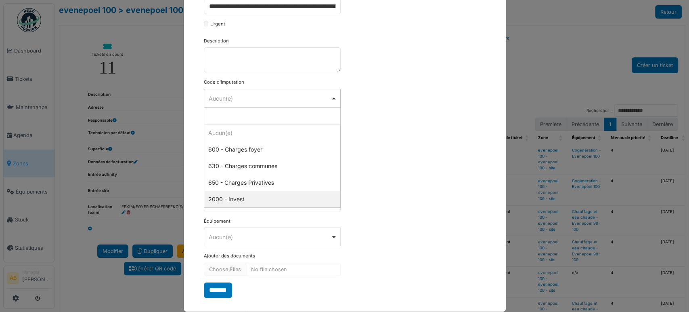
select select "***"
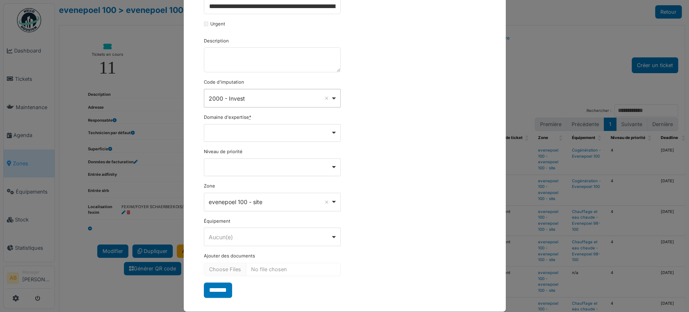
drag, startPoint x: 232, startPoint y: 138, endPoint x: 234, endPoint y: 168, distance: 30.0
click at [232, 138] on div "Remove item" at bounding box center [272, 133] width 137 height 18
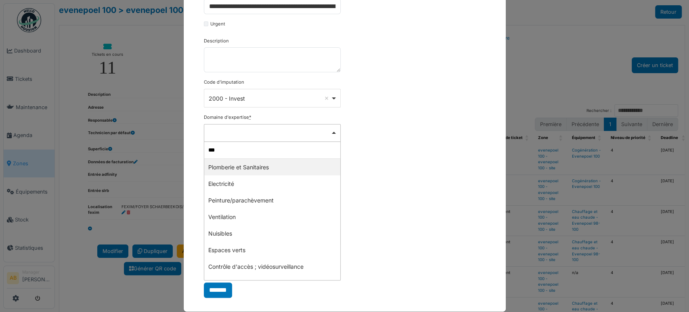
type input "****"
select select "***"
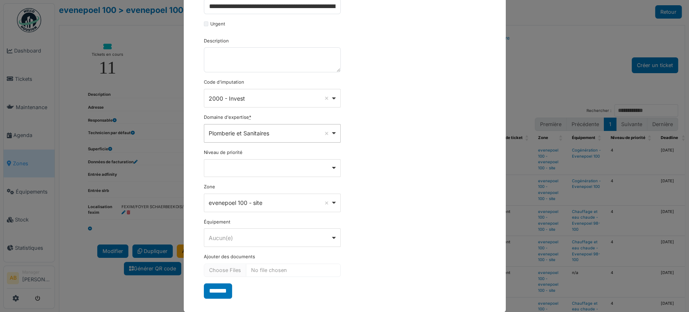
click at [237, 167] on div "Remove item" at bounding box center [272, 167] width 130 height 3
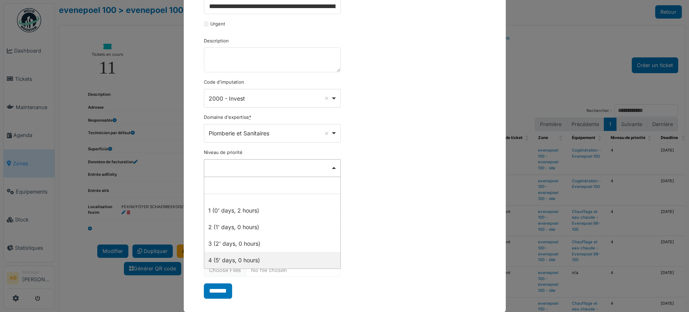
select select "***"
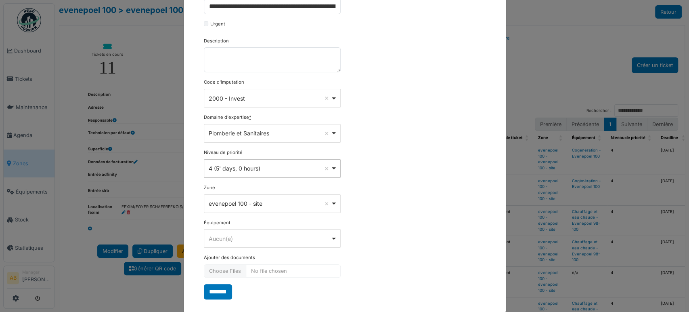
click at [223, 246] on div "******** Aucun(e) Remove item" at bounding box center [272, 238] width 137 height 19
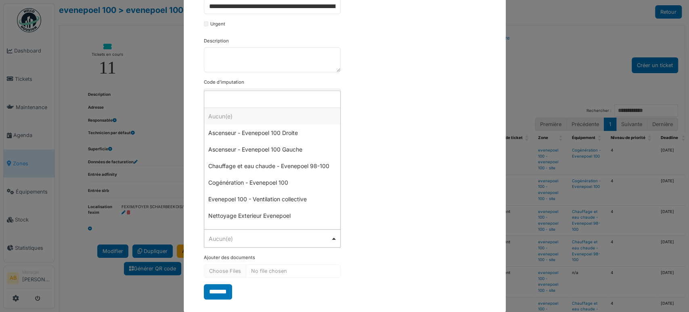
click at [383, 115] on div "**********" at bounding box center [345, 108] width 290 height 381
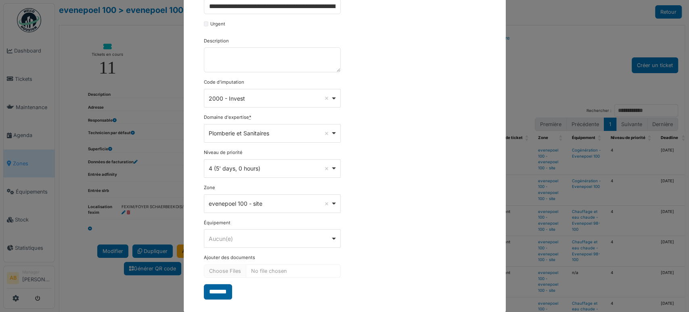
click at [221, 295] on input "*******" at bounding box center [218, 291] width 28 height 15
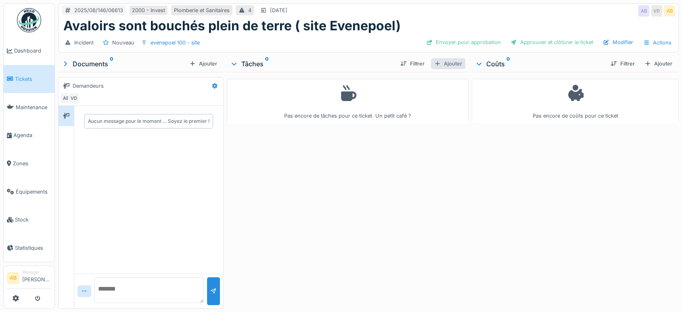
click at [448, 61] on div "Ajouter" at bounding box center [448, 63] width 34 height 11
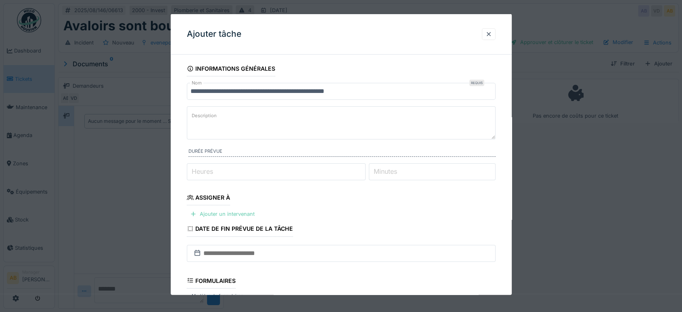
click at [226, 209] on div "Ajouter un intervenant" at bounding box center [222, 213] width 71 height 11
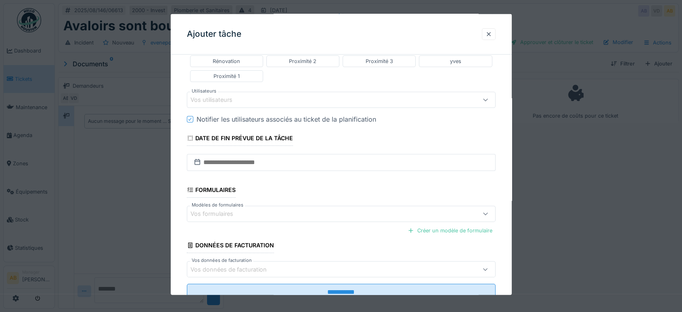
click at [243, 95] on div "Vos utilisateurs" at bounding box center [323, 99] width 265 height 9
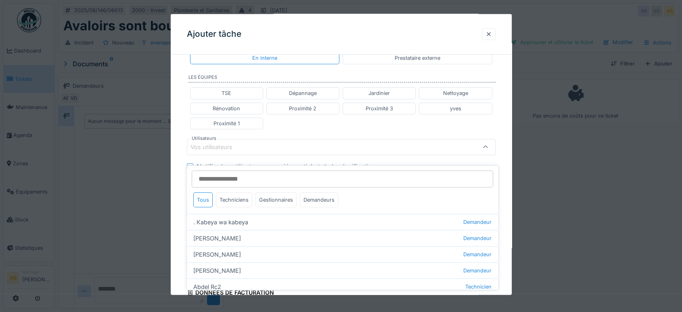
scroll to position [168, 0]
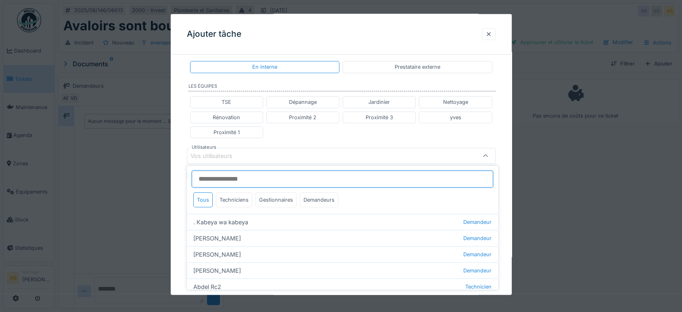
click at [228, 178] on input "Utilisateurs" at bounding box center [343, 178] width 302 height 17
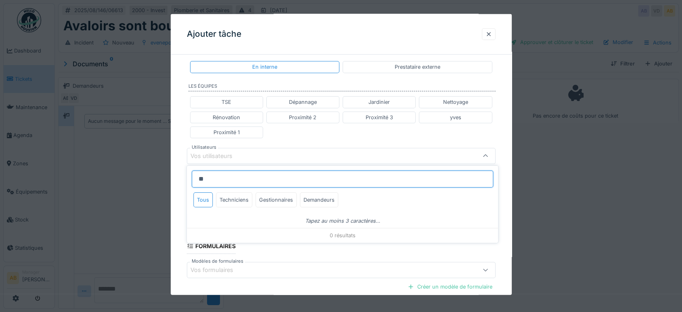
type input "*"
click at [239, 196] on div "Techniciens" at bounding box center [234, 199] width 36 height 15
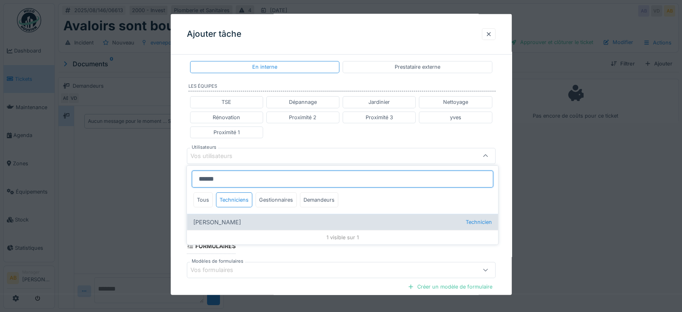
type input "******"
click at [247, 229] on div "Anouar Serifi Technicien" at bounding box center [342, 222] width 311 height 16
type input "*****"
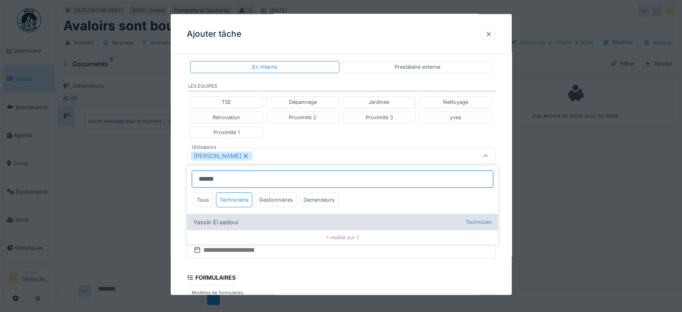
type input "******"
click at [226, 222] on div "Yassin El aadoui Technicien" at bounding box center [342, 222] width 311 height 16
type input "**********"
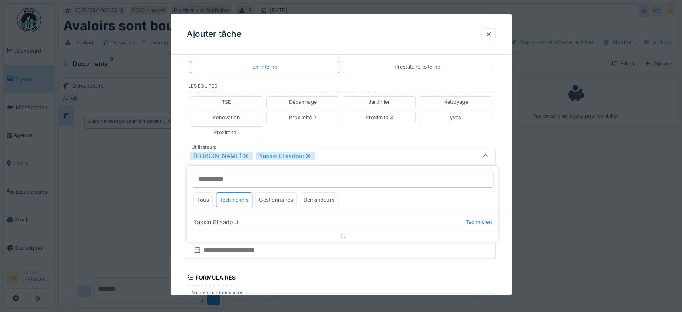
click at [343, 135] on div "TSE Dépannage Jardinier Nettoyage Rénovation Proximité 2 Proximité 3 yves Proxi…" at bounding box center [341, 117] width 309 height 48
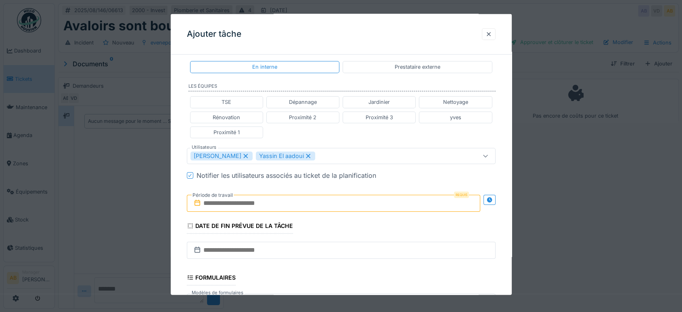
click at [246, 207] on input "text" at bounding box center [334, 203] width 294 height 17
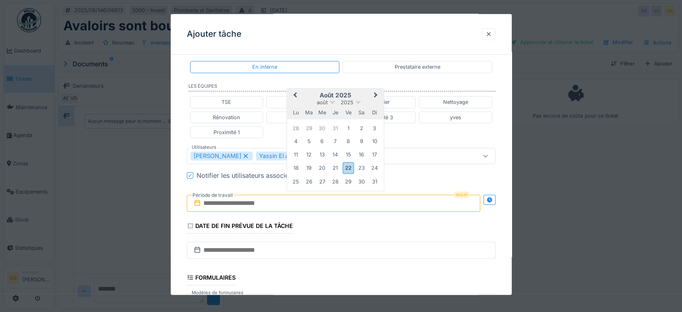
click at [367, 88] on div "août 2025 août 2025 lu ma me je ve sa di" at bounding box center [335, 103] width 97 height 31
click at [311, 181] on div "26" at bounding box center [309, 181] width 11 height 11
click at [311, 180] on div "26" at bounding box center [309, 181] width 11 height 11
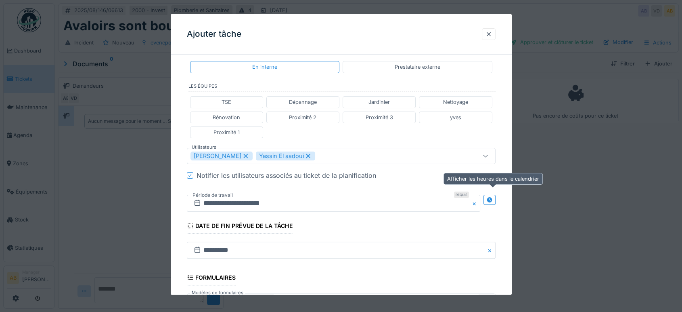
click at [492, 199] on icon at bounding box center [489, 199] width 5 height 5
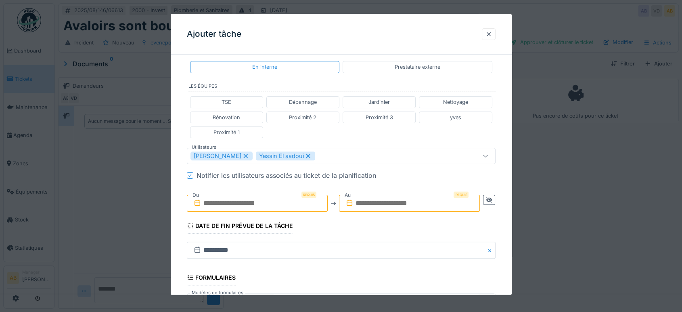
drag, startPoint x: 267, startPoint y: 203, endPoint x: 265, endPoint y: 224, distance: 21.5
click at [267, 203] on input "text" at bounding box center [257, 203] width 141 height 17
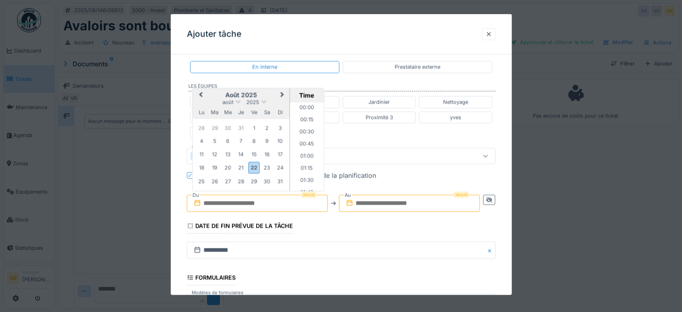
scroll to position [628, 0]
click at [212, 91] on h2 "août 2025" at bounding box center [241, 94] width 97 height 7
click at [216, 181] on div "26" at bounding box center [214, 181] width 11 height 11
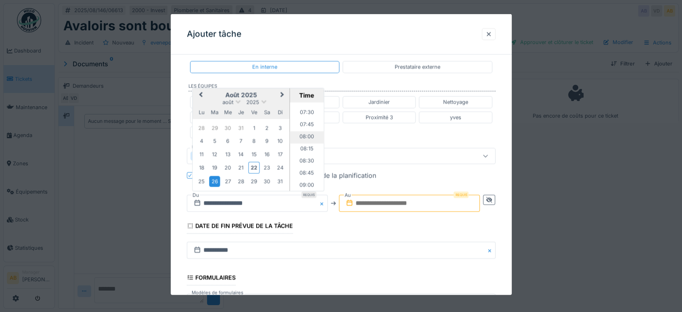
click at [305, 134] on li "08:00" at bounding box center [307, 137] width 34 height 12
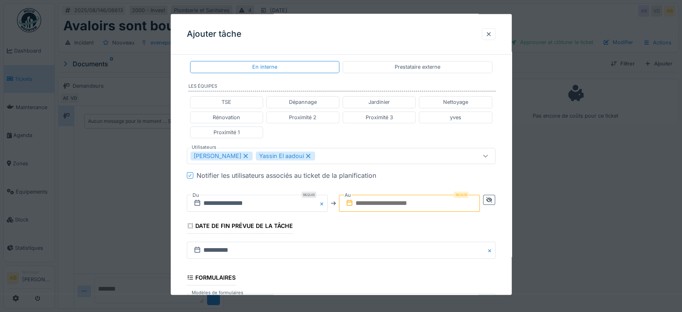
click at [394, 204] on input "text" at bounding box center [409, 203] width 141 height 17
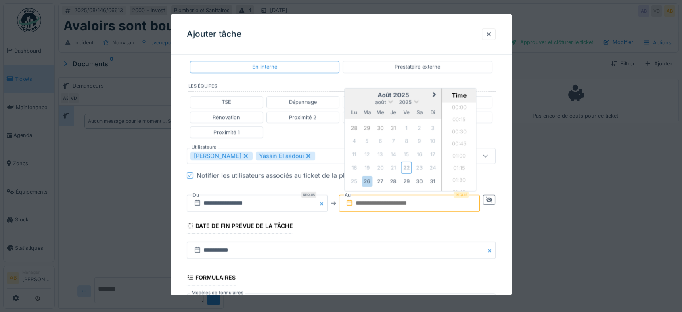
scroll to position [628, 0]
drag, startPoint x: 368, startPoint y: 177, endPoint x: 377, endPoint y: 174, distance: 8.9
click at [368, 177] on div "26" at bounding box center [367, 181] width 11 height 11
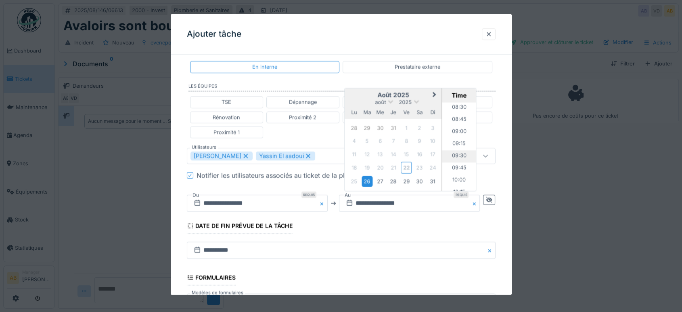
scroll to position [404, 0]
drag, startPoint x: 456, startPoint y: 140, endPoint x: 449, endPoint y: 144, distance: 8.0
click at [456, 139] on li "09:00" at bounding box center [460, 140] width 34 height 12
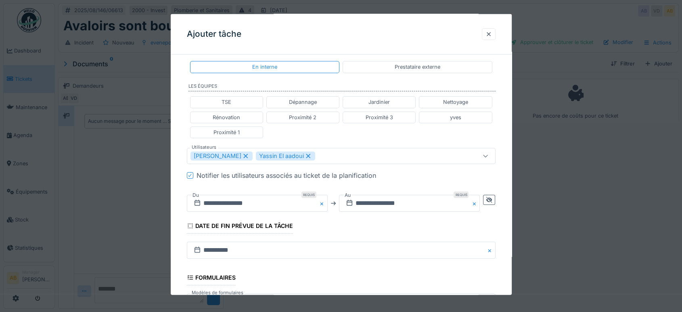
scroll to position [283, 0]
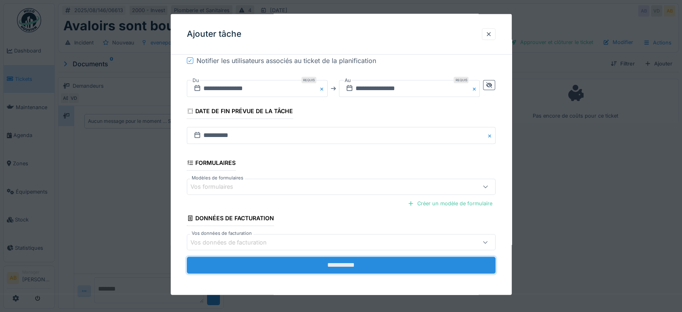
click at [352, 271] on input "**********" at bounding box center [341, 264] width 309 height 17
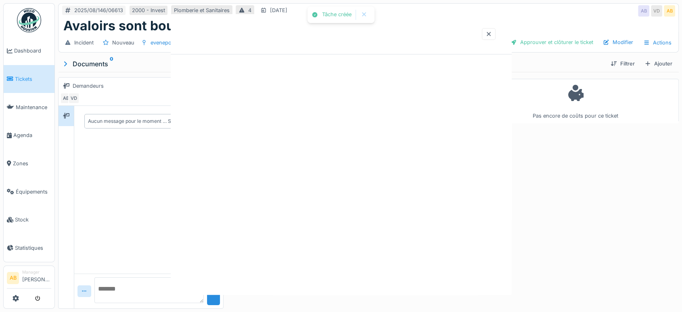
scroll to position [0, 0]
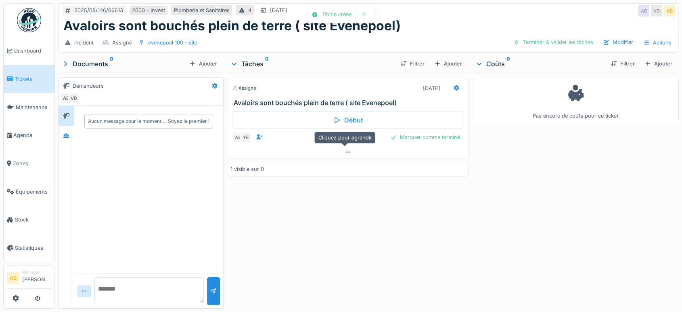
click at [328, 153] on div at bounding box center [347, 152] width 241 height 12
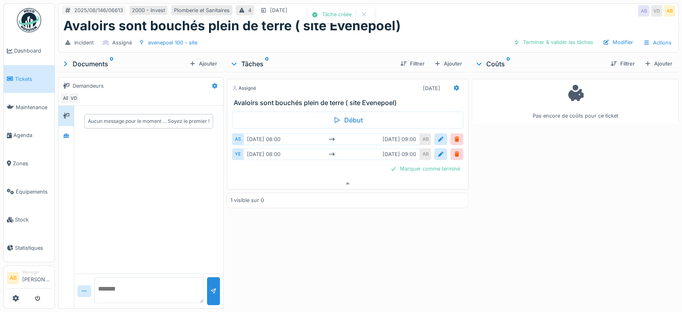
scroll to position [6, 0]
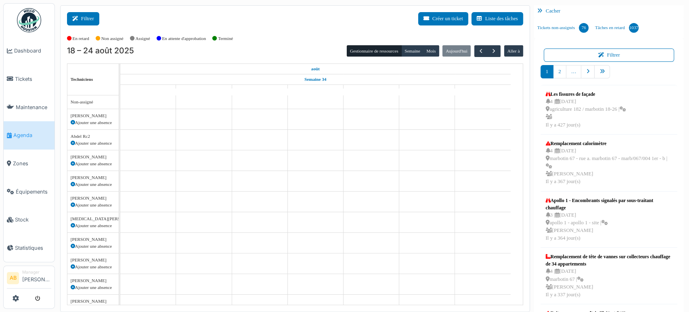
click at [94, 21] on button "Filtrer" at bounding box center [83, 18] width 32 height 13
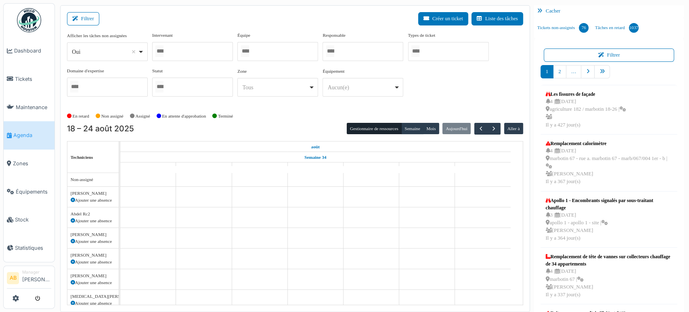
click at [105, 54] on div "Oui Remove item" at bounding box center [105, 52] width 66 height 8
click at [100, 118] on div "Non assigné" at bounding box center [113, 115] width 34 height 13
click at [97, 60] on div "*** Oui Remove item" at bounding box center [107, 51] width 81 height 19
select select "**"
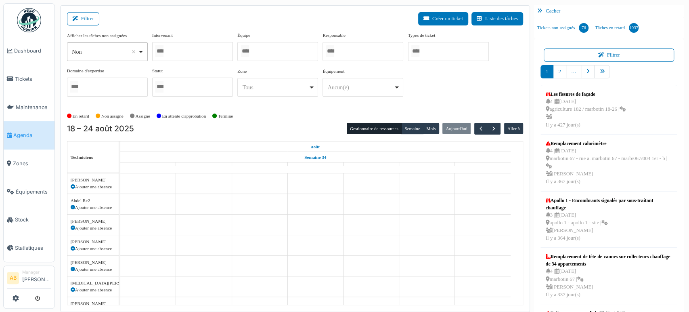
click at [156, 53] on input "Tous" at bounding box center [159, 51] width 8 height 12
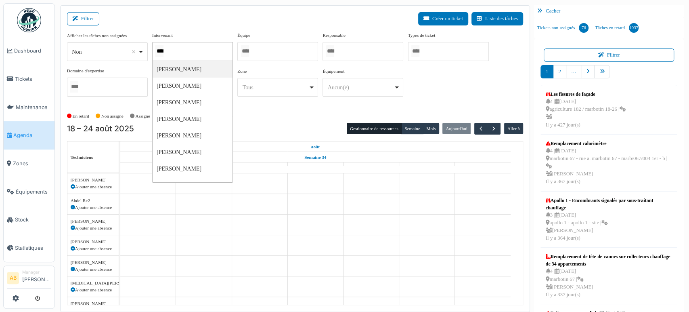
type input "*****"
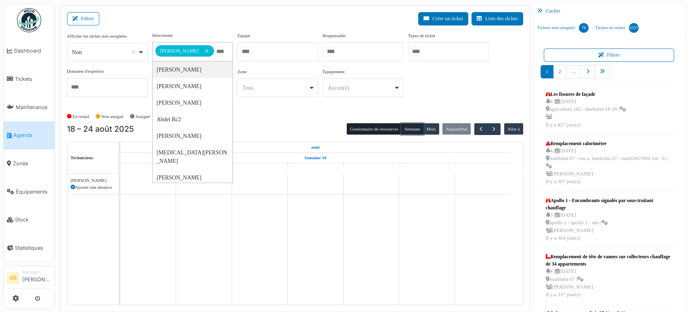
click at [412, 123] on button "Semaine" at bounding box center [412, 128] width 22 height 11
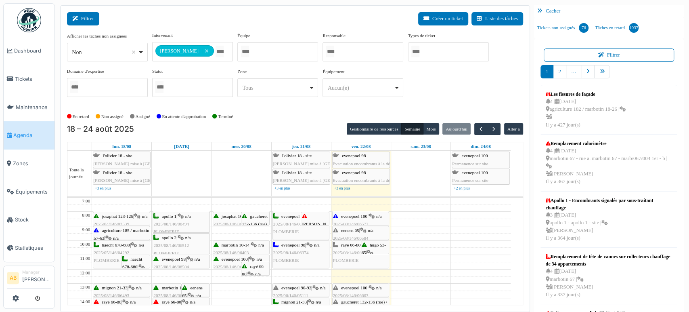
click at [87, 17] on button "Filtrer" at bounding box center [83, 18] width 32 height 13
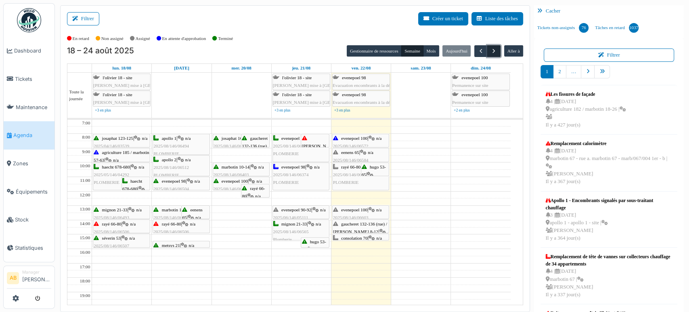
click at [491, 49] on span "button" at bounding box center [494, 51] width 7 height 7
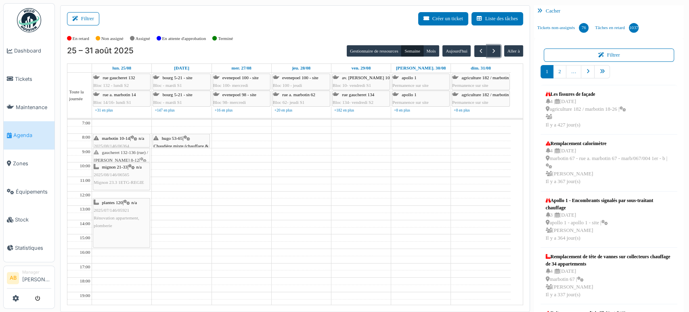
drag, startPoint x: 132, startPoint y: 179, endPoint x: 123, endPoint y: 158, distance: 23.0
click at [123, 158] on div "plantes 120 | n/a 2025/07/146/05921 Rénovation appartement, plomberie gaucheret…" at bounding box center [121, 242] width 59 height 244
click at [199, 198] on td at bounding box center [301, 201] width 419 height 7
click at [90, 16] on button "Filtrer" at bounding box center [83, 18] width 32 height 13
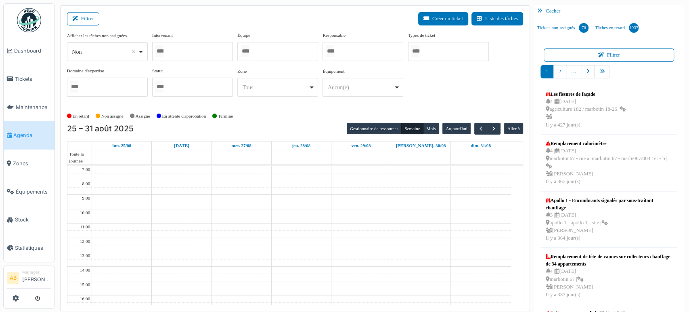
click at [192, 54] on div at bounding box center [192, 51] width 81 height 19
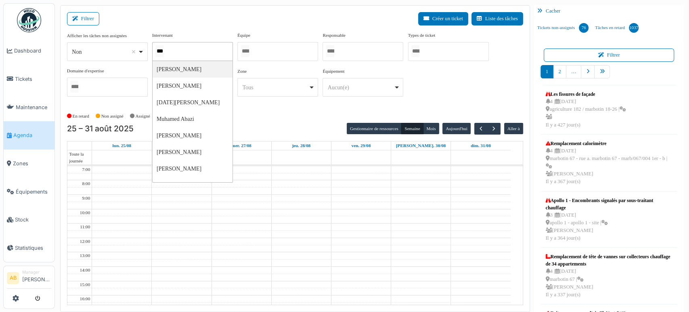
type input "****"
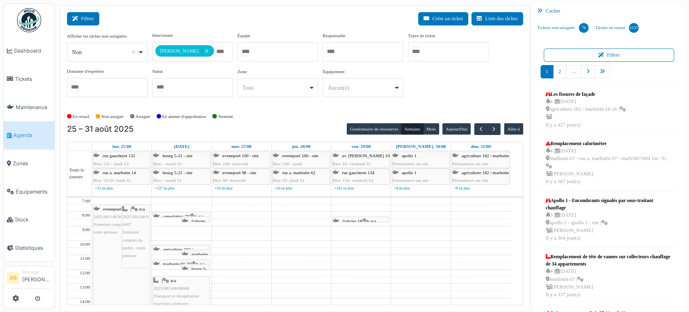
drag, startPoint x: 410, startPoint y: 195, endPoint x: 83, endPoint y: 18, distance: 372.2
click at [83, 18] on button "Filtrer" at bounding box center [83, 18] width 32 height 13
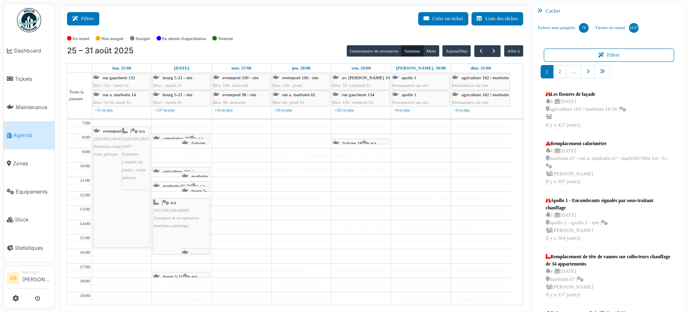
click at [98, 22] on button "Filtrer" at bounding box center [83, 18] width 32 height 13
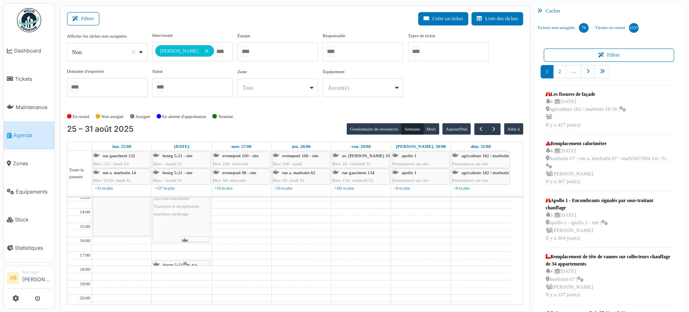
scroll to position [45, 0]
drag, startPoint x: 191, startPoint y: 281, endPoint x: 217, endPoint y: 279, distance: 25.9
click at [191, 282] on div "consolation 70 | n/a 2025/08/146/M/07545 Rentrer les conteneurs" at bounding box center [195, 309] width 27 height 54
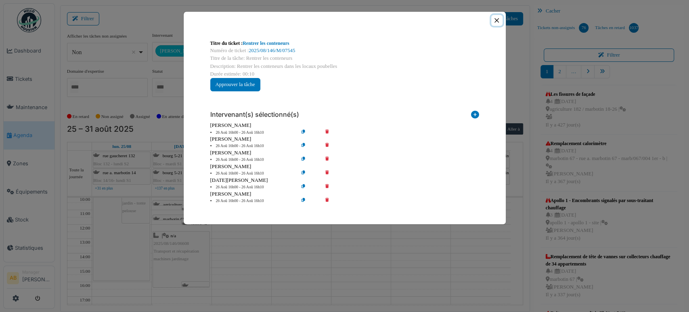
click at [494, 17] on button "Close" at bounding box center [496, 20] width 11 height 11
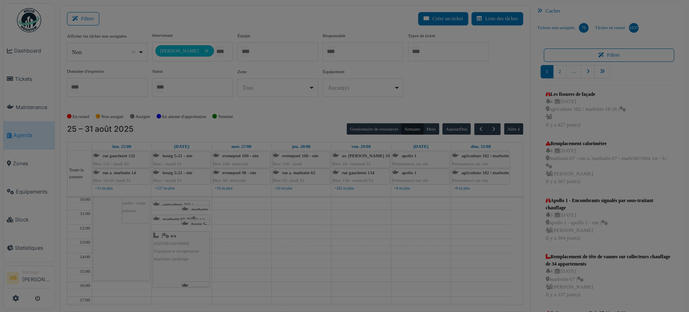
click at [497, 6] on button "Close" at bounding box center [496, 0] width 11 height 11
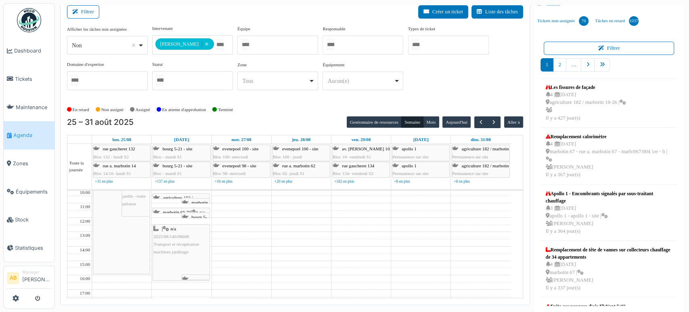
scroll to position [0, 0]
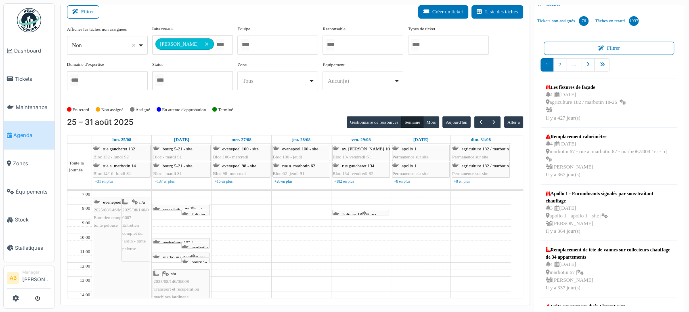
click at [130, 242] on div "| n/a 2025/08/146/06607 Entretien complet du jardin - tonte pelouse" at bounding box center [135, 225] width 27 height 54
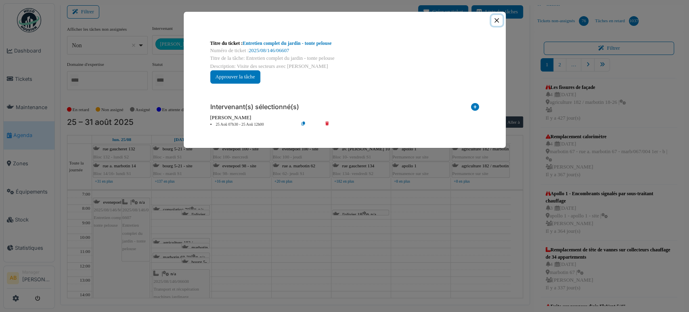
drag, startPoint x: 497, startPoint y: 21, endPoint x: 477, endPoint y: 35, distance: 24.0
click at [497, 21] on button "Close" at bounding box center [496, 20] width 11 height 11
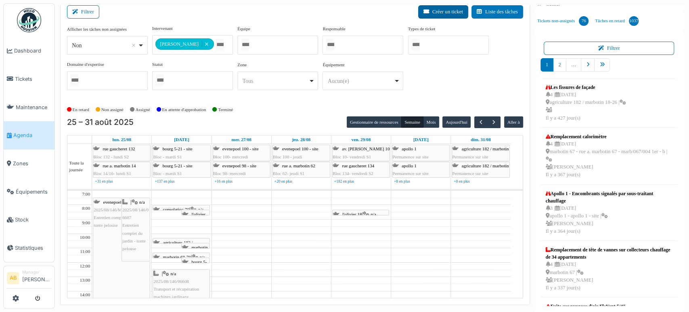
click at [432, 13] on button "Créer un ticket" at bounding box center [443, 11] width 50 height 13
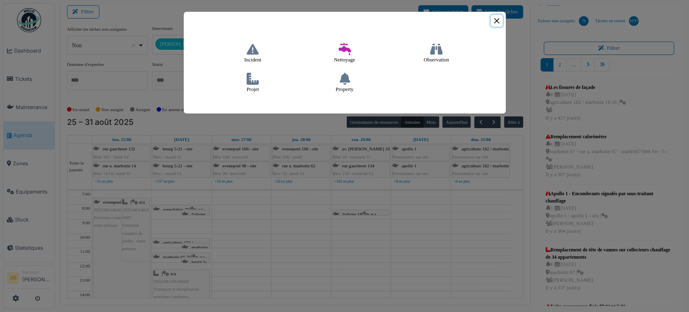
click at [497, 19] on button "Close" at bounding box center [497, 21] width 12 height 12
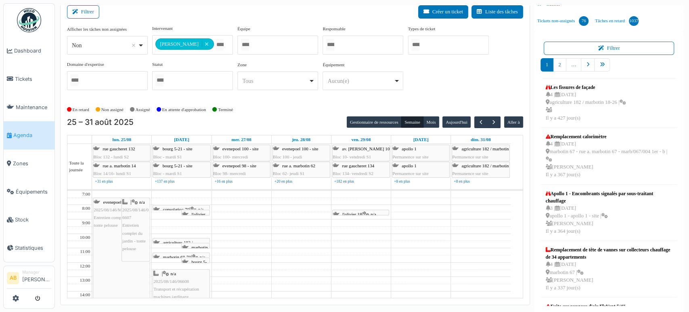
scroll to position [6, 0]
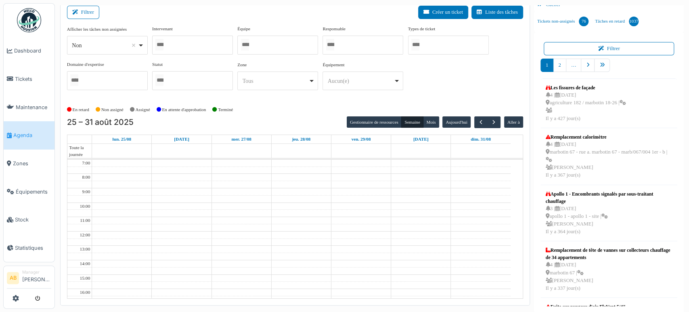
click at [179, 46] on div at bounding box center [192, 45] width 81 height 19
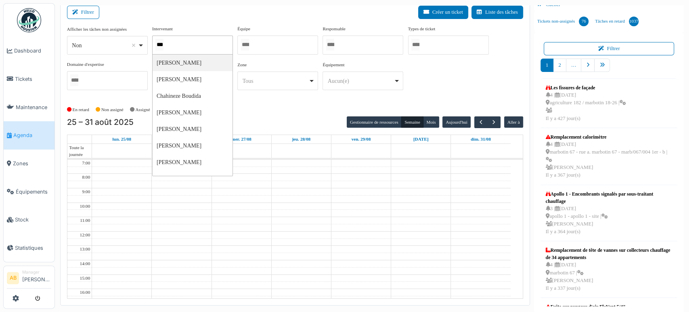
type input "****"
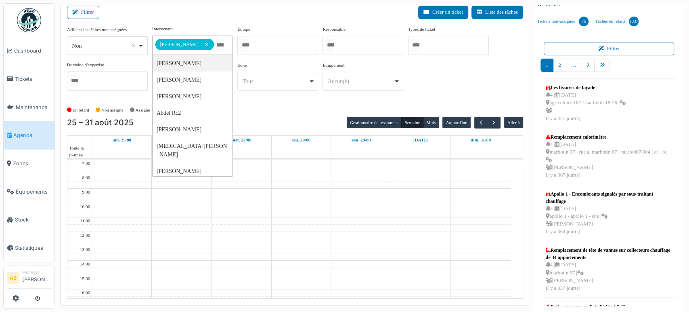
click at [424, 190] on td at bounding box center [301, 192] width 419 height 7
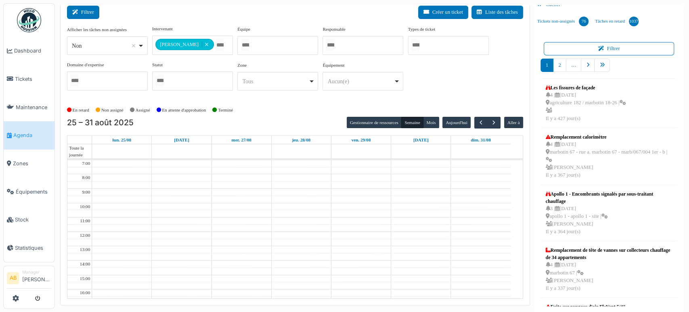
click at [88, 15] on button "Filtrer" at bounding box center [83, 12] width 32 height 13
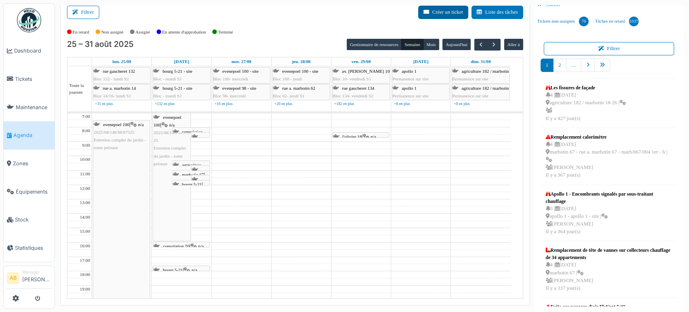
click at [445, 10] on button "Créer un ticket" at bounding box center [443, 12] width 50 height 13
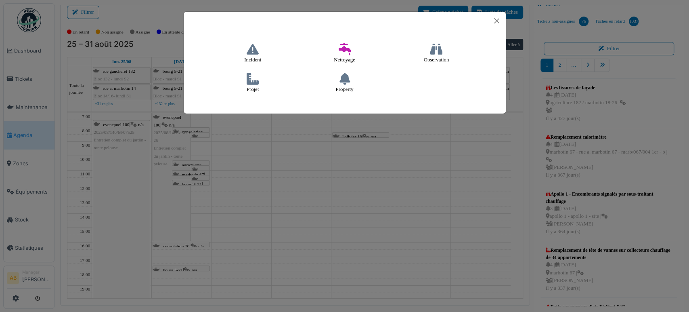
click at [251, 50] on icon at bounding box center [253, 49] width 12 height 12
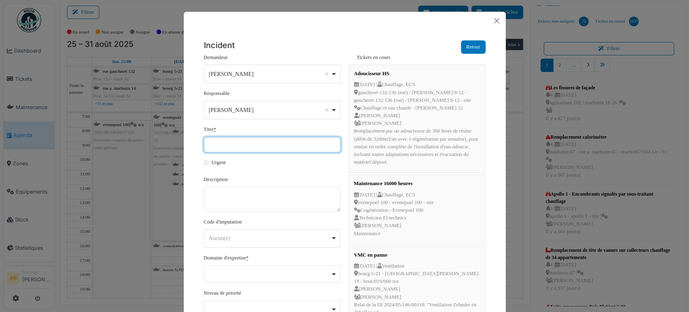
click at [262, 140] on input "Titre *" at bounding box center [272, 144] width 137 height 15
paste input "**********"
click at [260, 144] on input "Titre *" at bounding box center [272, 144] width 137 height 15
click at [260, 144] on input "**********" at bounding box center [272, 144] width 137 height 15
paste input "**********"
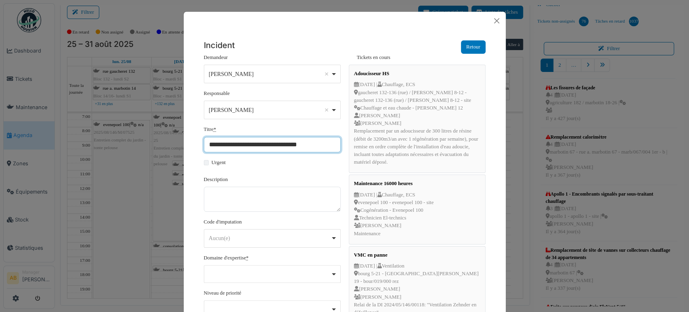
click at [237, 149] on input "**********" at bounding box center [272, 144] width 137 height 15
click at [233, 144] on input "**********" at bounding box center [272, 144] width 137 height 15
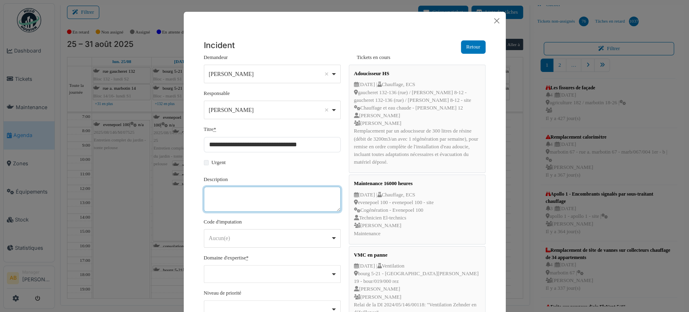
click at [314, 202] on textarea "Description" at bounding box center [272, 199] width 137 height 25
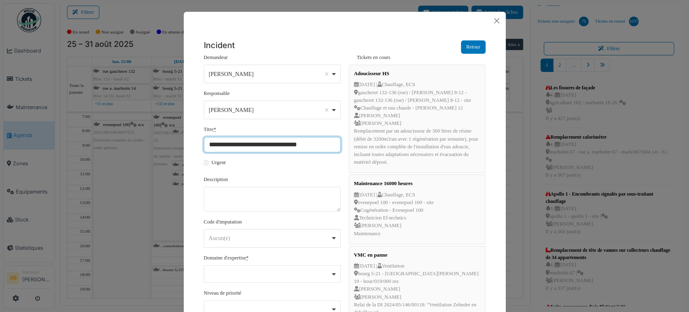
click at [316, 139] on input "**********" at bounding box center [272, 144] width 137 height 15
type input "**********"
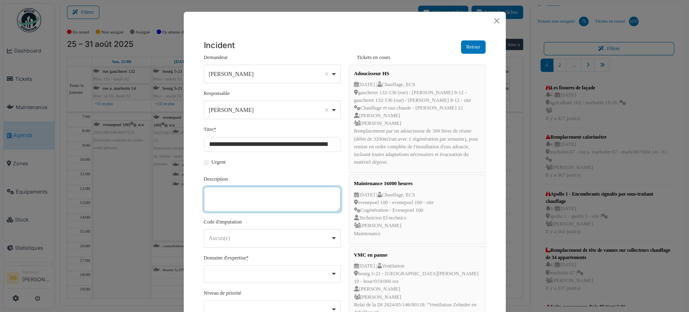
scroll to position [0, 0]
click at [281, 192] on textarea "Description" at bounding box center [272, 199] width 137 height 25
click at [240, 66] on div "**********" at bounding box center [272, 74] width 137 height 19
click at [250, 68] on div "Ahmed Belhajji Remove item" at bounding box center [272, 74] width 130 height 12
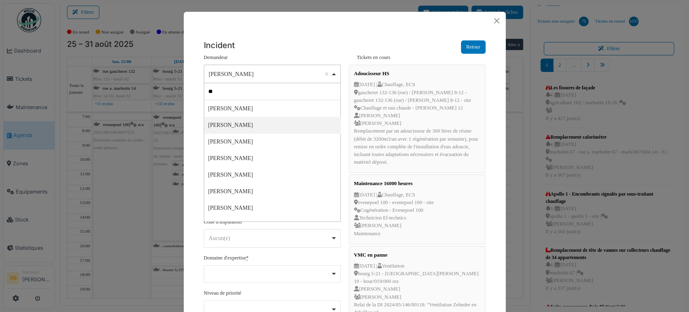
type input "***"
select select "****"
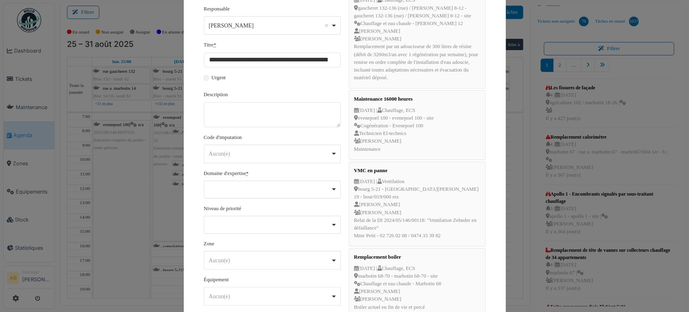
scroll to position [134, 0]
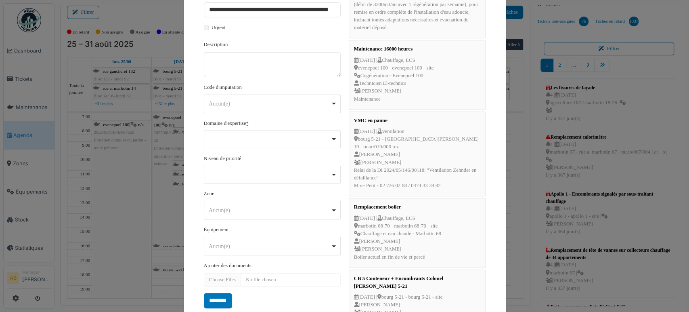
click at [240, 106] on div "Aucun(e) Remove item" at bounding box center [270, 103] width 122 height 8
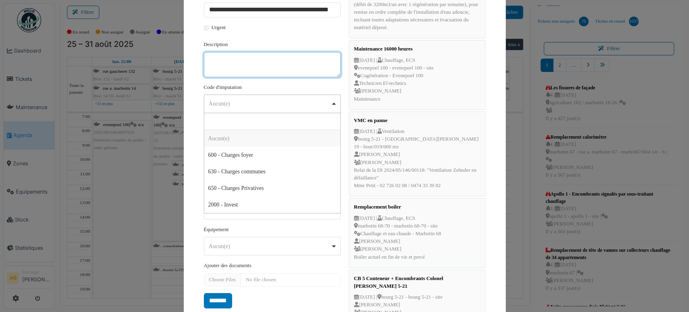
click at [284, 62] on textarea "Description" at bounding box center [272, 64] width 137 height 25
click at [272, 99] on div "Aucun(e) Remove item" at bounding box center [270, 103] width 122 height 8
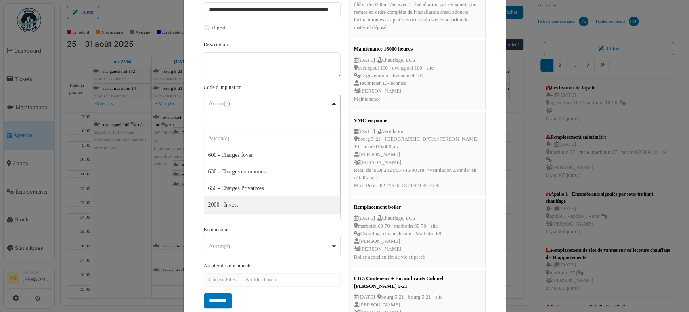
click at [271, 237] on div "******** Aucun(e) Remove item" at bounding box center [272, 246] width 137 height 19
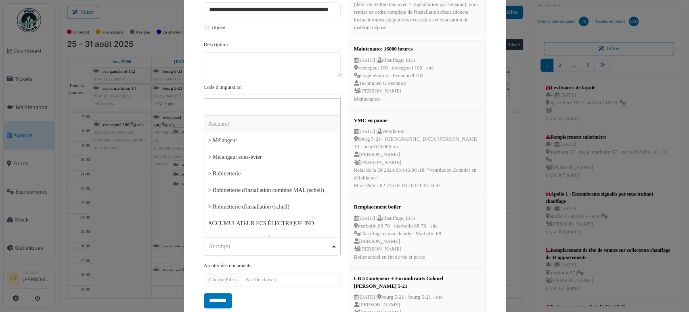
click at [310, 77] on form "**********" at bounding box center [272, 113] width 137 height 389
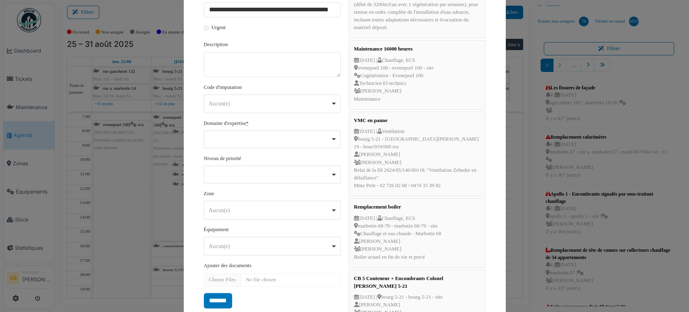
click at [294, 137] on div "Remove item" at bounding box center [272, 137] width 130 height 3
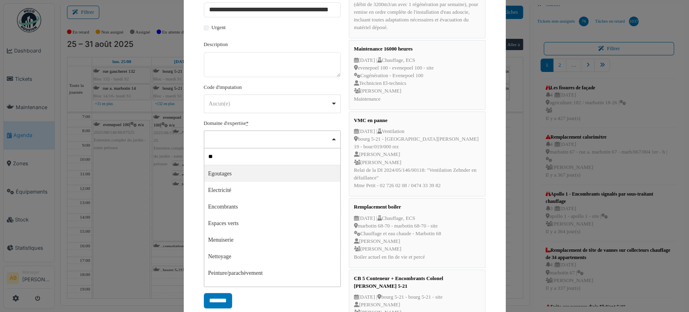
type input "***"
select select "***"
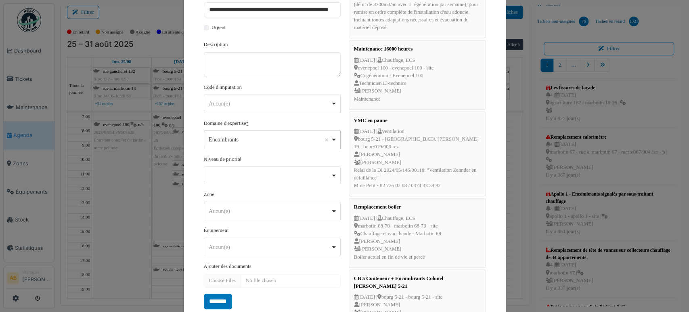
click at [233, 174] on div "Remove item" at bounding box center [272, 174] width 130 height 3
select select "***"
click at [236, 212] on div "Aucun(e) Remove item" at bounding box center [270, 212] width 122 height 8
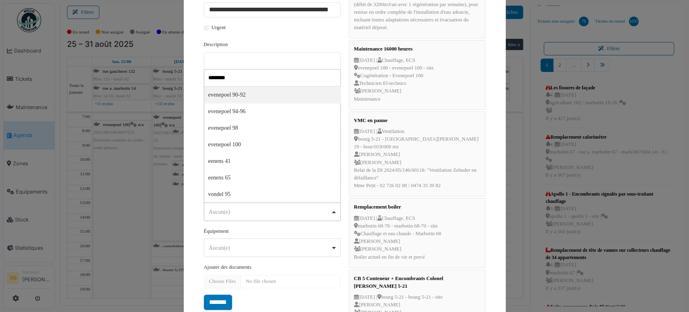
type input "********"
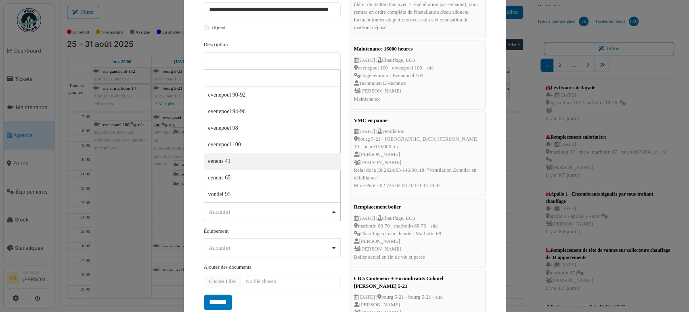
select select "****"
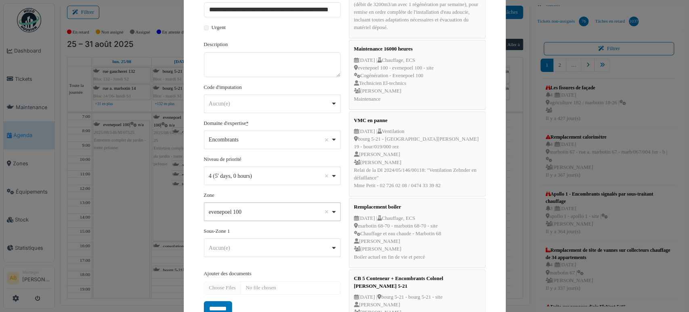
click at [268, 248] on div "Aucun(e) Remove item" at bounding box center [270, 247] width 122 height 8
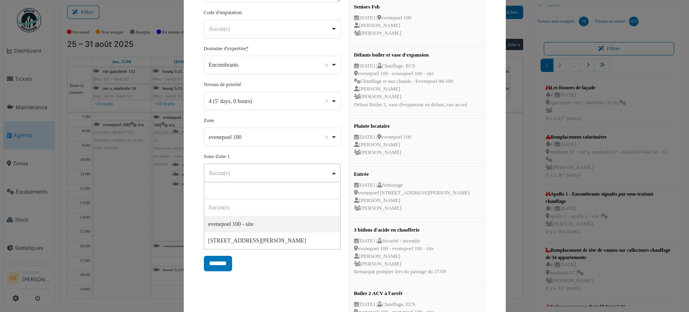
scroll to position [269, 0]
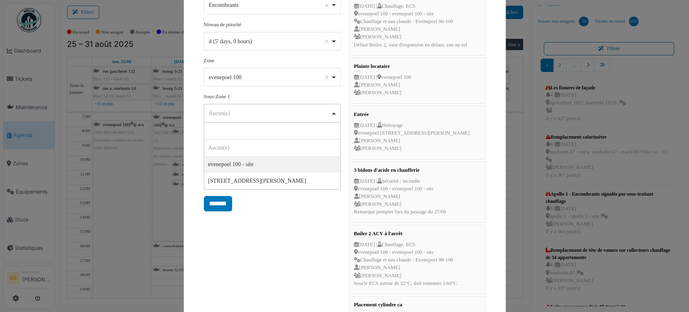
select select "****"
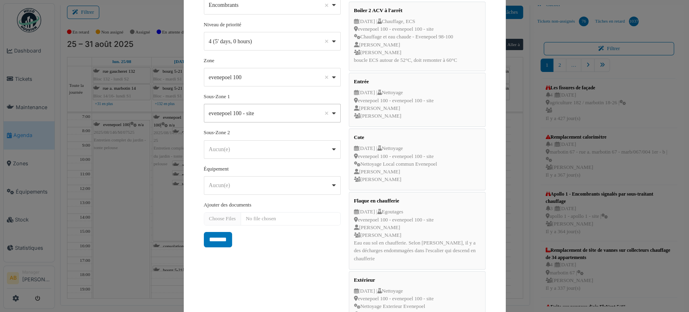
click at [244, 148] on div "Aucun(e) Remove item" at bounding box center [270, 149] width 122 height 8
click at [278, 247] on div "**********" at bounding box center [272, 91] width 145 height 613
click at [246, 183] on div "Aucun(e) Remove item" at bounding box center [270, 185] width 122 height 8
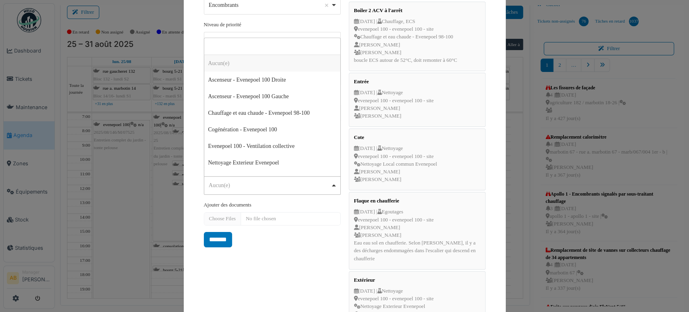
click at [251, 185] on div "Aucun(e) Remove item" at bounding box center [270, 185] width 122 height 8
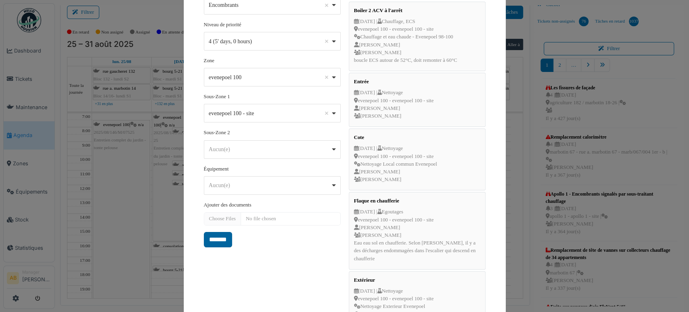
click at [226, 241] on input "*******" at bounding box center [218, 239] width 28 height 15
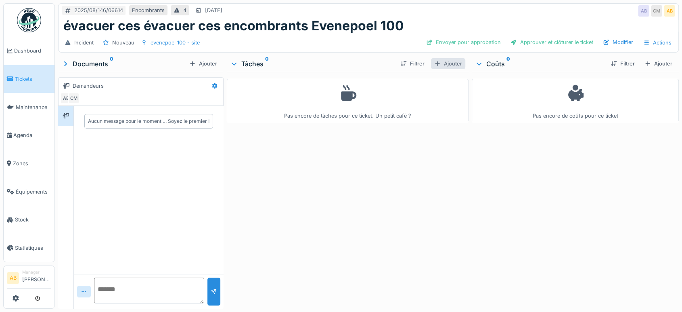
click at [445, 64] on div "Ajouter" at bounding box center [448, 63] width 34 height 11
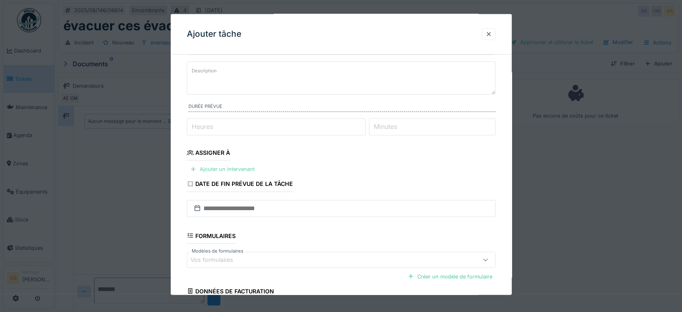
click at [239, 172] on div "Ajouter un intervenant" at bounding box center [222, 169] width 71 height 11
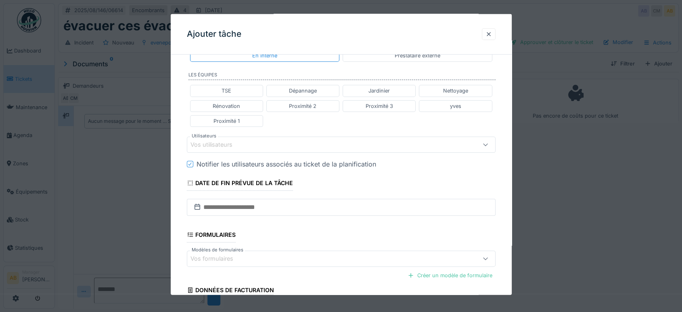
click at [229, 148] on div "Vos utilisateurs" at bounding box center [341, 144] width 309 height 16
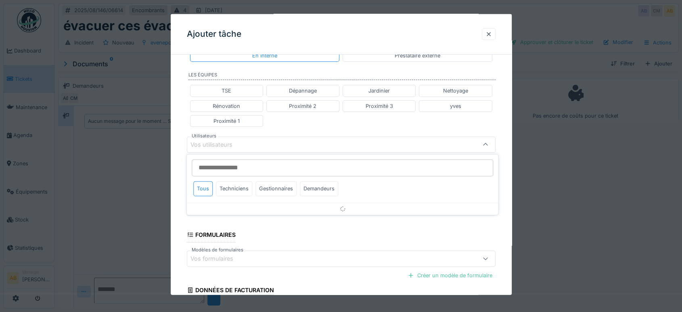
scroll to position [168, 0]
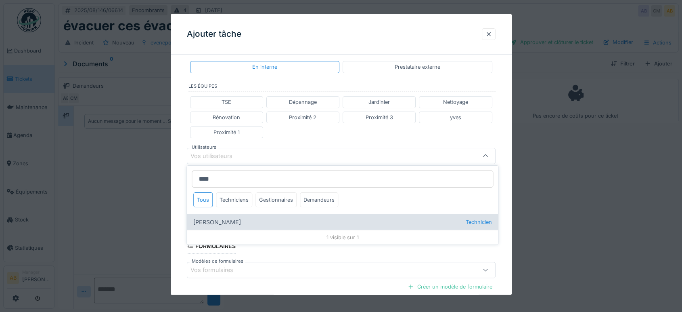
type input "****"
click at [236, 217] on div "Rufat Azizi Technicien" at bounding box center [342, 222] width 311 height 16
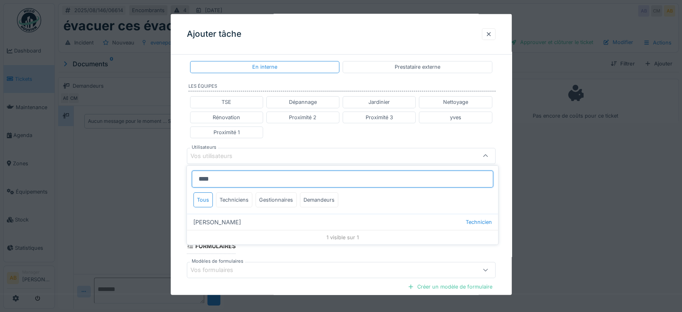
type input "****"
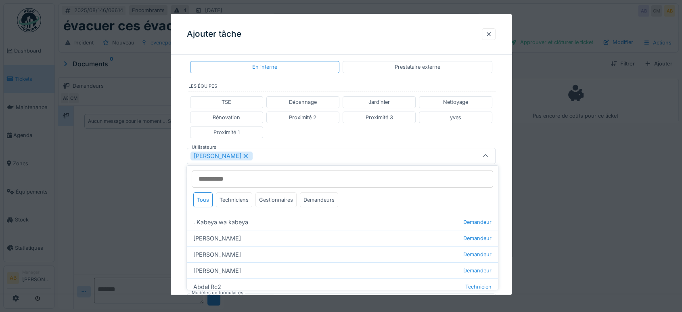
click at [321, 134] on div "TSE Dépannage Jardinier Nettoyage Rénovation Proximité 2 Proximité 3 yves Proxi…" at bounding box center [341, 117] width 309 height 48
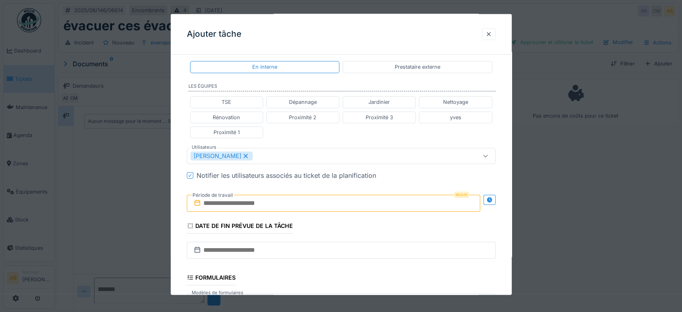
drag, startPoint x: 252, startPoint y: 203, endPoint x: 261, endPoint y: 205, distance: 9.5
click at [252, 203] on input "text" at bounding box center [334, 203] width 294 height 17
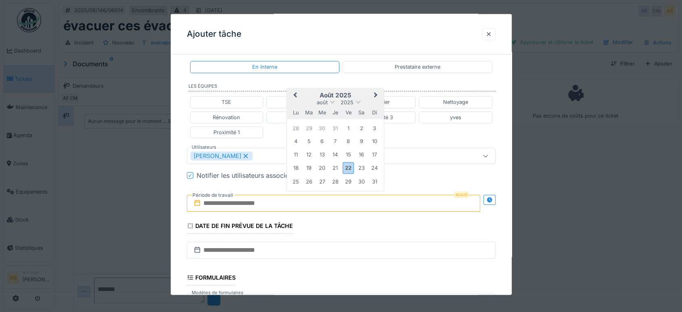
click at [365, 94] on h2 "août 2025" at bounding box center [335, 95] width 97 height 7
click at [297, 180] on div "25" at bounding box center [296, 181] width 11 height 11
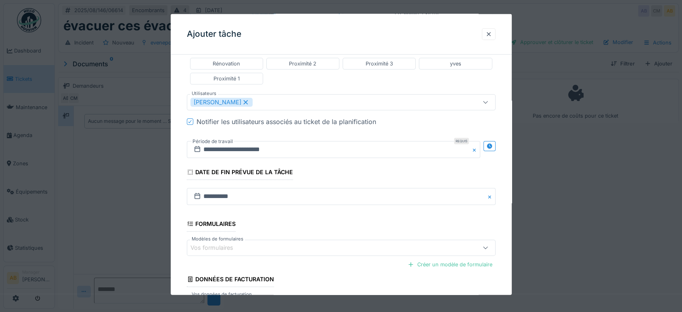
scroll to position [283, 0]
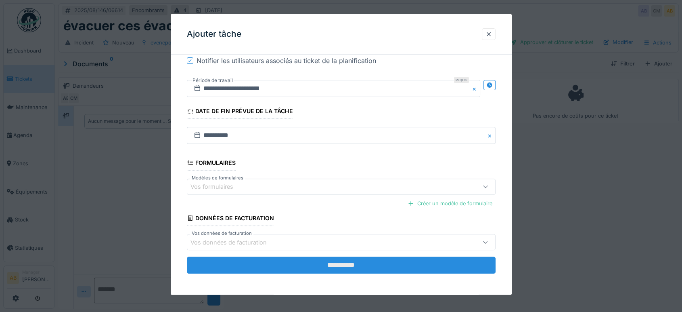
click at [340, 259] on input "**********" at bounding box center [341, 264] width 309 height 17
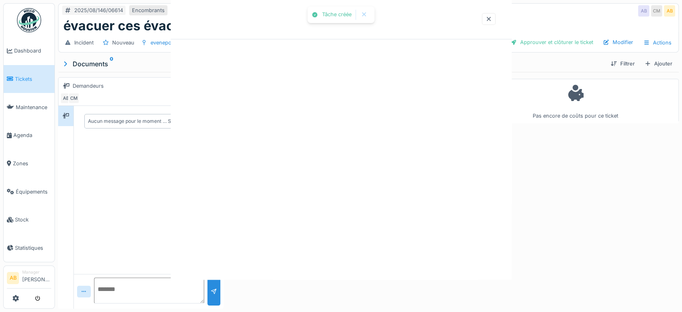
scroll to position [0, 0]
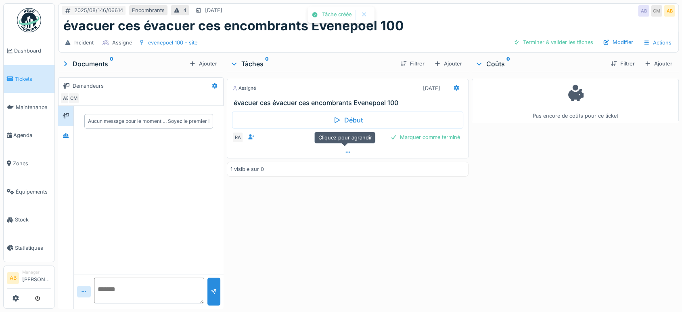
click at [345, 149] on icon at bounding box center [348, 151] width 6 height 5
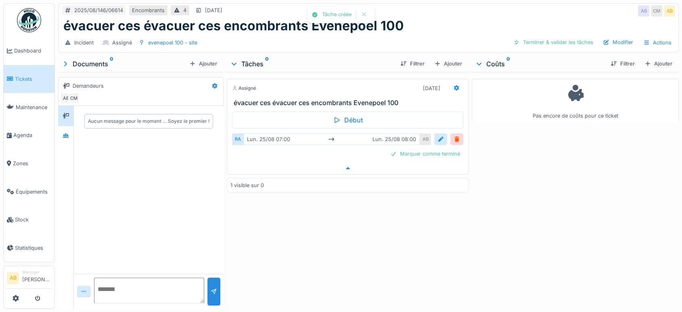
scroll to position [6, 0]
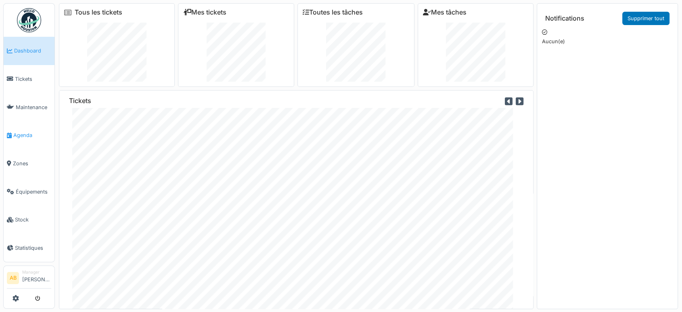
click at [18, 132] on span "Agenda" at bounding box center [32, 135] width 38 height 8
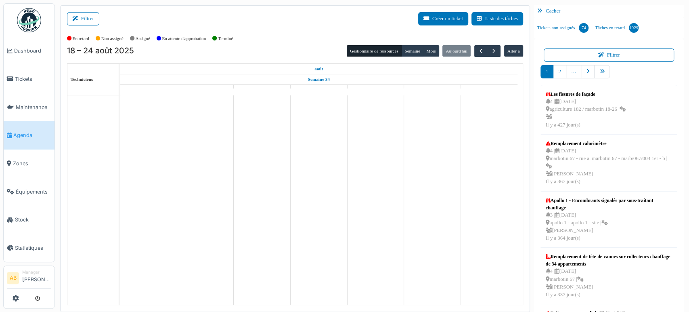
click at [87, 24] on button "Filtrer" at bounding box center [83, 18] width 32 height 13
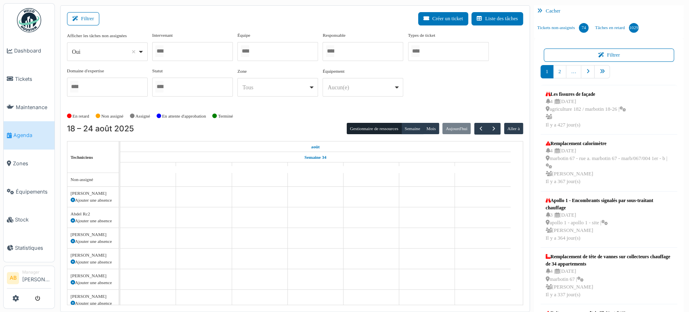
click at [95, 44] on div "*** Oui Remove item" at bounding box center [107, 51] width 81 height 19
select select "**"
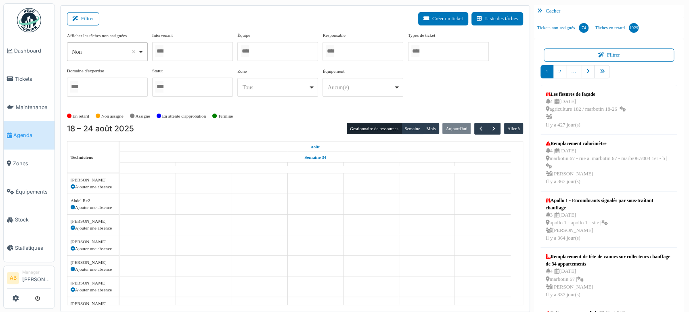
click at [187, 51] on div at bounding box center [192, 51] width 81 height 19
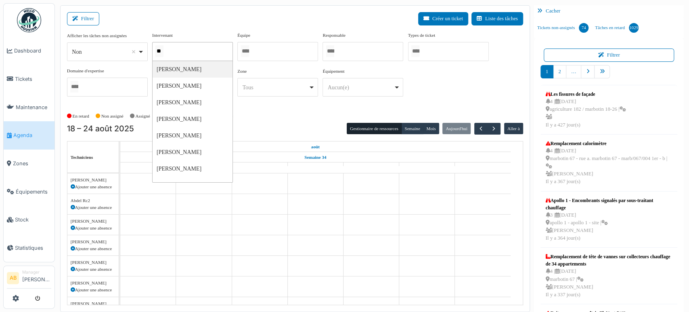
type input "*"
type input "****"
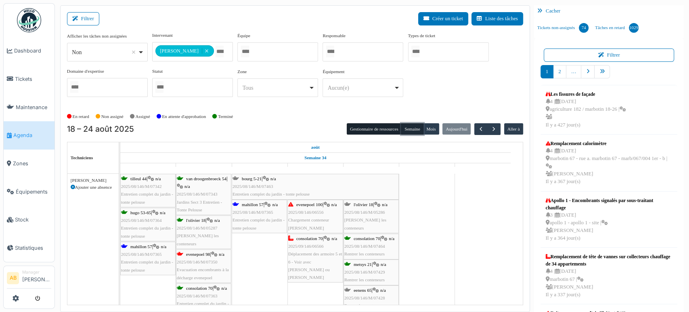
click at [414, 128] on button "Semaine" at bounding box center [412, 128] width 22 height 11
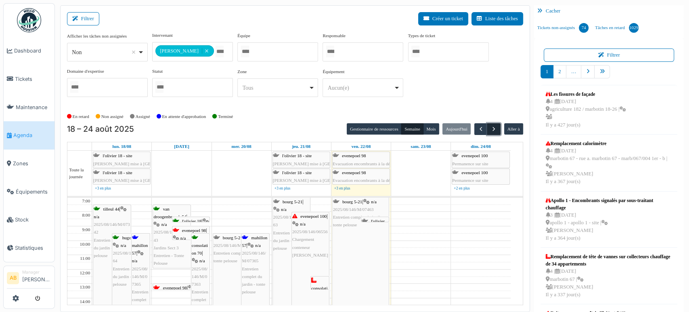
click at [491, 129] on span "button" at bounding box center [494, 129] width 7 height 7
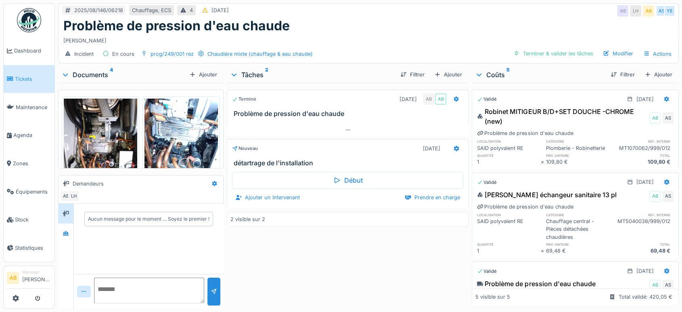
click at [94, 79] on div "Documents 4" at bounding box center [123, 75] width 125 height 10
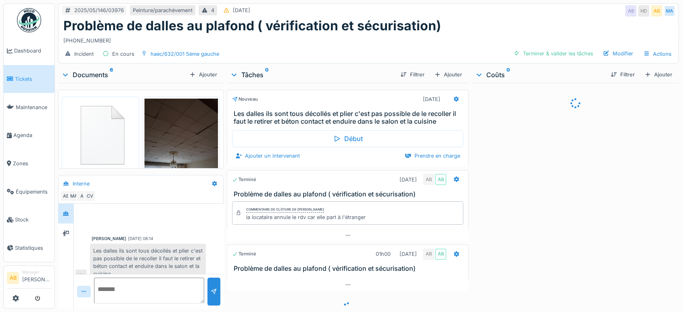
scroll to position [10, 0]
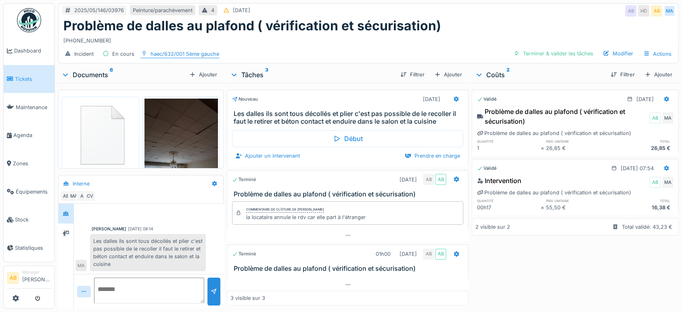
drag, startPoint x: 97, startPoint y: 75, endPoint x: 149, endPoint y: 54, distance: 55.6
click at [97, 75] on div "Documents 6" at bounding box center [123, 75] width 125 height 10
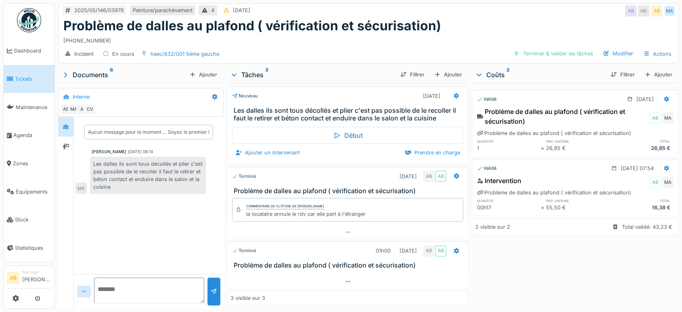
scroll to position [6, 0]
click at [346, 275] on div at bounding box center [348, 281] width 242 height 12
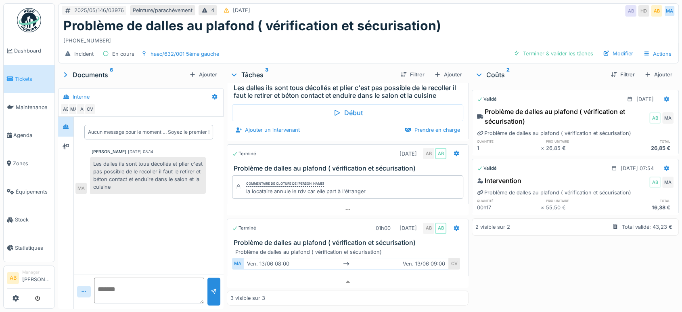
click at [282, 195] on div "Commentaire de clôture de Ahmed Belhajji la locataire annule le rdv car elle pa…" at bounding box center [348, 187] width 242 height 31
click at [317, 204] on div at bounding box center [348, 210] width 242 height 12
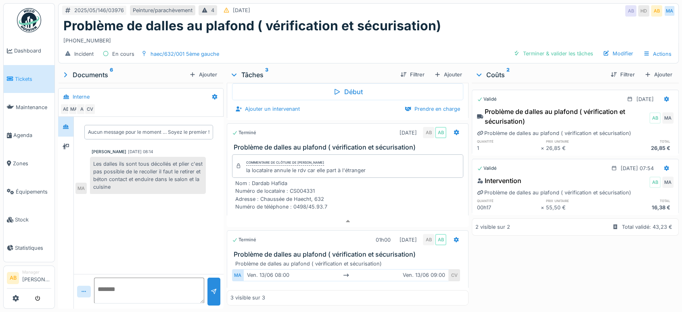
scroll to position [58, 0]
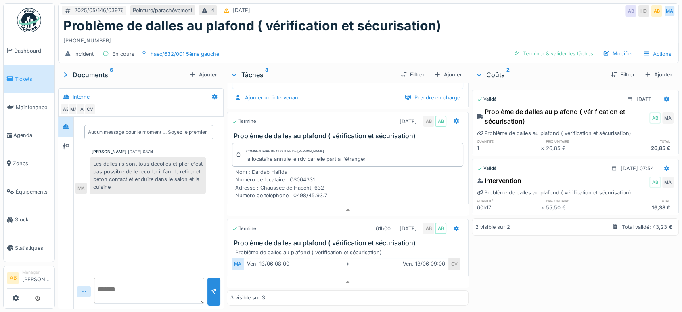
click at [110, 70] on sup "6" at bounding box center [111, 75] width 3 height 10
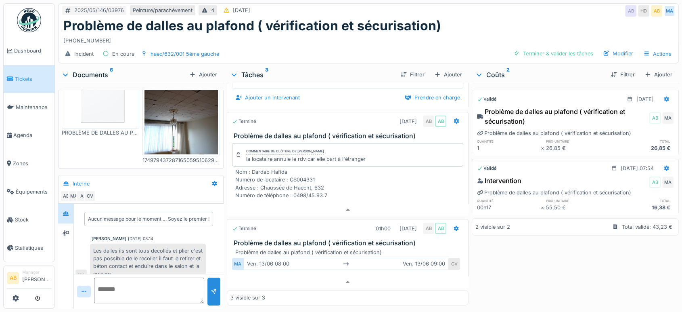
scroll to position [132, 0]
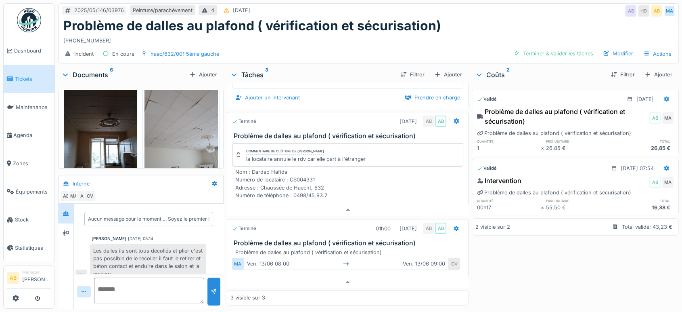
click at [105, 70] on div "Documents 6" at bounding box center [123, 75] width 125 height 10
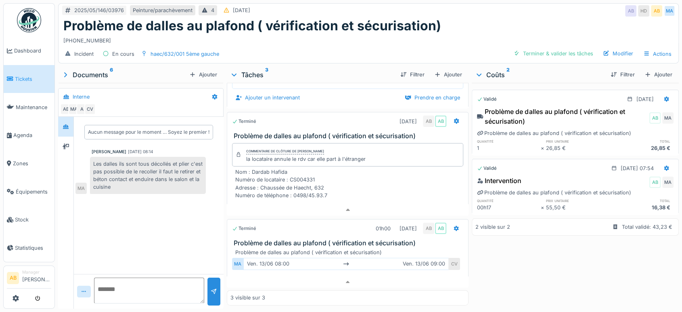
scroll to position [127, 0]
click at [87, 70] on div "Documents 6" at bounding box center [123, 75] width 125 height 10
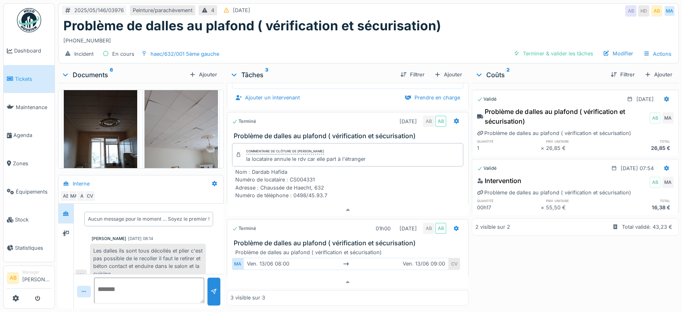
click at [169, 109] on img at bounding box center [181, 135] width 73 height 98
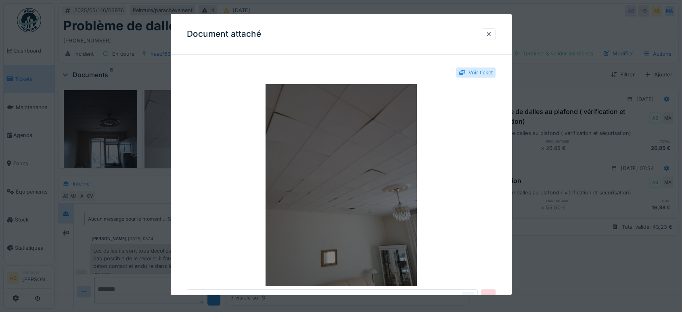
click at [380, 153] on img at bounding box center [341, 185] width 309 height 202
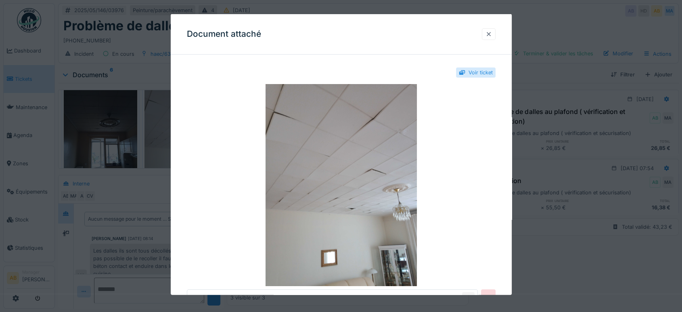
click at [488, 37] on div at bounding box center [489, 34] width 14 height 12
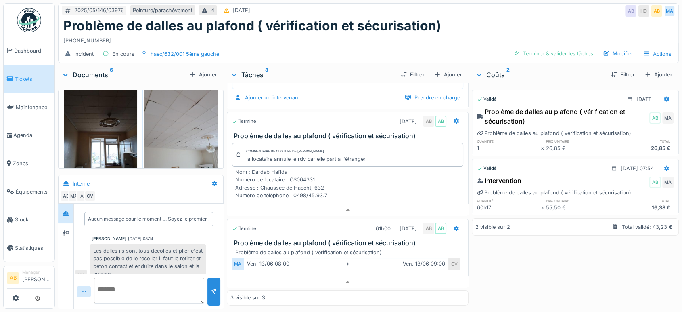
scroll to position [176, 0]
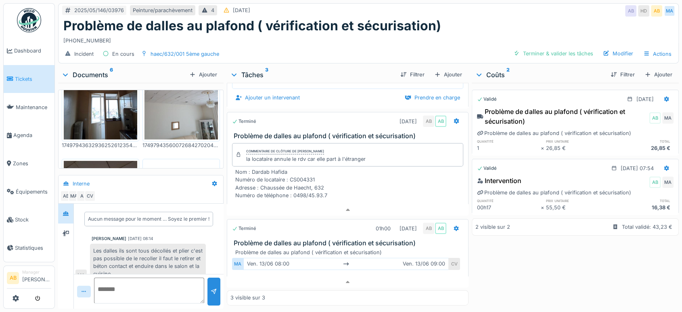
click at [92, 70] on div "Documents 6" at bounding box center [123, 75] width 125 height 10
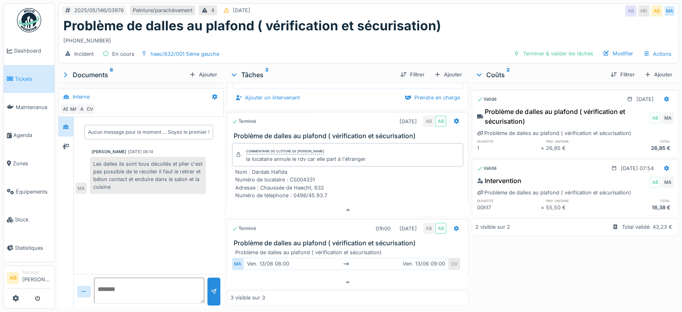
scroll to position [172, 0]
click at [98, 70] on div "Documents 6" at bounding box center [123, 75] width 125 height 10
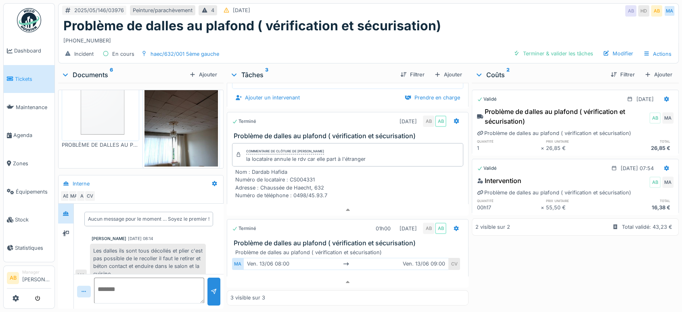
scroll to position [45, 0]
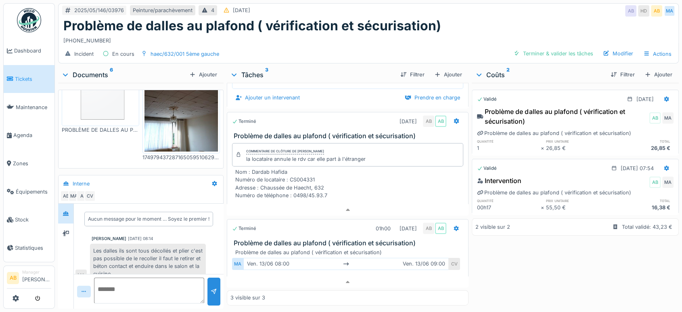
click at [90, 70] on div "Documents 6" at bounding box center [123, 75] width 125 height 10
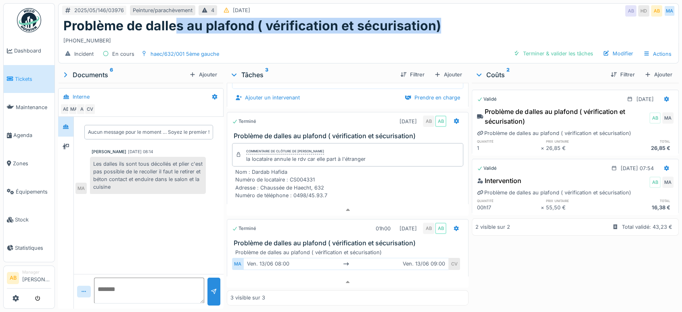
drag, startPoint x: 445, startPoint y: 20, endPoint x: 288, endPoint y: 19, distance: 157.1
click at [178, 18] on div "Problème de dalles au plafond ( vérification et sécurisation)" at bounding box center [368, 25] width 611 height 15
click at [288, 19] on h1 "Problème de dalles au plafond ( vérification et sécurisation)" at bounding box center [252, 25] width 378 height 15
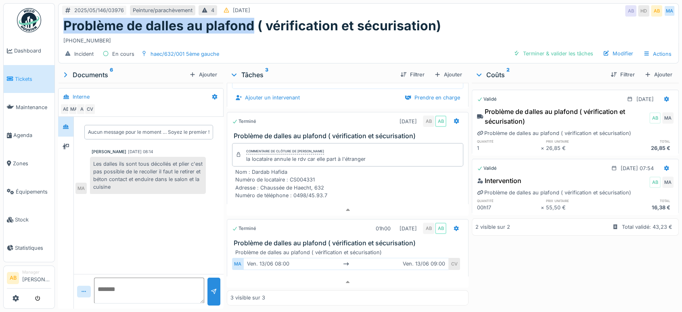
drag, startPoint x: 251, startPoint y: 19, endPoint x: 59, endPoint y: 9, distance: 192.1
click at [59, 9] on div "2025/05/146/03976 Peinture/parachèvement 4 17/05/2025 AB HD AB MA Problème de d…" at bounding box center [368, 33] width 621 height 60
copy h1 "Problème de dalles au plafond"
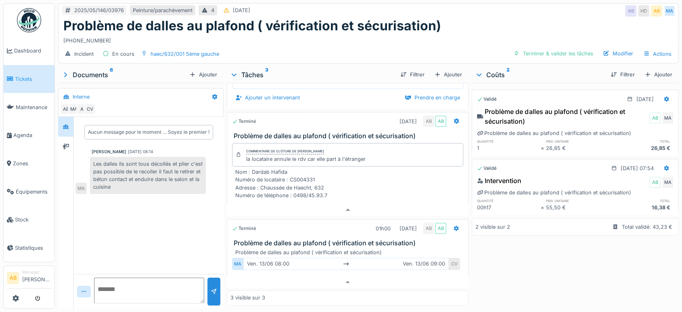
drag, startPoint x: 233, startPoint y: 46, endPoint x: 136, endPoint y: 145, distance: 138.5
click at [132, 135] on div "2025/05/146/03976 Peinture/parachèvement 4 17/05/2025 AB HD AB MA Problème de d…" at bounding box center [369, 156] width 628 height 312
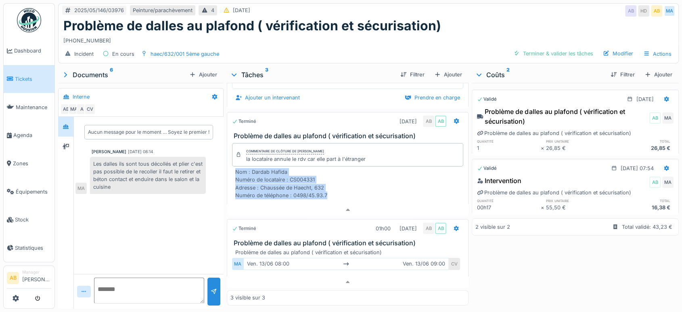
drag, startPoint x: 312, startPoint y: 188, endPoint x: 230, endPoint y: 164, distance: 85.4
click at [232, 168] on div "Nom : Dardab Hafida Numéro de locataire : CS004331 Adresse : Chaussée de Haecht…" at bounding box center [347, 184] width 231 height 33
copy div "Nom : Dardab Hafida Numéro de locataire : CS004331 Adresse : Chaussée de Haecht…"
click at [100, 305] on div "2025/05/146/03976 Peinture/parachèvement 4 17/05/2025 AB HD AB MA Problème de d…" at bounding box center [369, 156] width 628 height 312
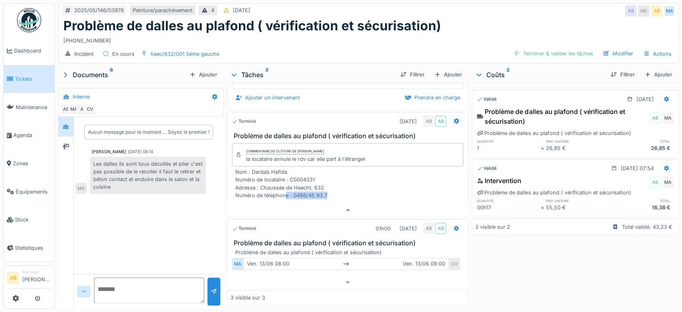
drag, startPoint x: 328, startPoint y: 187, endPoint x: 282, endPoint y: 189, distance: 46.5
click at [282, 189] on div "Nom : Dardab Hafida Numéro de locataire : CS004331 Adresse : Chaussée de Haecht…" at bounding box center [349, 183] width 228 height 31
click at [105, 25] on h1 "Problème de dalles au plafond ( vérification et sécurisation)" at bounding box center [252, 25] width 378 height 15
drag, startPoint x: 107, startPoint y: 32, endPoint x: 130, endPoint y: 88, distance: 60.5
click at [58, 33] on div "2025/05/146/03976 Peinture/parachèvement 4 17/05/2025 AB HD AB MA Problème de d…" at bounding box center [368, 33] width 621 height 60
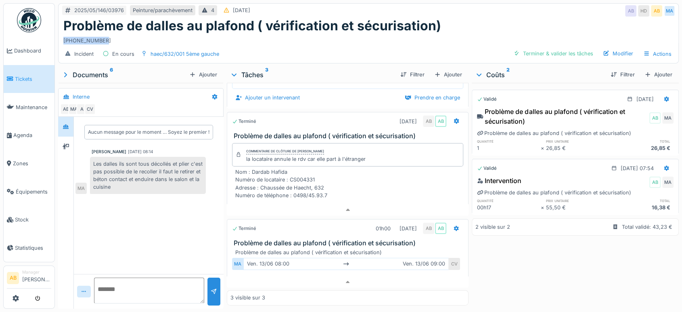
copy div "0498.45.93.72"
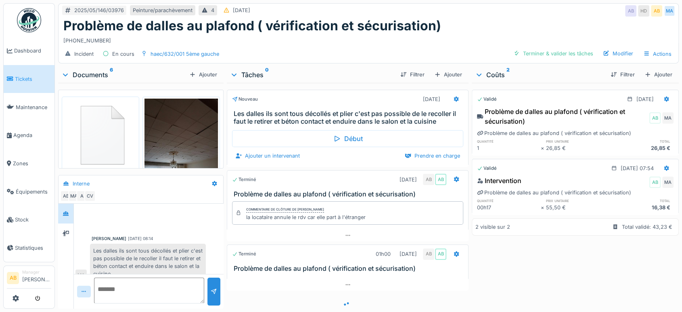
scroll to position [10, 0]
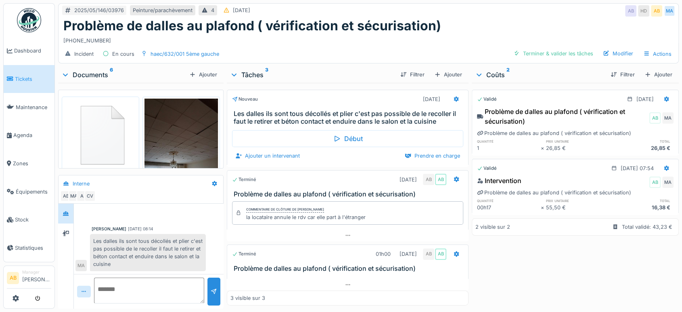
click at [102, 73] on div "Documents 6" at bounding box center [123, 75] width 125 height 10
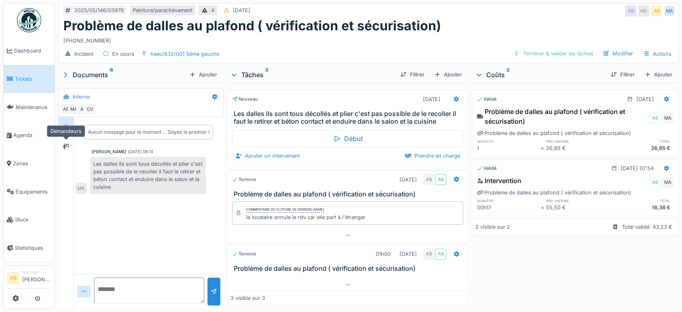
click at [76, 147] on div "Aucun message pour le moment … Soyez le premier ! [PERSON_NAME] [DATE] 08:14 Le…" at bounding box center [149, 157] width 150 height 80
click at [64, 148] on icon at bounding box center [66, 146] width 6 height 5
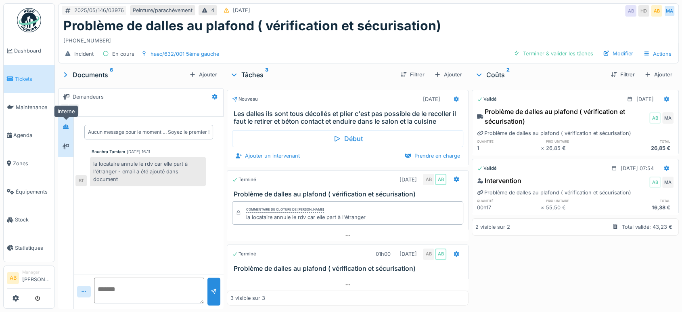
click at [71, 127] on div at bounding box center [66, 127] width 12 height 10
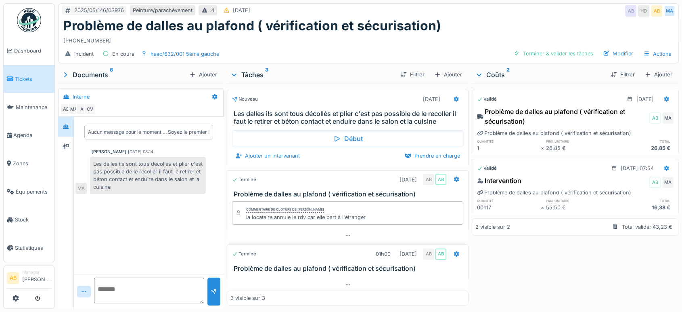
click at [145, 277] on textarea at bounding box center [149, 290] width 110 height 26
click at [154, 302] on textarea "**********" at bounding box center [149, 290] width 110 height 26
click at [118, 297] on textarea "**********" at bounding box center [148, 290] width 108 height 26
type textarea "**********"
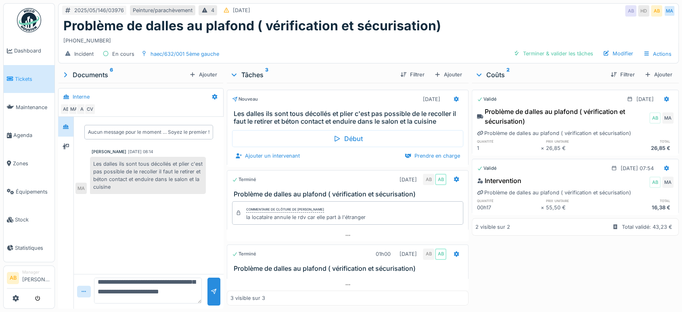
scroll to position [0, 0]
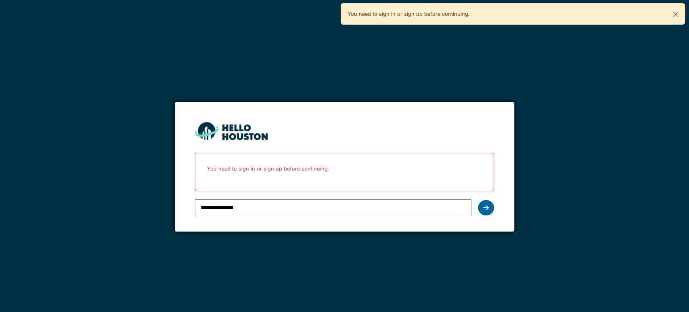
click at [484, 208] on icon at bounding box center [486, 207] width 6 height 6
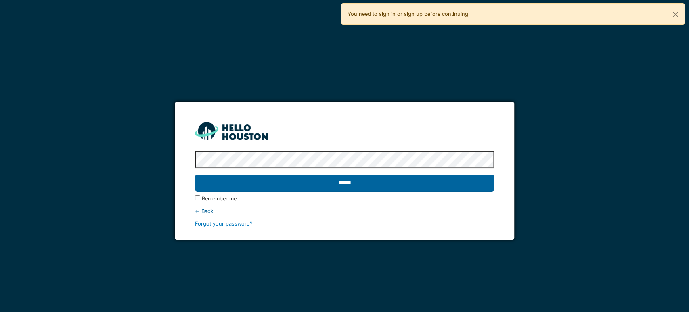
click at [359, 177] on input "******" at bounding box center [344, 182] width 299 height 17
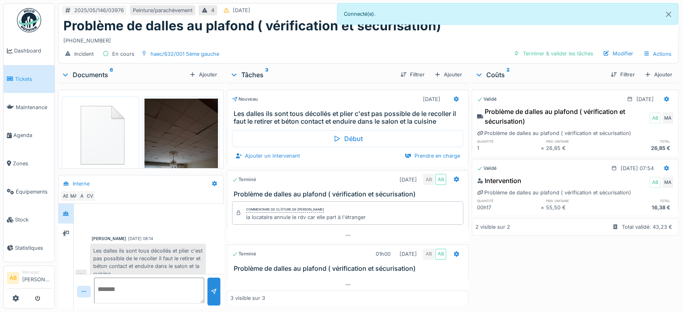
scroll to position [54, 0]
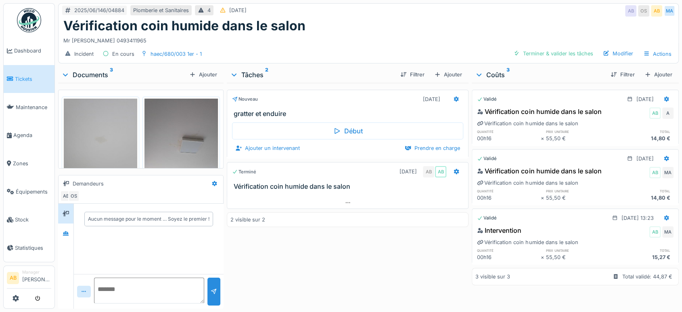
click at [96, 68] on div "Documents 3 Ajouter" at bounding box center [141, 75] width 166 height 16
click at [94, 72] on div "Documents 3" at bounding box center [123, 75] width 125 height 10
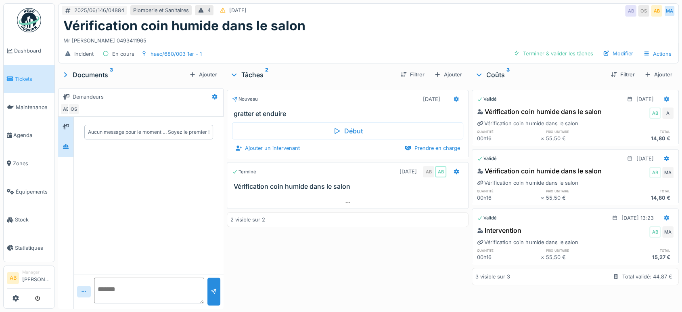
click at [63, 139] on div at bounding box center [65, 146] width 15 height 20
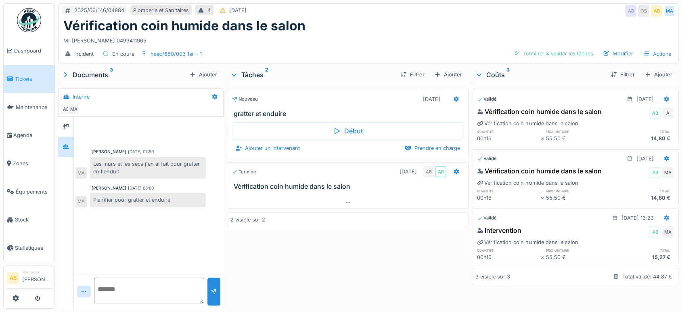
click at [97, 78] on div "Documents 3" at bounding box center [123, 75] width 125 height 10
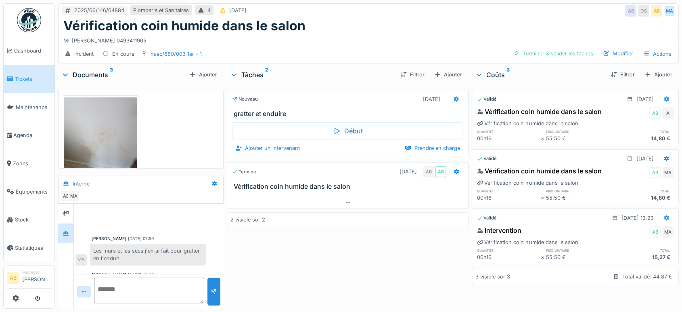
scroll to position [107, 0]
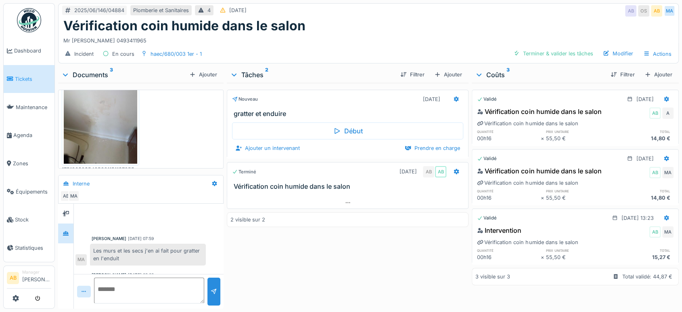
click at [89, 70] on div "Documents 3" at bounding box center [123, 75] width 125 height 10
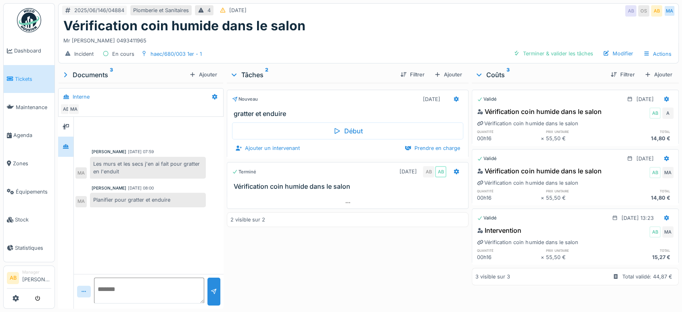
scroll to position [148, 0]
drag, startPoint x: 118, startPoint y: 32, endPoint x: 95, endPoint y: 32, distance: 23.0
click at [95, 34] on div "Mr [PERSON_NAME] 0493411965" at bounding box center [368, 39] width 611 height 11
click at [92, 70] on div "Documents 3" at bounding box center [123, 75] width 125 height 10
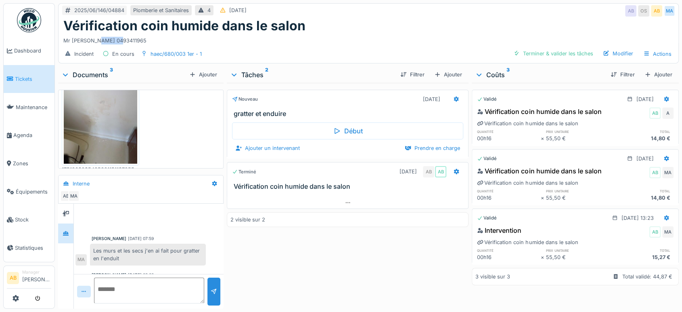
click at [83, 108] on img at bounding box center [100, 115] width 73 height 98
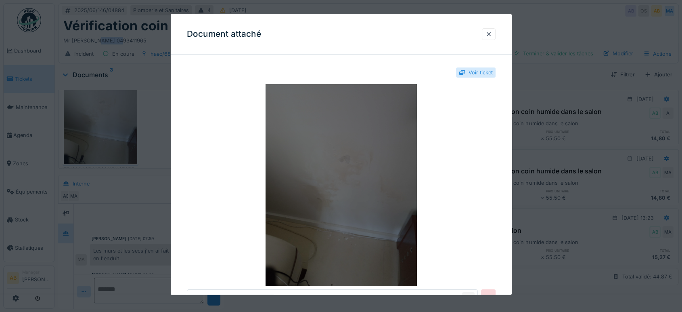
click at [305, 160] on img at bounding box center [341, 185] width 309 height 202
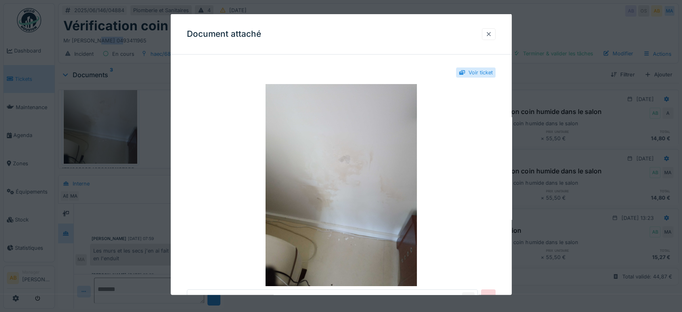
click at [495, 30] on div at bounding box center [489, 34] width 14 height 12
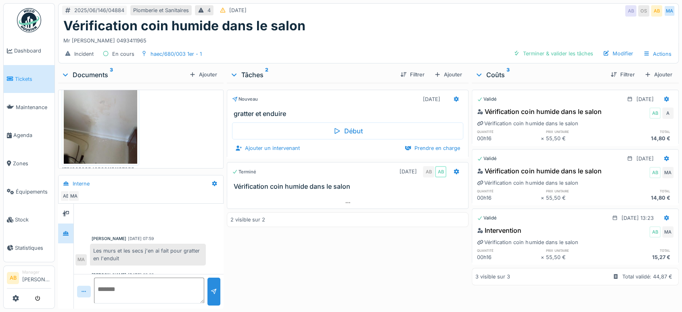
click at [472, 105] on div "Vérification coin humide dans le salon AB A Vérification coin humide dans le sa…" at bounding box center [575, 124] width 207 height 39
